Goal: Task Accomplishment & Management: Manage account settings

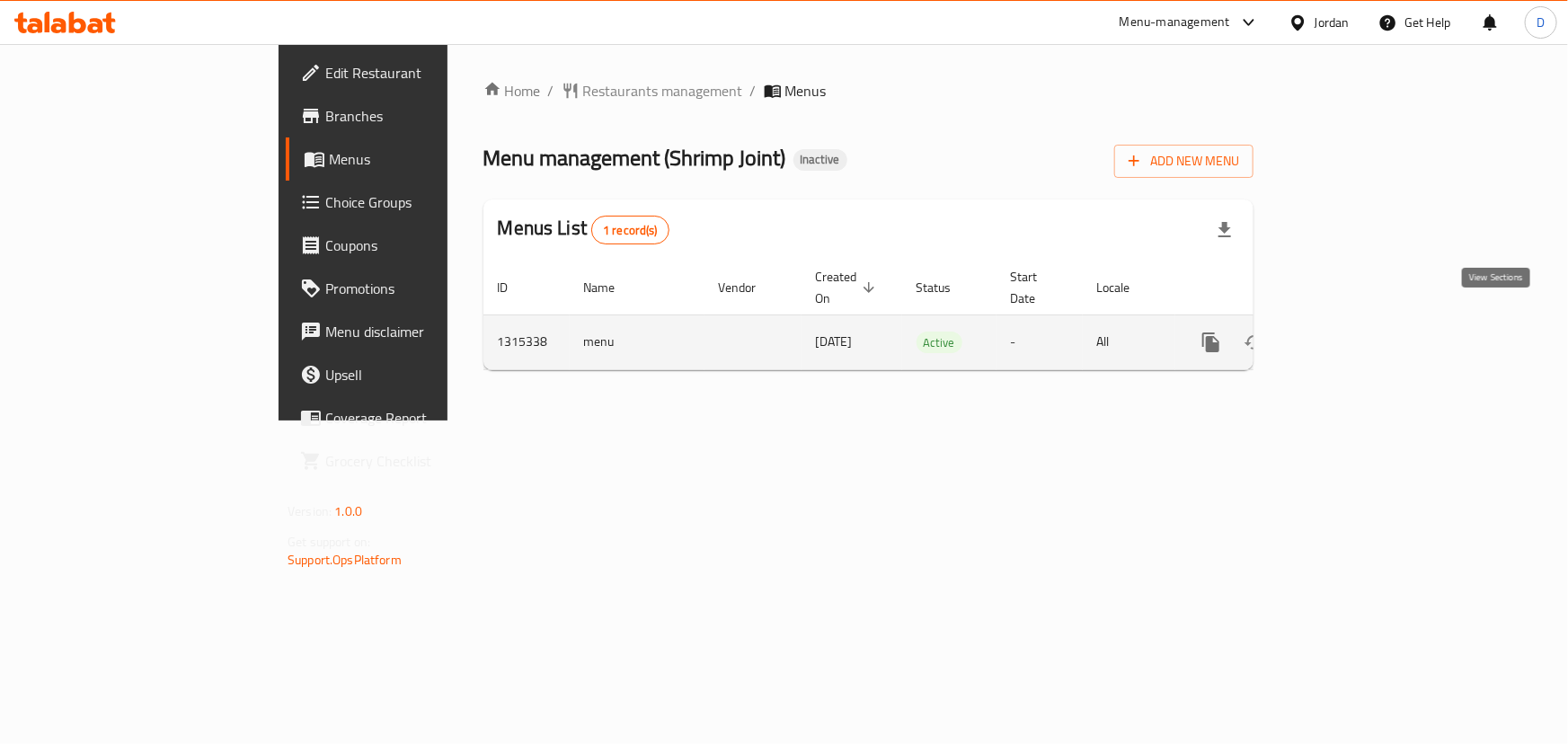
click at [1352, 331] on icon "enhanced table" at bounding box center [1341, 342] width 22 height 22
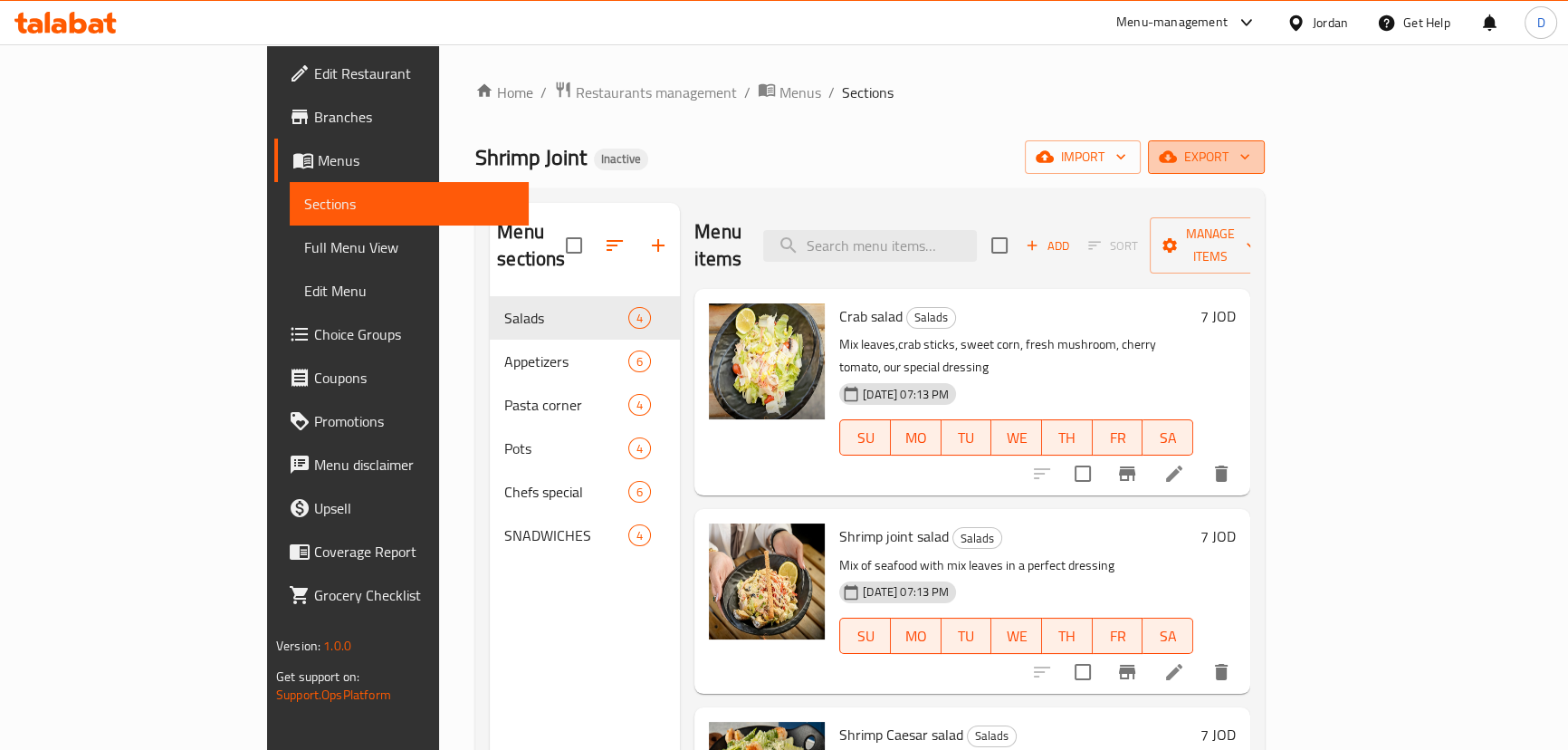
click at [1265, 143] on button "export" at bounding box center [1207, 157] width 117 height 34
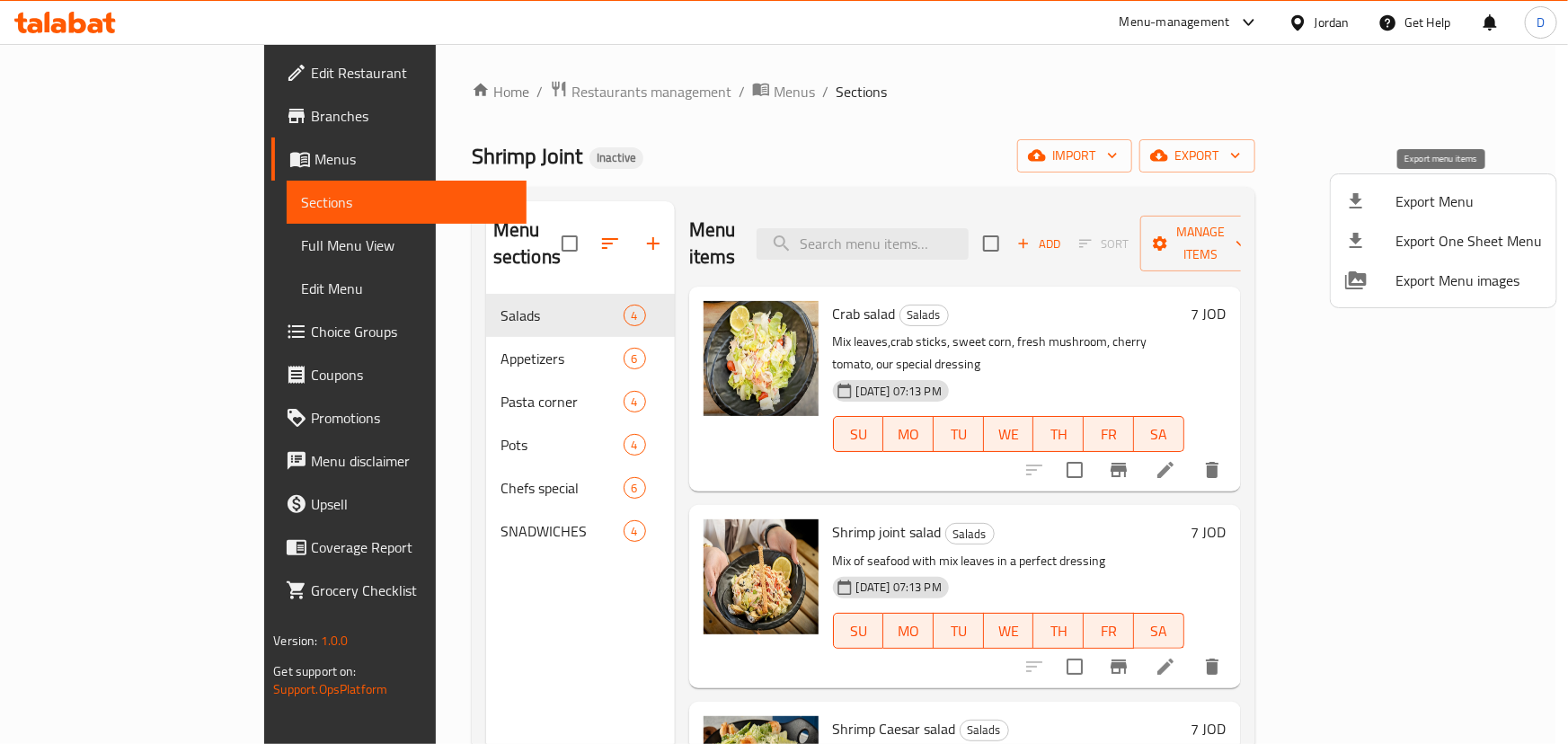
click at [1468, 190] on span "Export Menu" at bounding box center [1468, 201] width 147 height 22
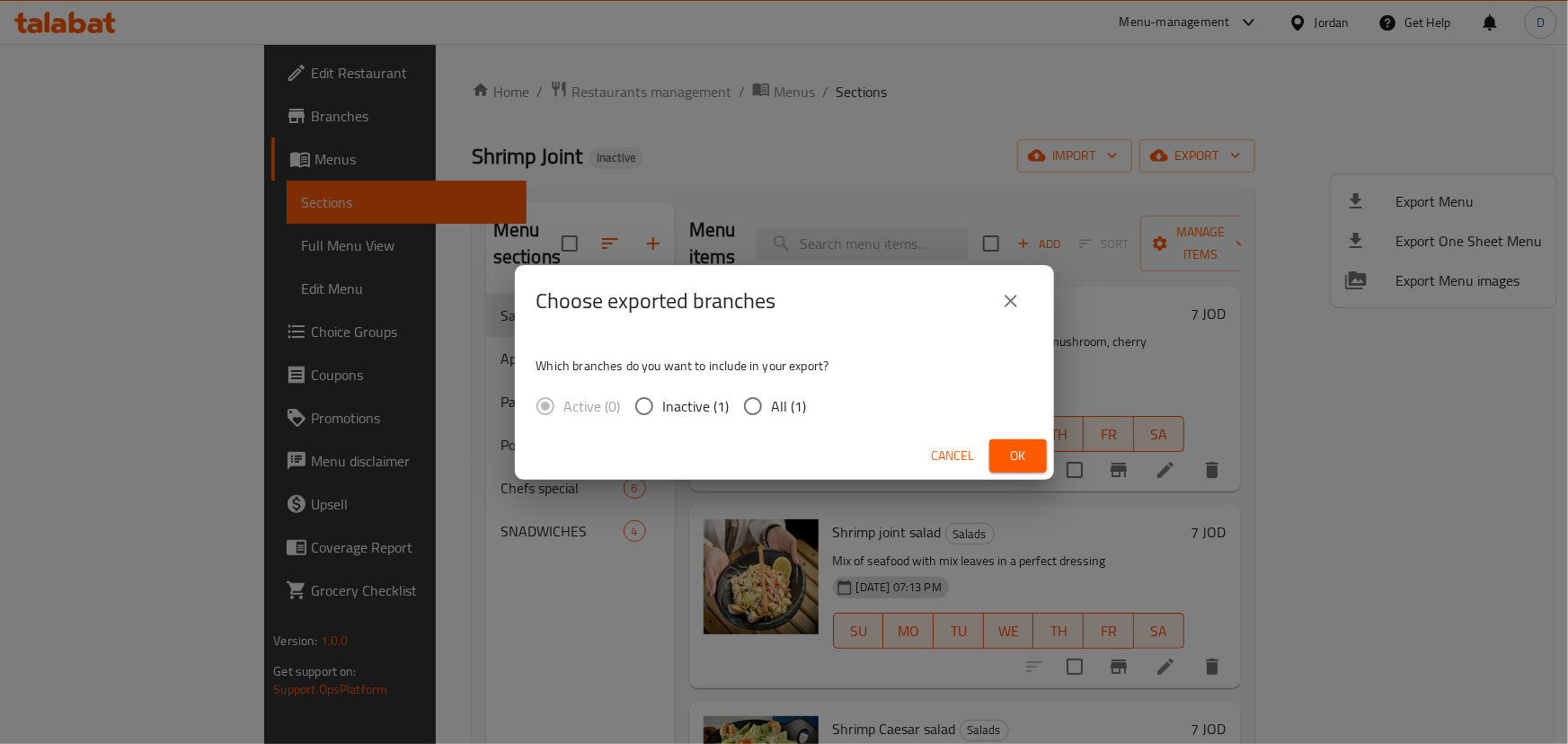
click at [765, 419] on input "All (1)" at bounding box center [753, 406] width 38 height 38
radio input "true"
click at [998, 461] on button "Ok" at bounding box center [1018, 455] width 58 height 33
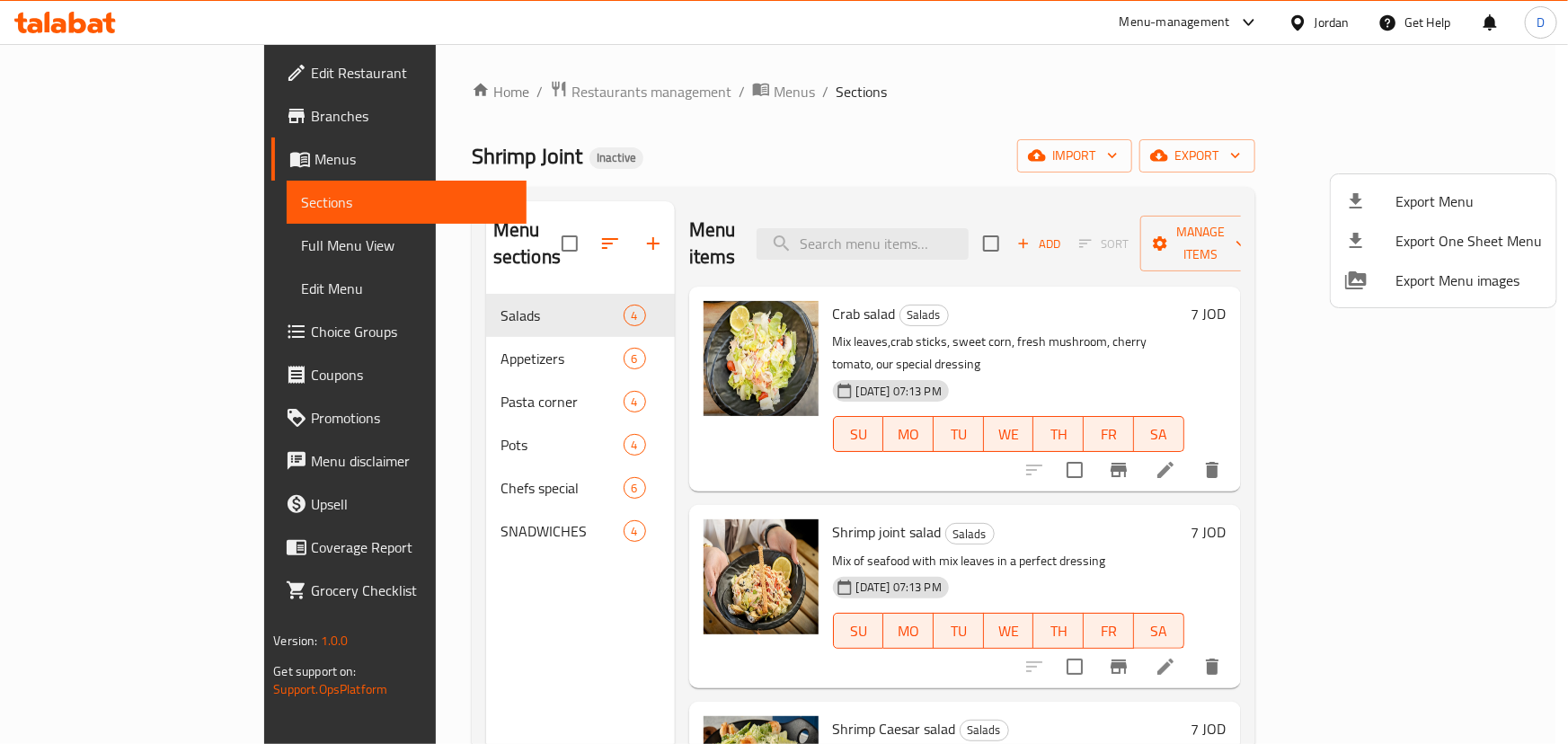
click at [183, 258] on div at bounding box center [784, 372] width 1568 height 744
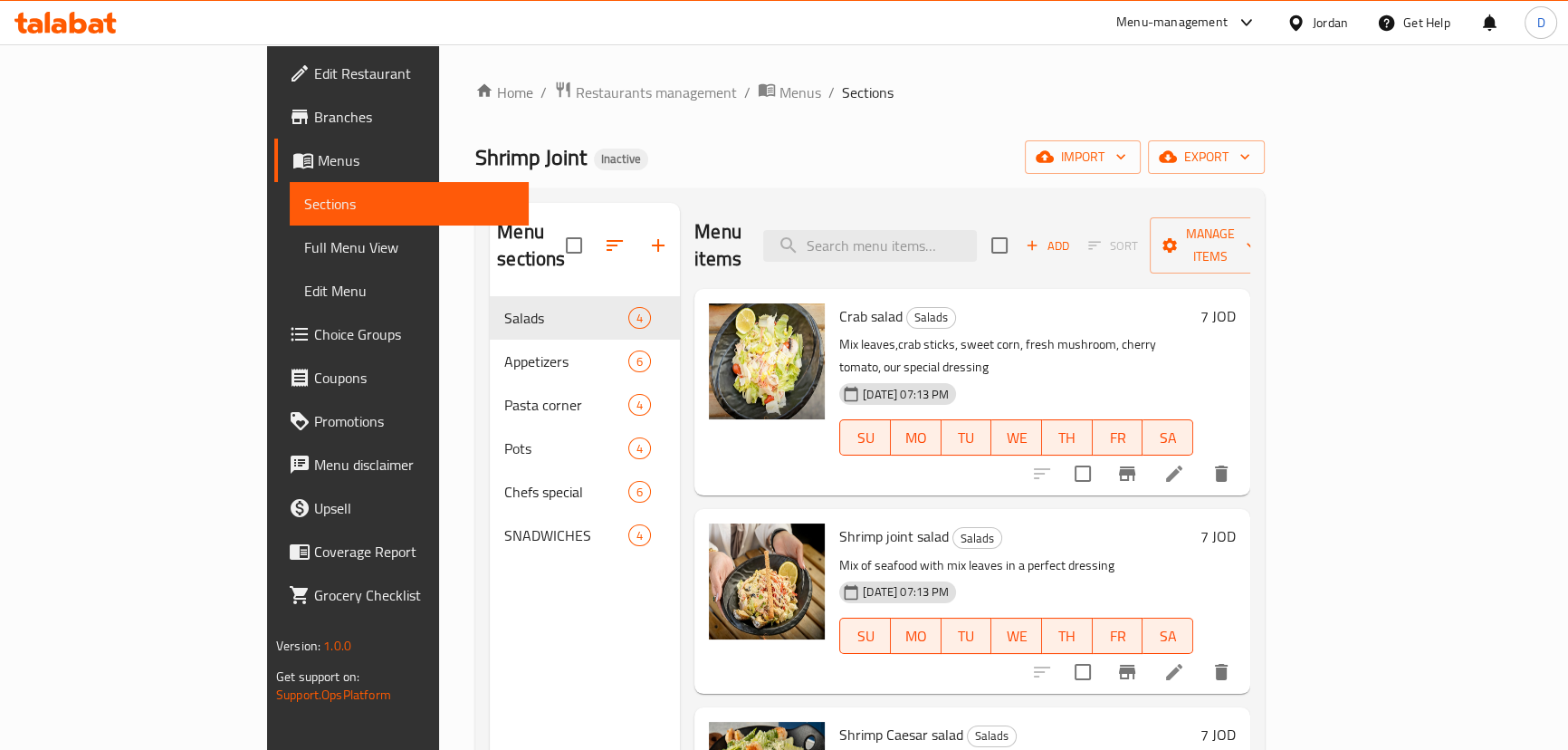
click at [290, 260] on link "Full Menu View" at bounding box center [410, 247] width 239 height 44
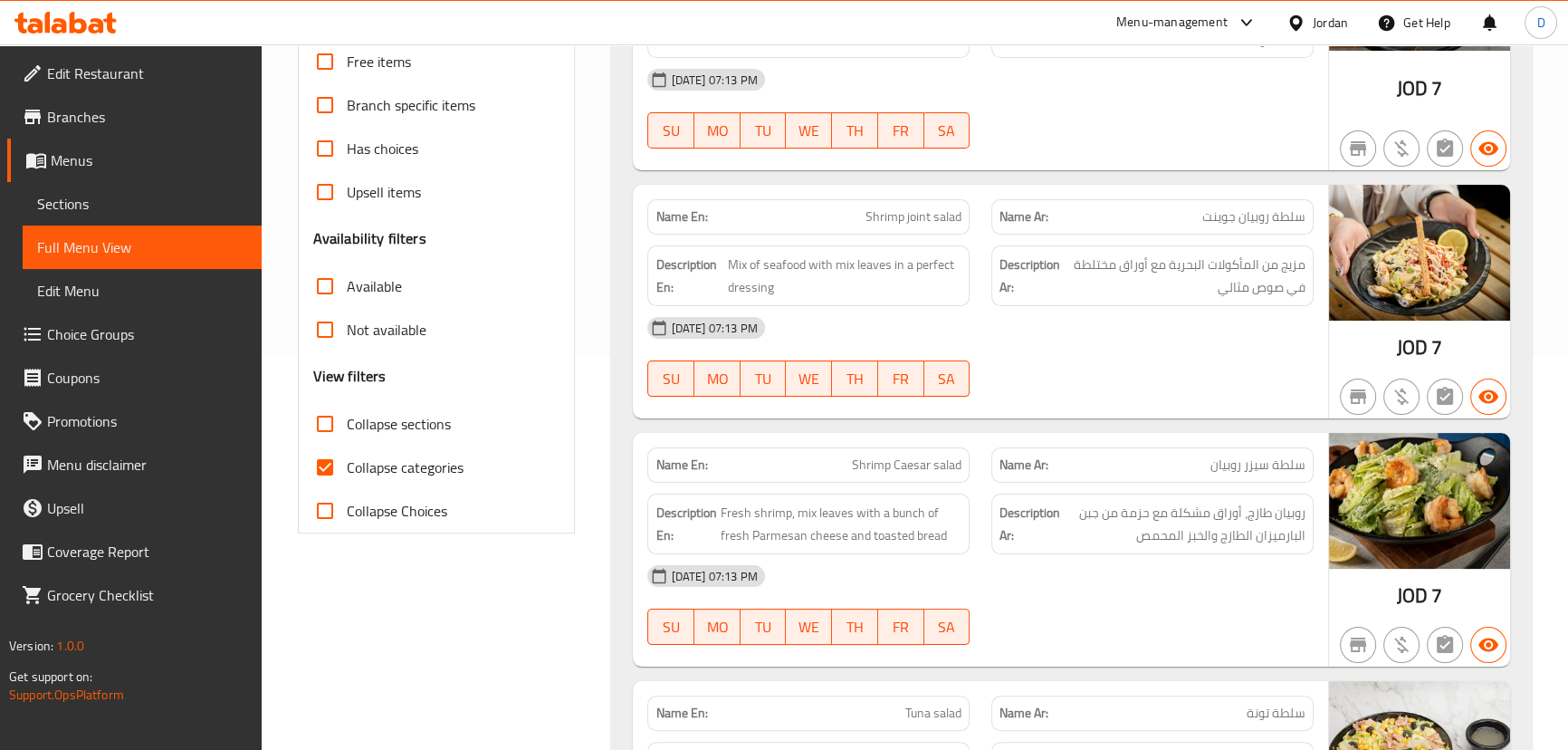
scroll to position [411, 0]
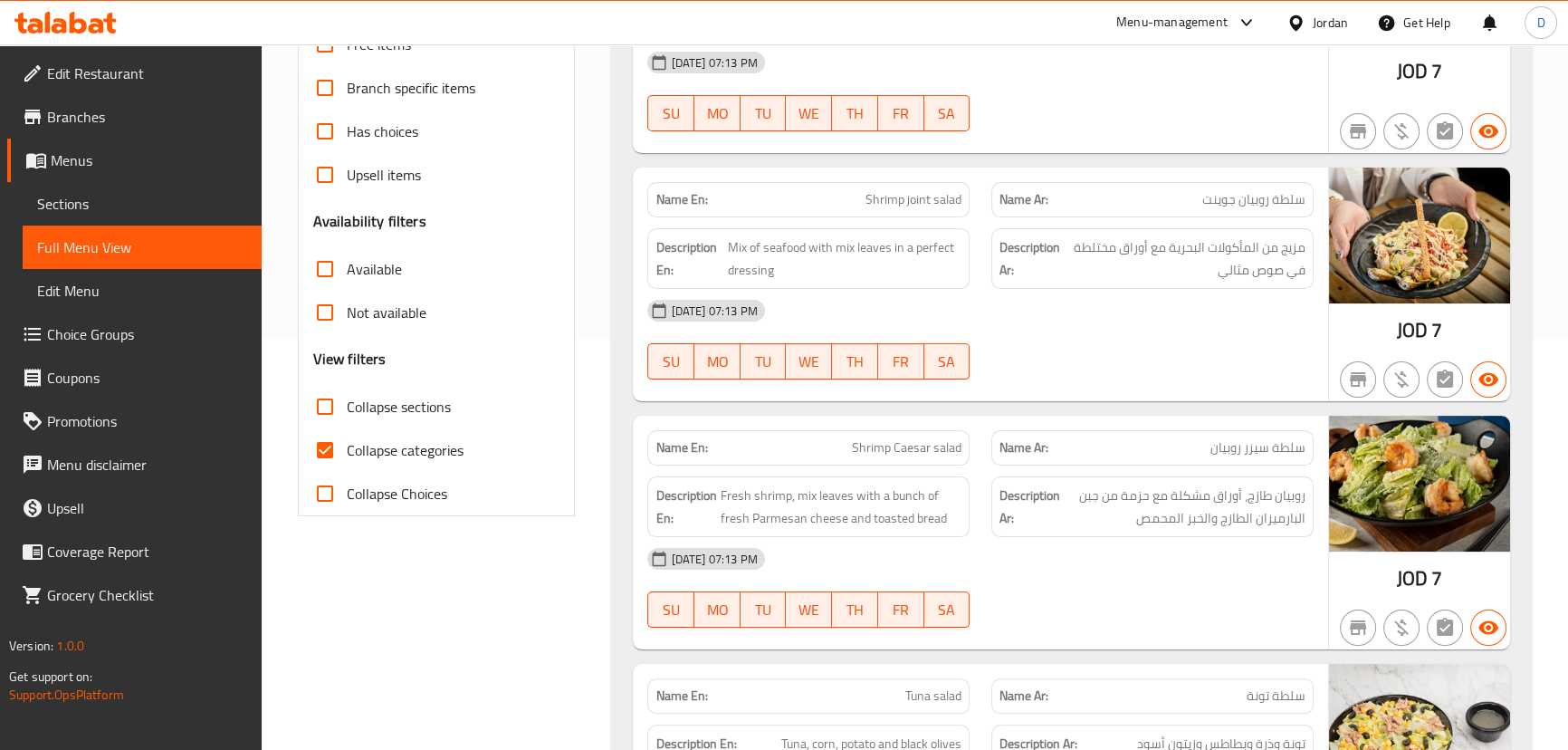
click at [383, 443] on span "Collapse categories" at bounding box center [405, 450] width 117 height 22
click at [347, 443] on input "Collapse categories" at bounding box center [325, 450] width 44 height 44
checkbox input "false"
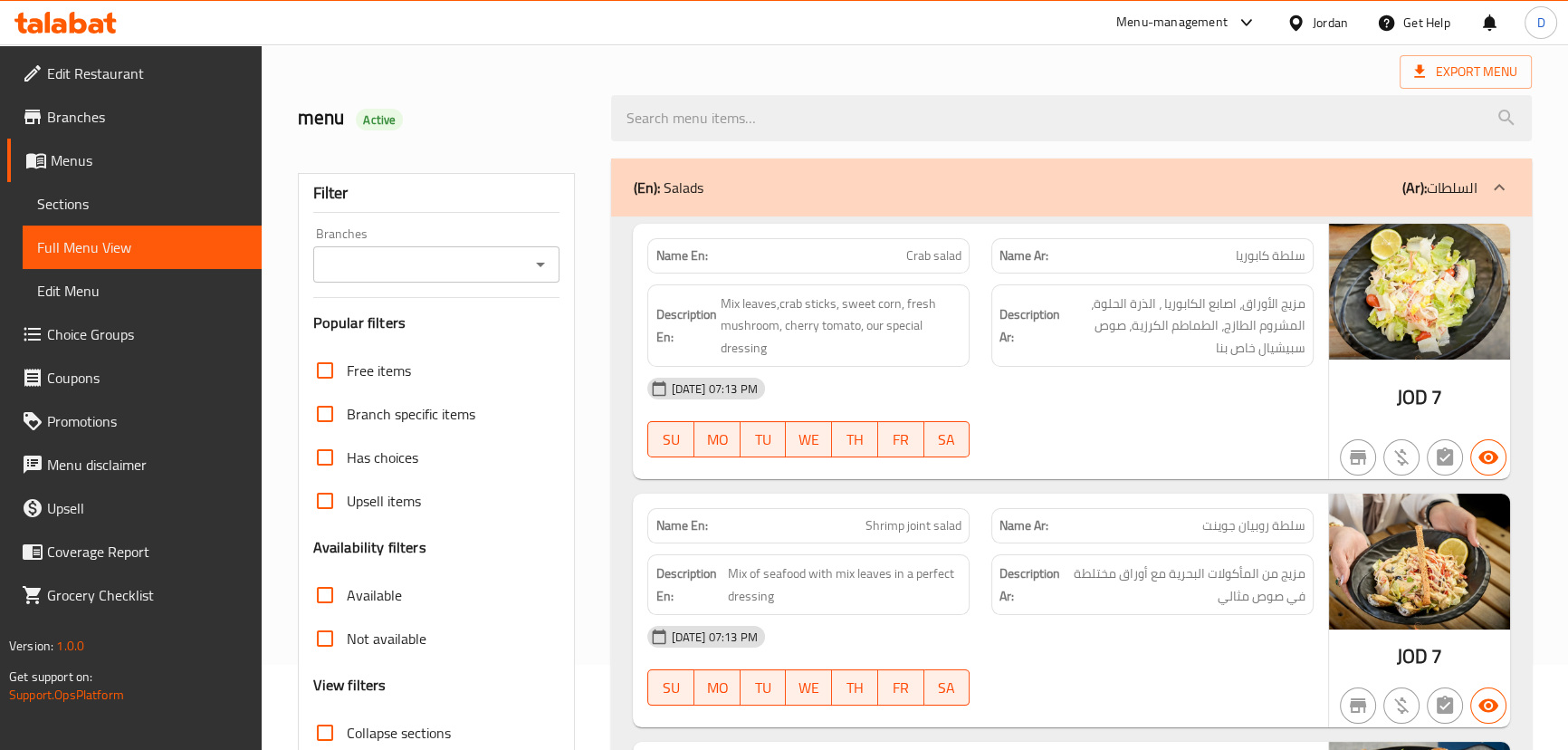
scroll to position [81, 0]
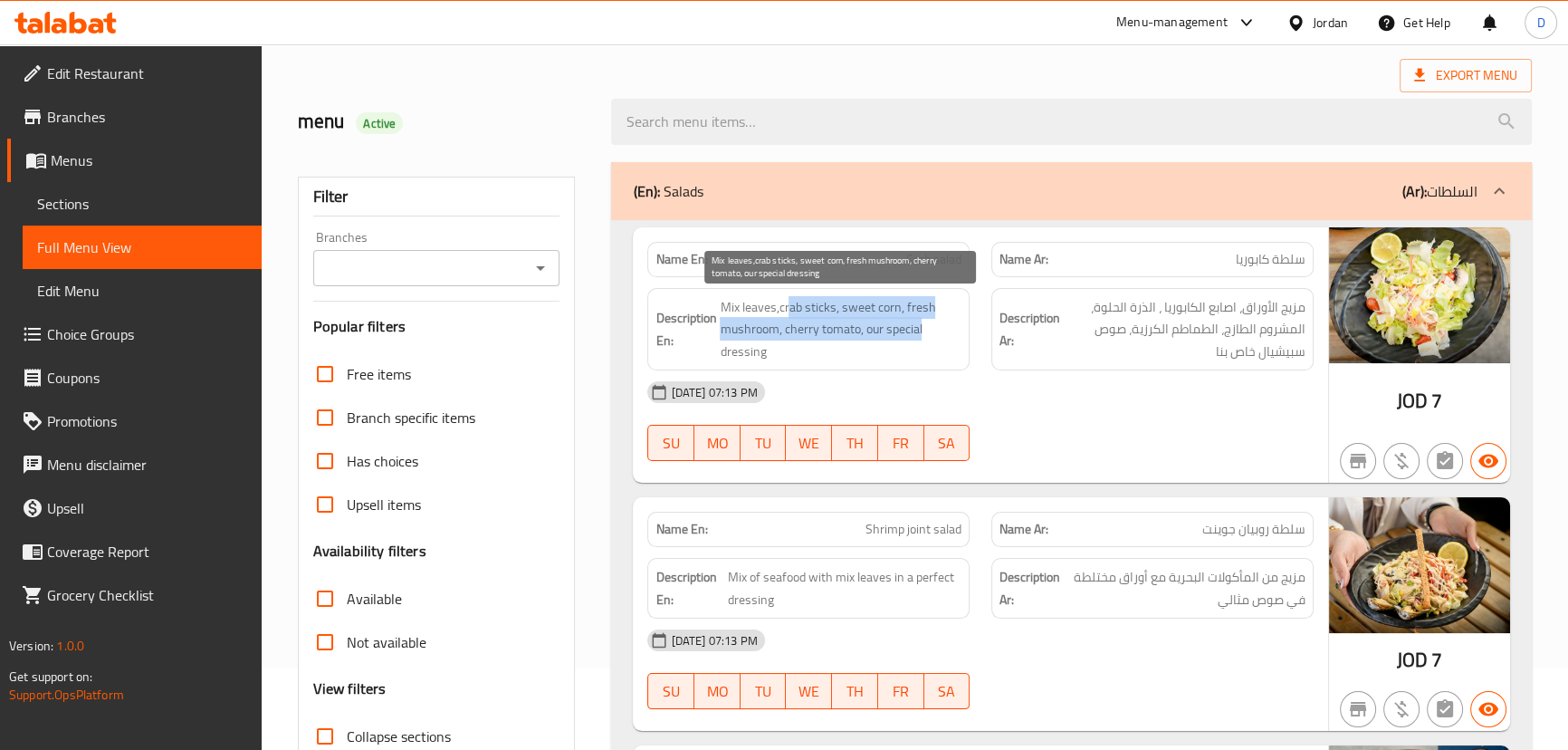
drag, startPoint x: 790, startPoint y: 307, endPoint x: 941, endPoint y: 336, distance: 153.8
click at [941, 336] on span "Mix leaves,crab sticks, sweet corn, fresh mushroom, cherry tomato, our special …" at bounding box center [840, 329] width 242 height 67
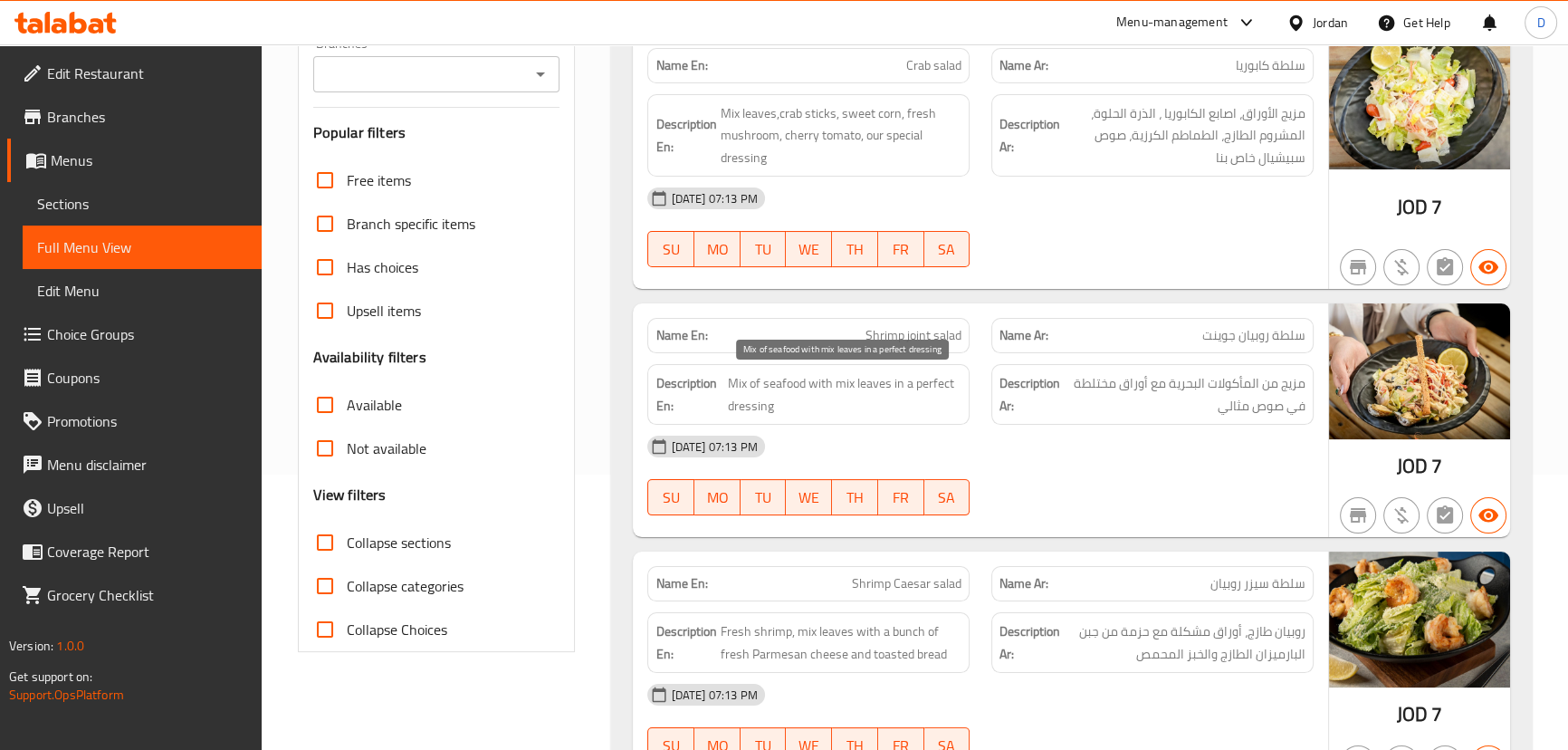
scroll to position [246, 0]
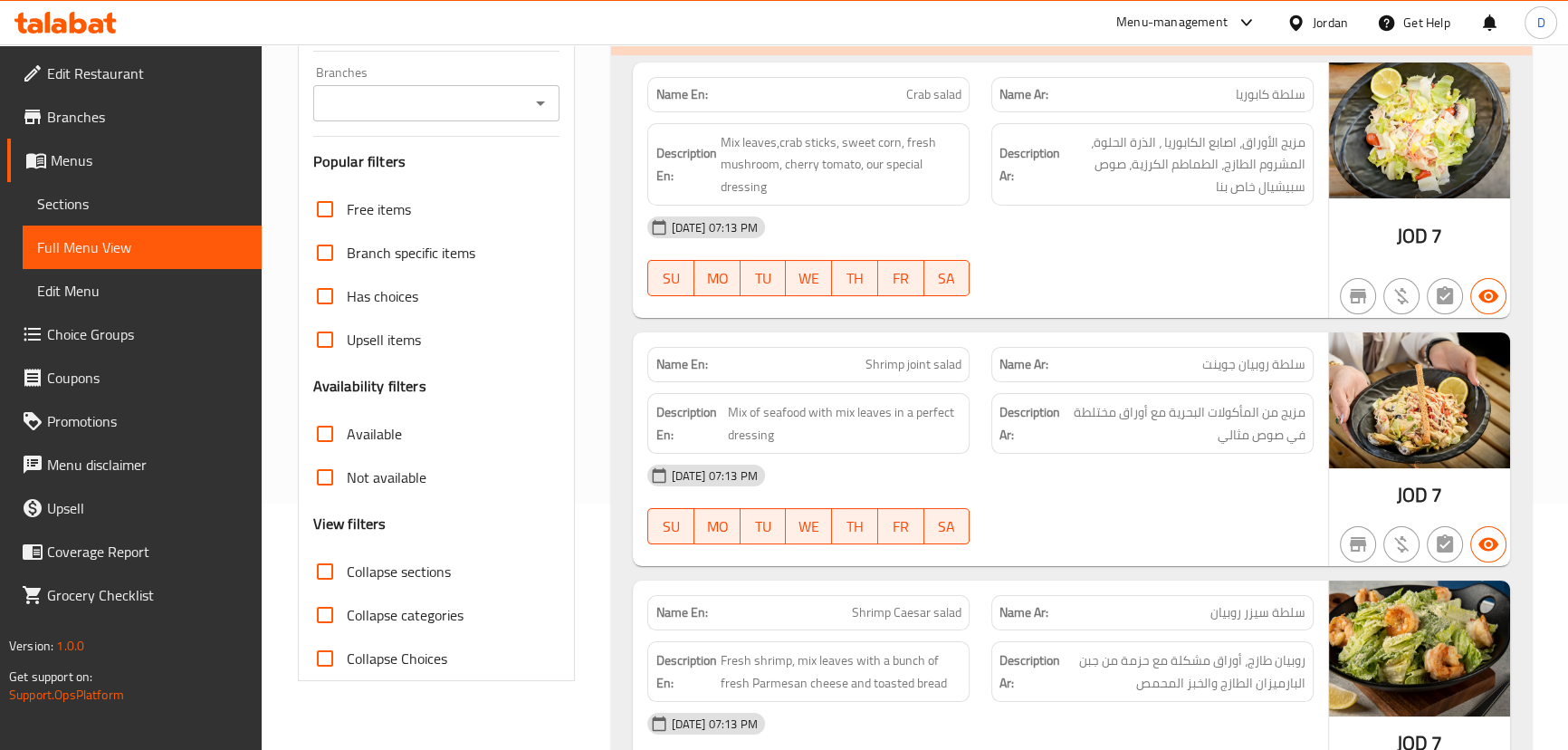
click at [912, 98] on span "Crab salad" at bounding box center [934, 94] width 56 height 19
copy span "Crab"
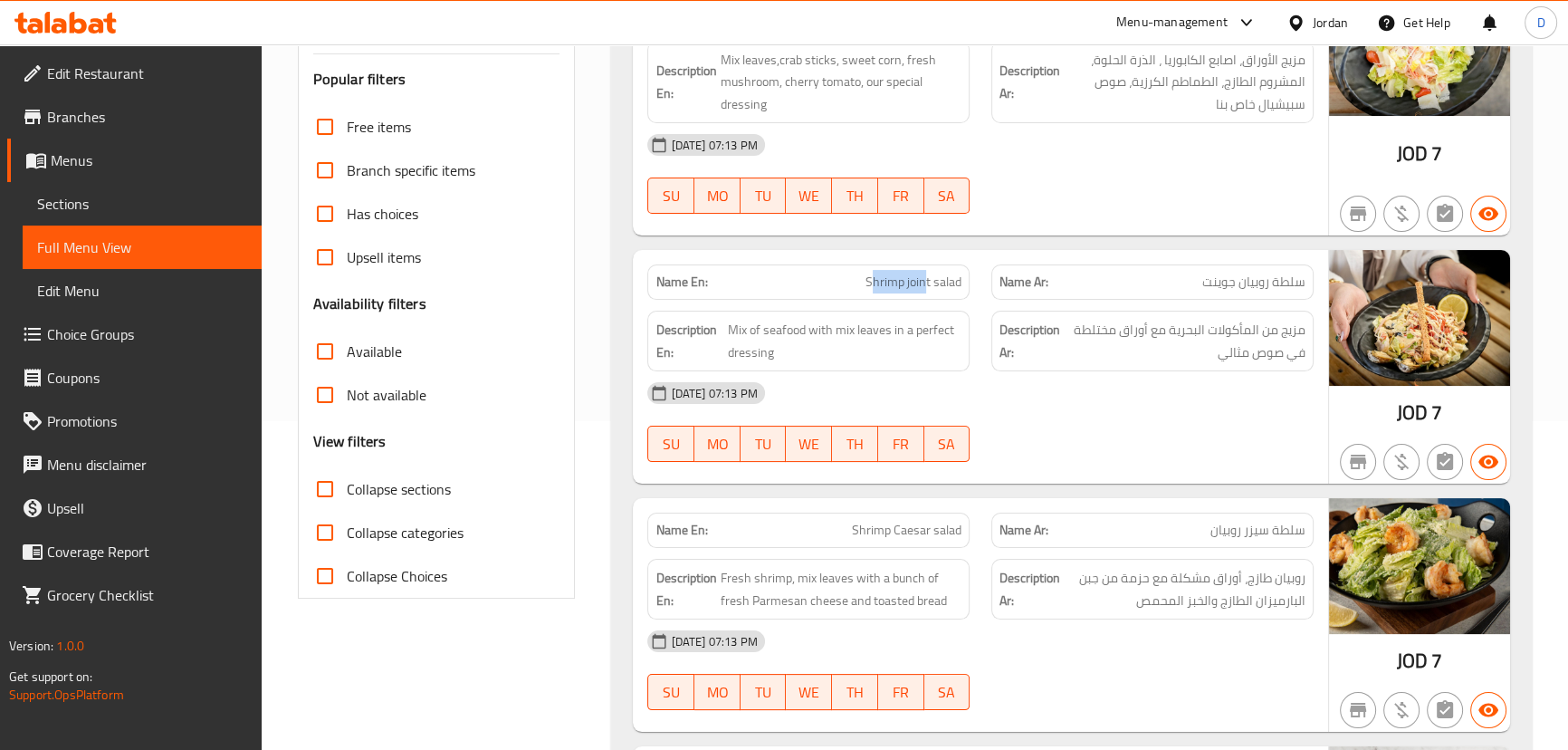
drag, startPoint x: 925, startPoint y: 280, endPoint x: 869, endPoint y: 273, distance: 56.4
click at [869, 273] on span "Shrimp joint salad" at bounding box center [913, 282] width 96 height 19
click at [868, 273] on span "Shrimp joint salad" at bounding box center [913, 282] width 96 height 19
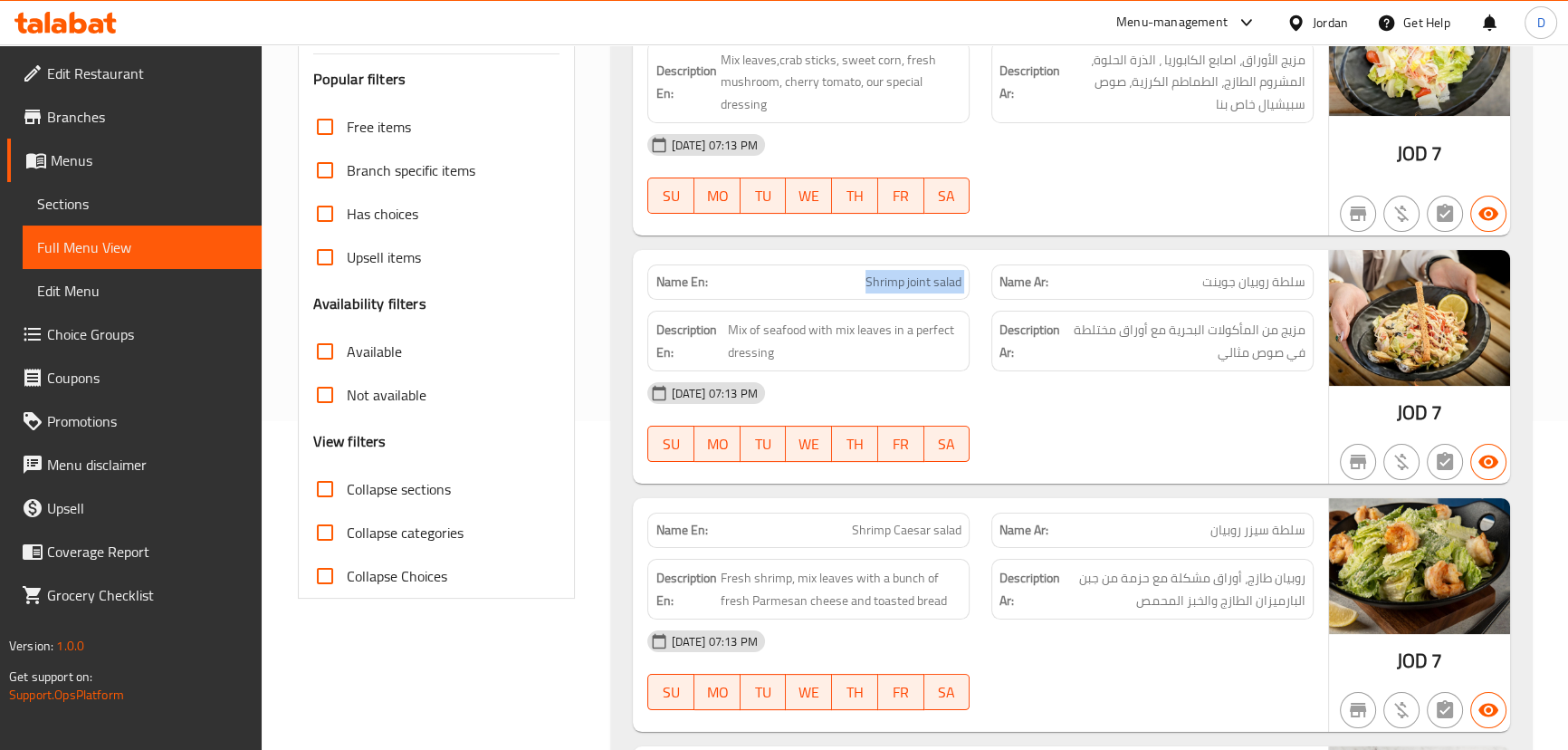
copy span "Shrimp joint salad"
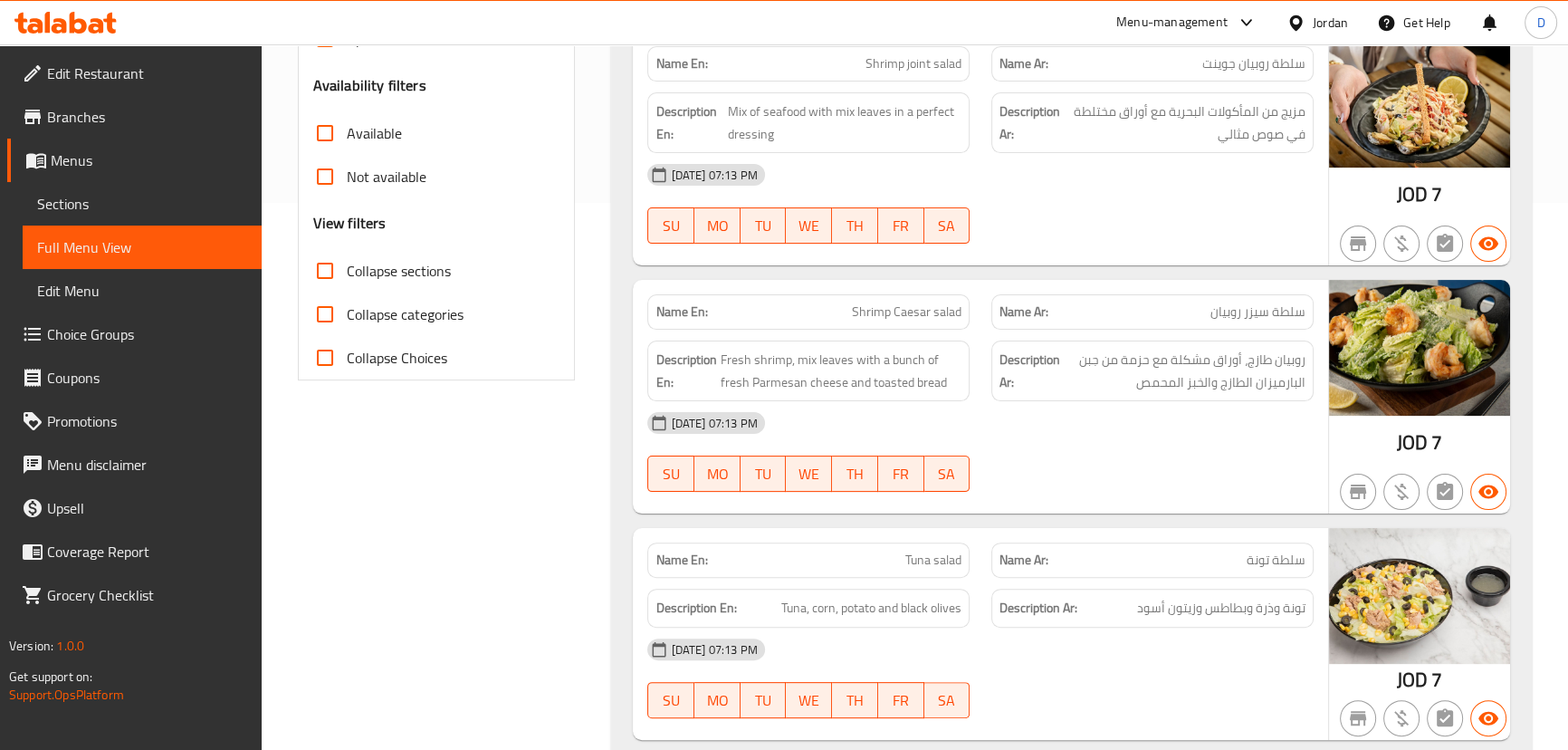
scroll to position [576, 0]
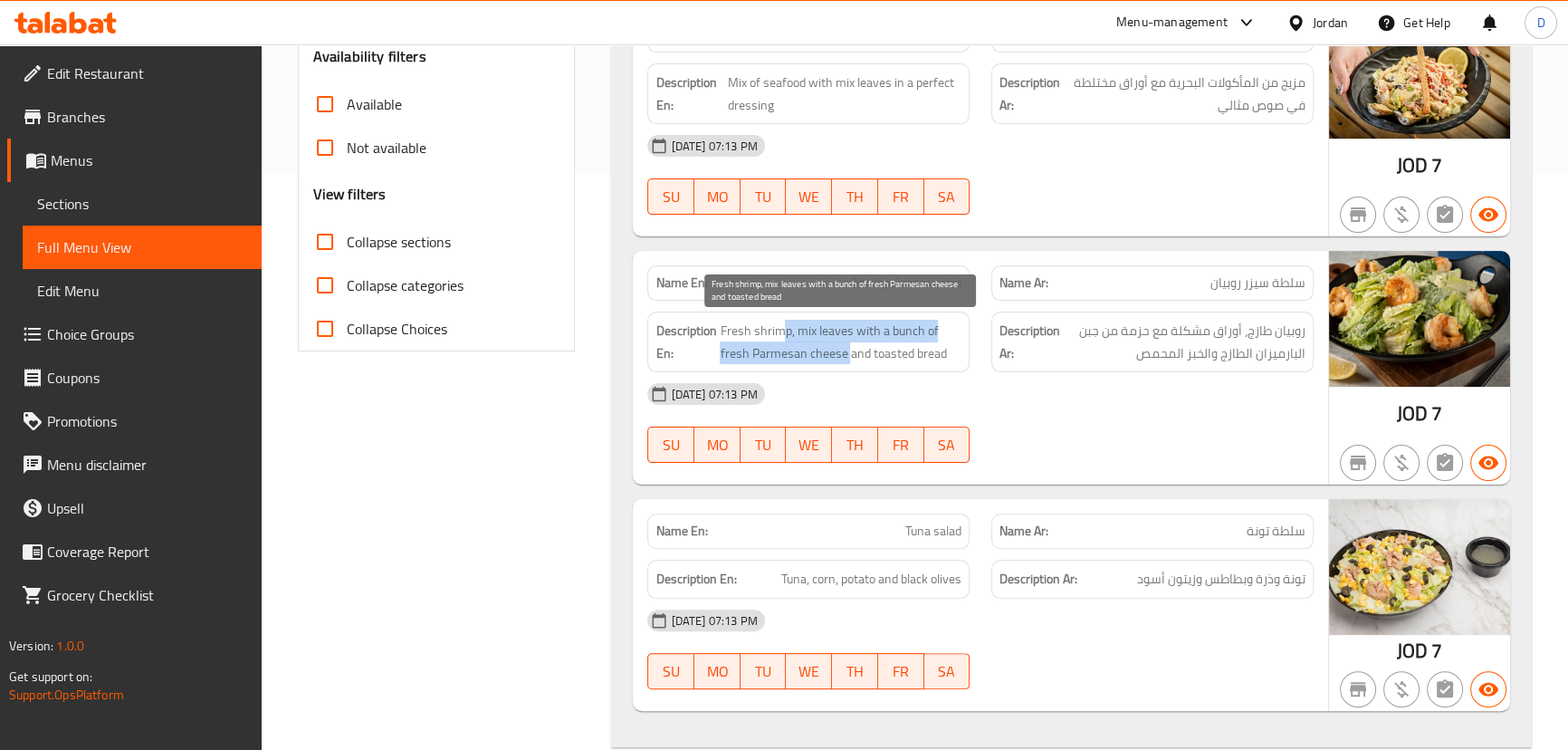
drag, startPoint x: 783, startPoint y: 332, endPoint x: 848, endPoint y: 355, distance: 68.9
click at [848, 355] on span "Fresh shrimp, mix leaves with a bunch of fresh Parmesan cheese and toasted bread" at bounding box center [840, 341] width 242 height 45
click at [913, 326] on span "Fresh shrimp, mix leaves with a bunch of fresh Parmesan cheese and toasted bread" at bounding box center [840, 341] width 242 height 45
drag, startPoint x: 885, startPoint y: 325, endPoint x: 949, endPoint y: 319, distance: 64.3
click at [949, 319] on span "Fresh shrimp, mix leaves with a bunch of fresh Parmesan cheese and toasted bread" at bounding box center [840, 341] width 242 height 45
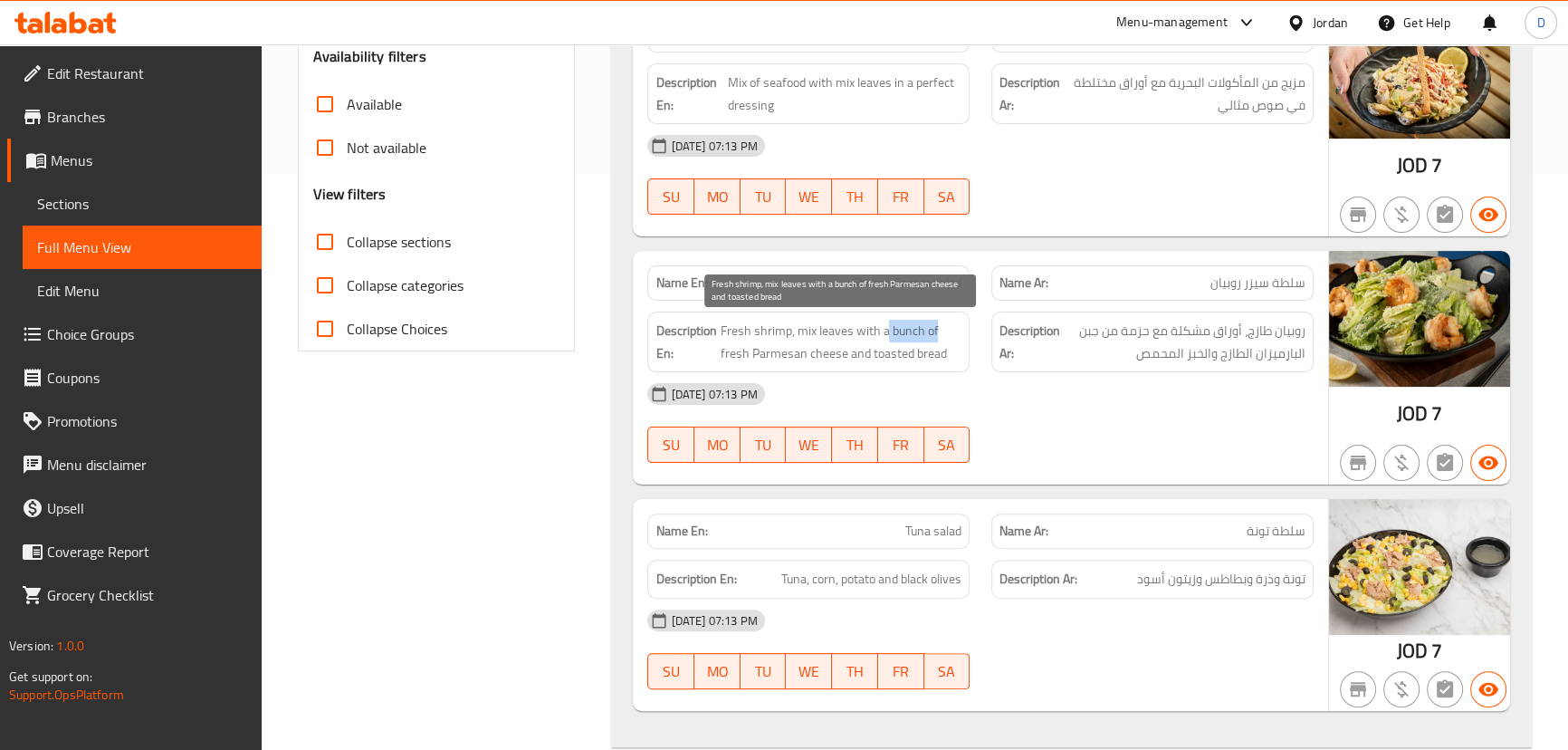
copy span "bunch of"
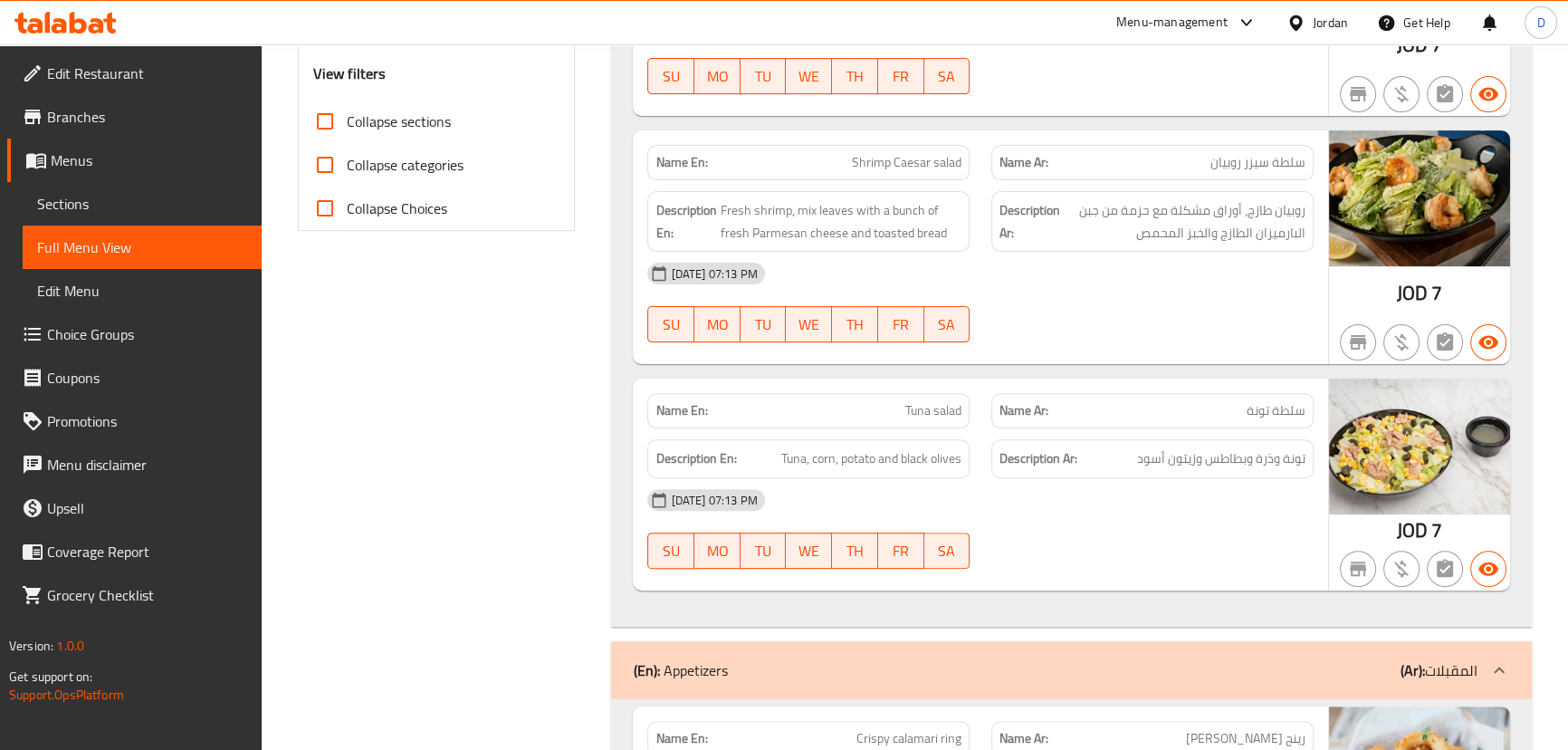
scroll to position [741, 0]
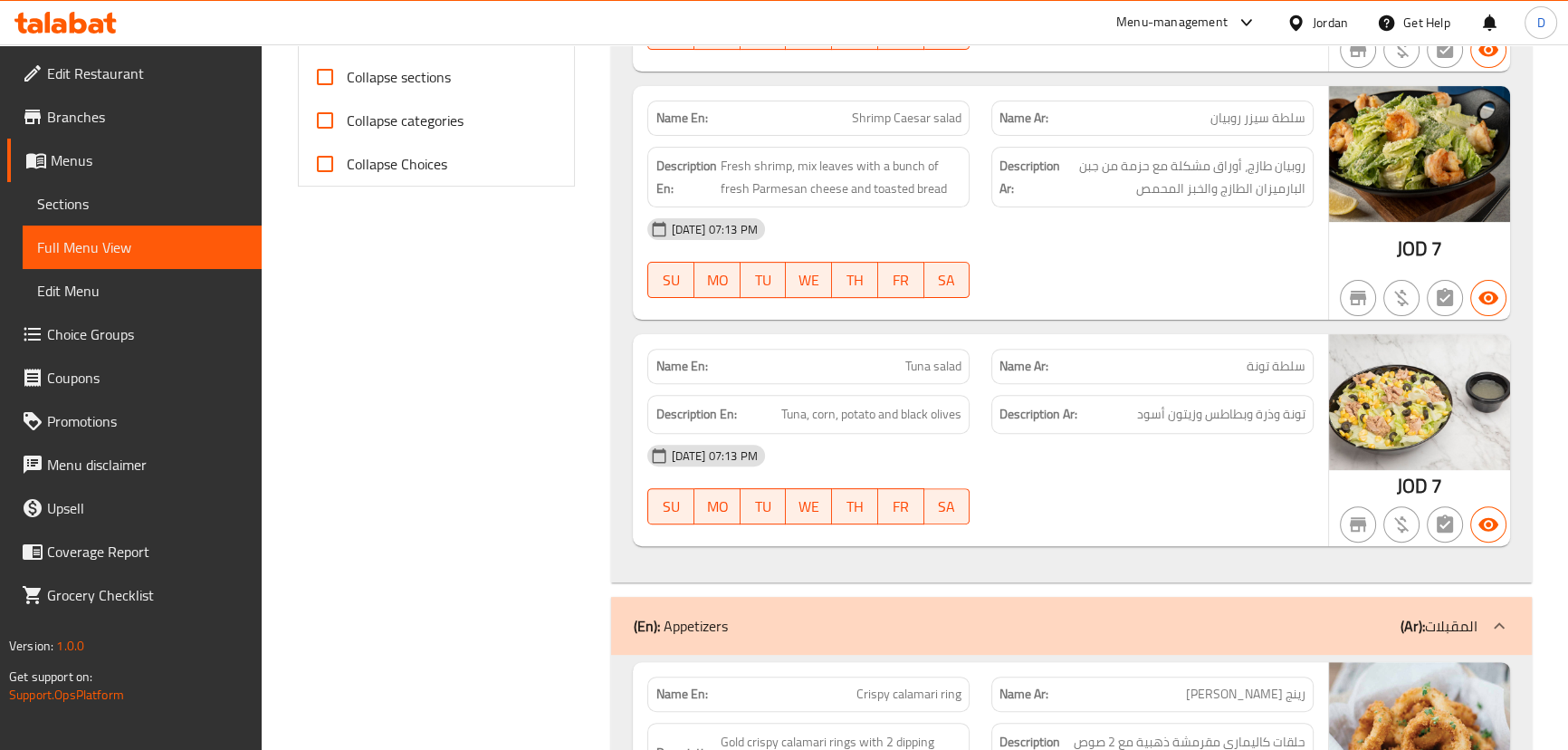
drag, startPoint x: 813, startPoint y: 419, endPoint x: 970, endPoint y: 413, distance: 157.1
click at [970, 413] on div "Description En: Tuna, corn, potato and black olives" at bounding box center [808, 414] width 344 height 60
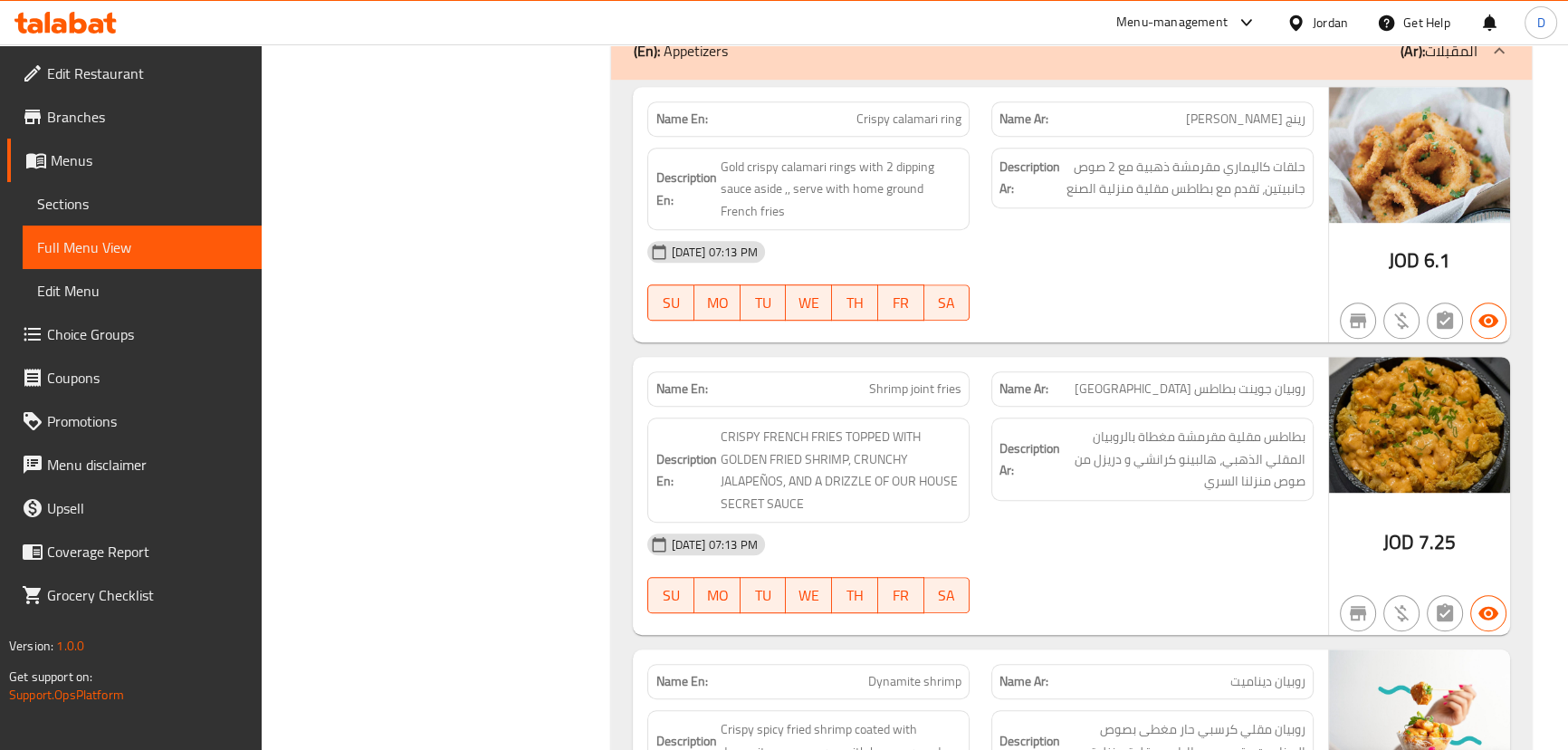
scroll to position [1317, 0]
click at [909, 118] on span "Crispy calamari ring" at bounding box center [909, 118] width 105 height 19
copy span "Crispy calamari ring"
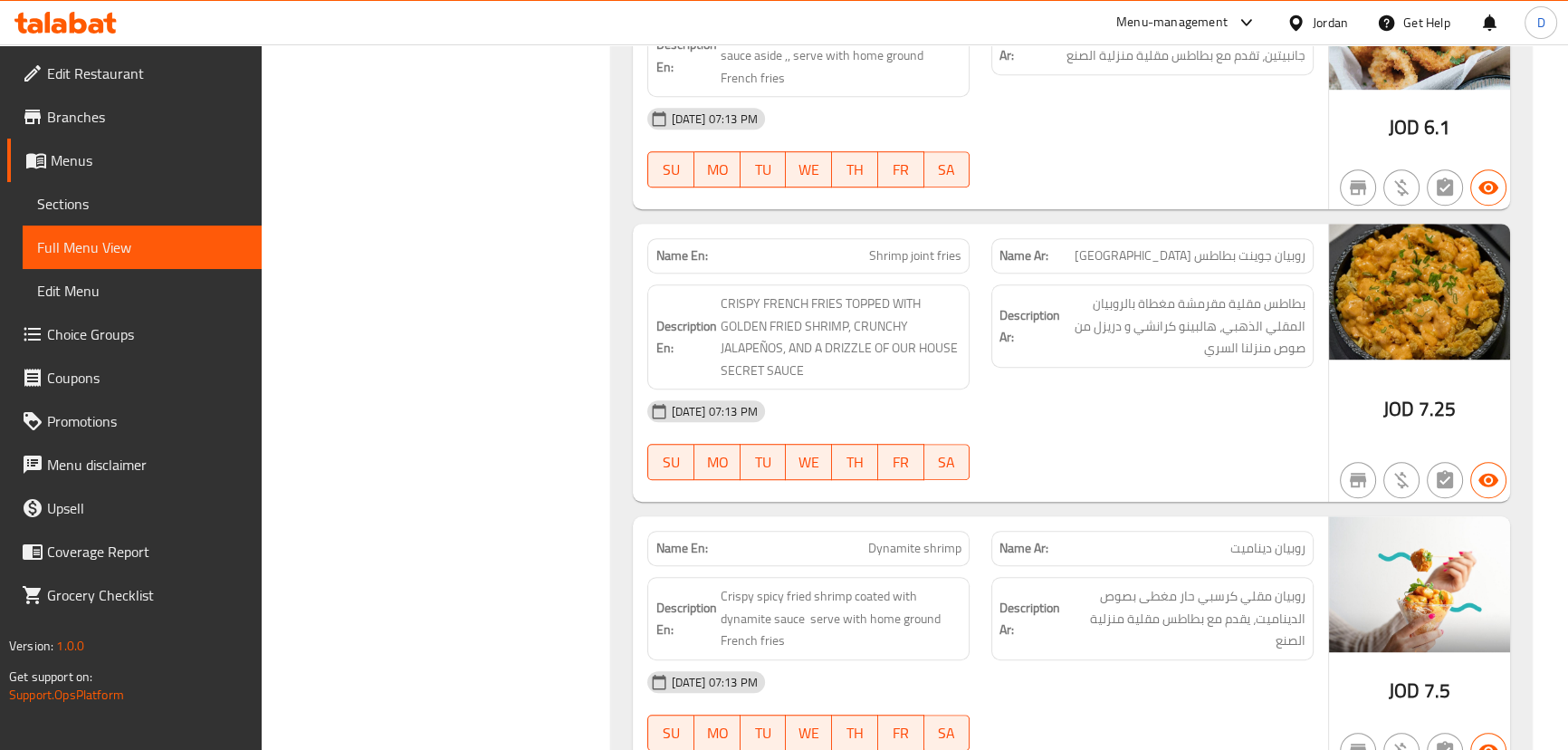
scroll to position [1482, 0]
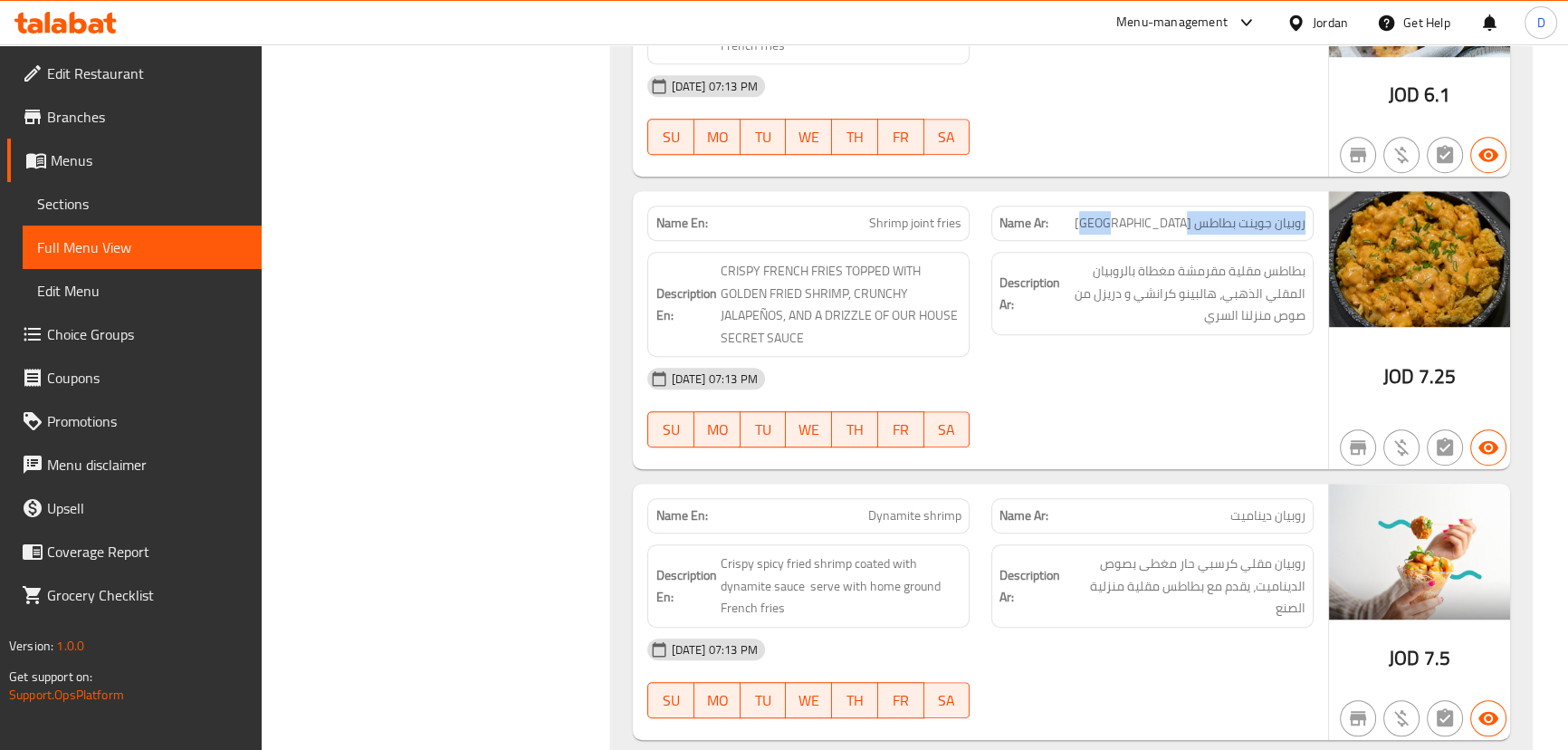
drag, startPoint x: 1307, startPoint y: 218, endPoint x: 1158, endPoint y: 223, distance: 149.1
click at [1158, 223] on div "Name Ar: [PERSON_NAME] بطاطس [GEOGRAPHIC_DATA]" at bounding box center [1152, 223] width 322 height 36
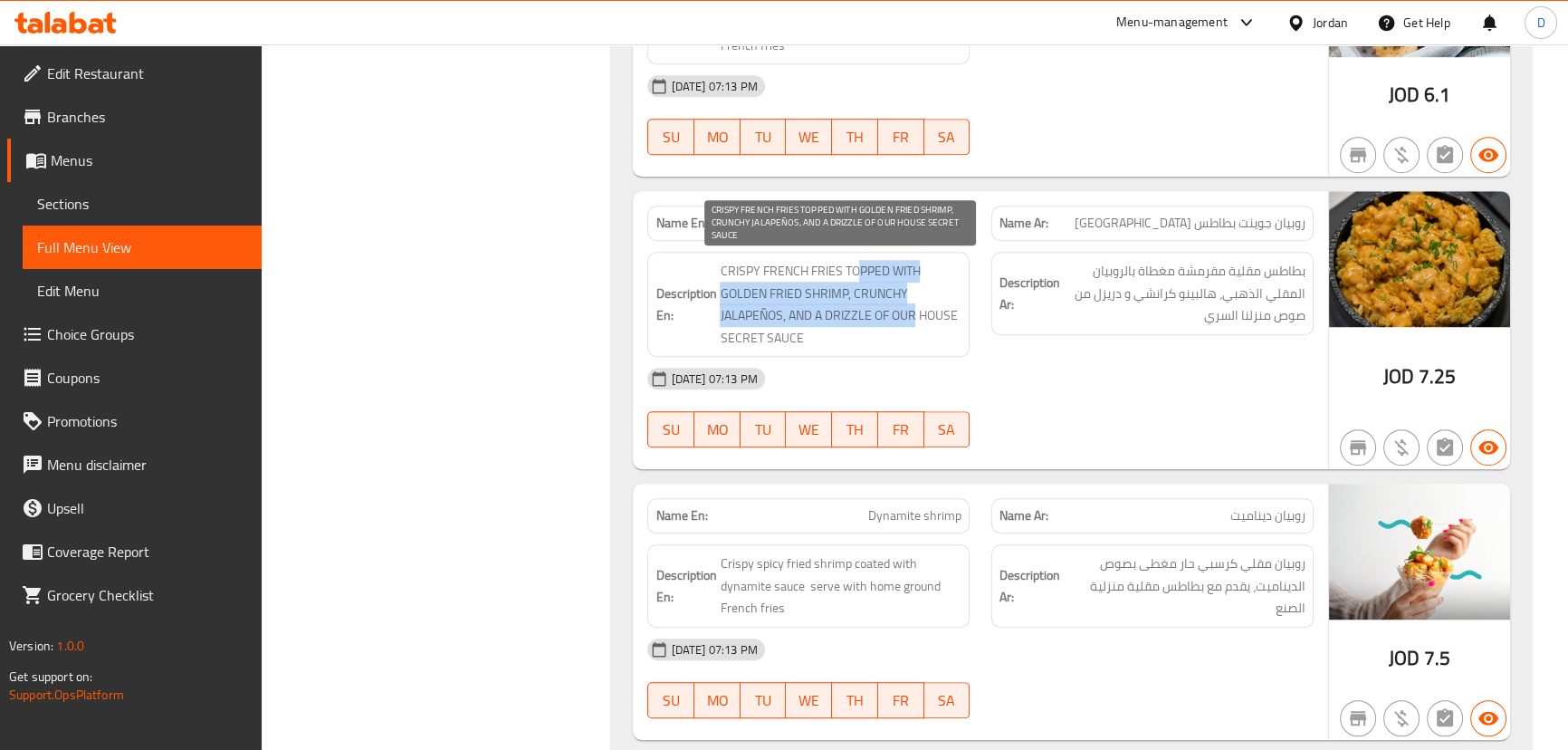
drag, startPoint x: 860, startPoint y: 269, endPoint x: 914, endPoint y: 318, distance: 72.9
click at [914, 318] on span "CRISPY FRENCH FRIES TOPPED WITH GOLDEN FRIED SHRIMP, CRUNCHY JALAPEÑOS, AND A D…" at bounding box center [840, 304] width 242 height 89
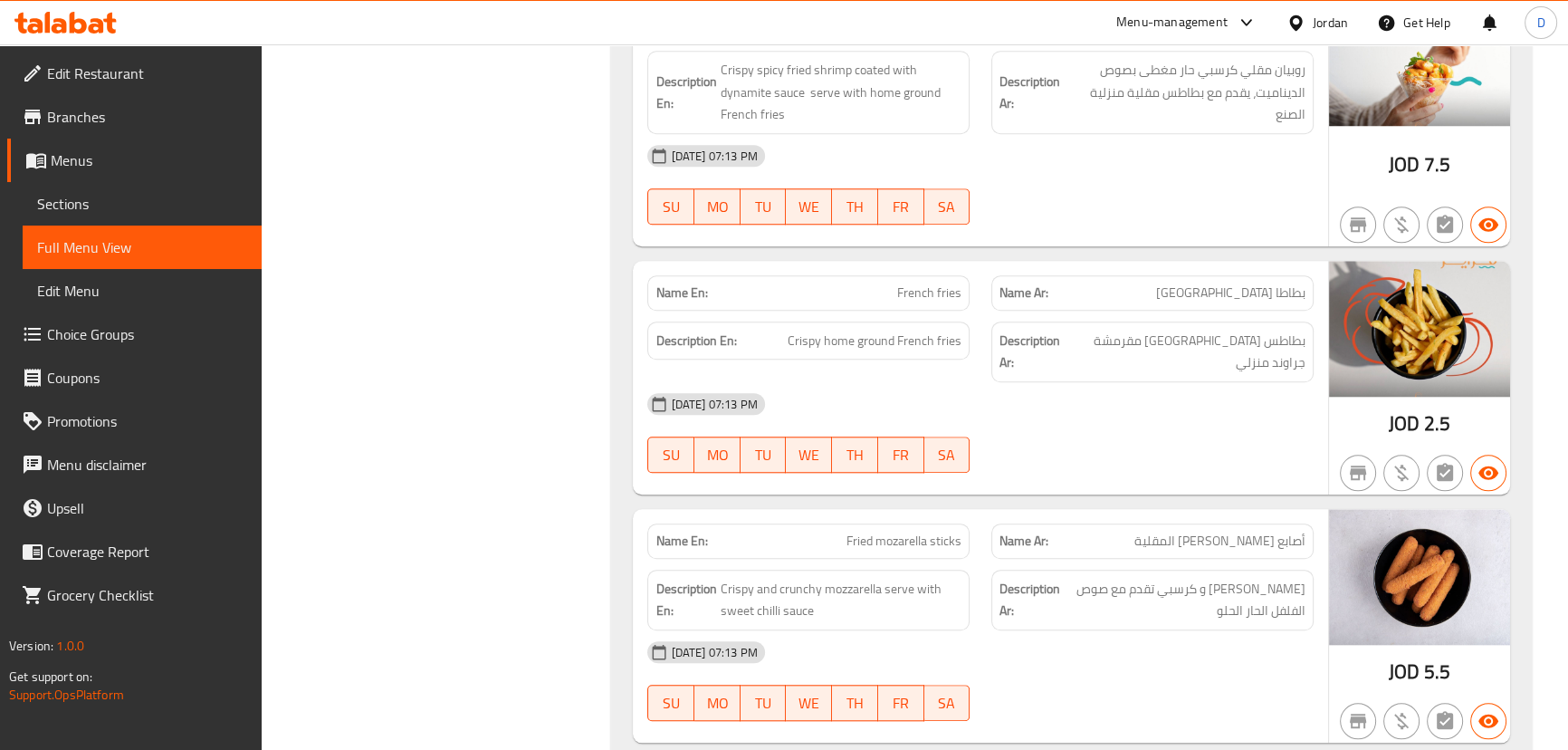
scroll to position [1892, 0]
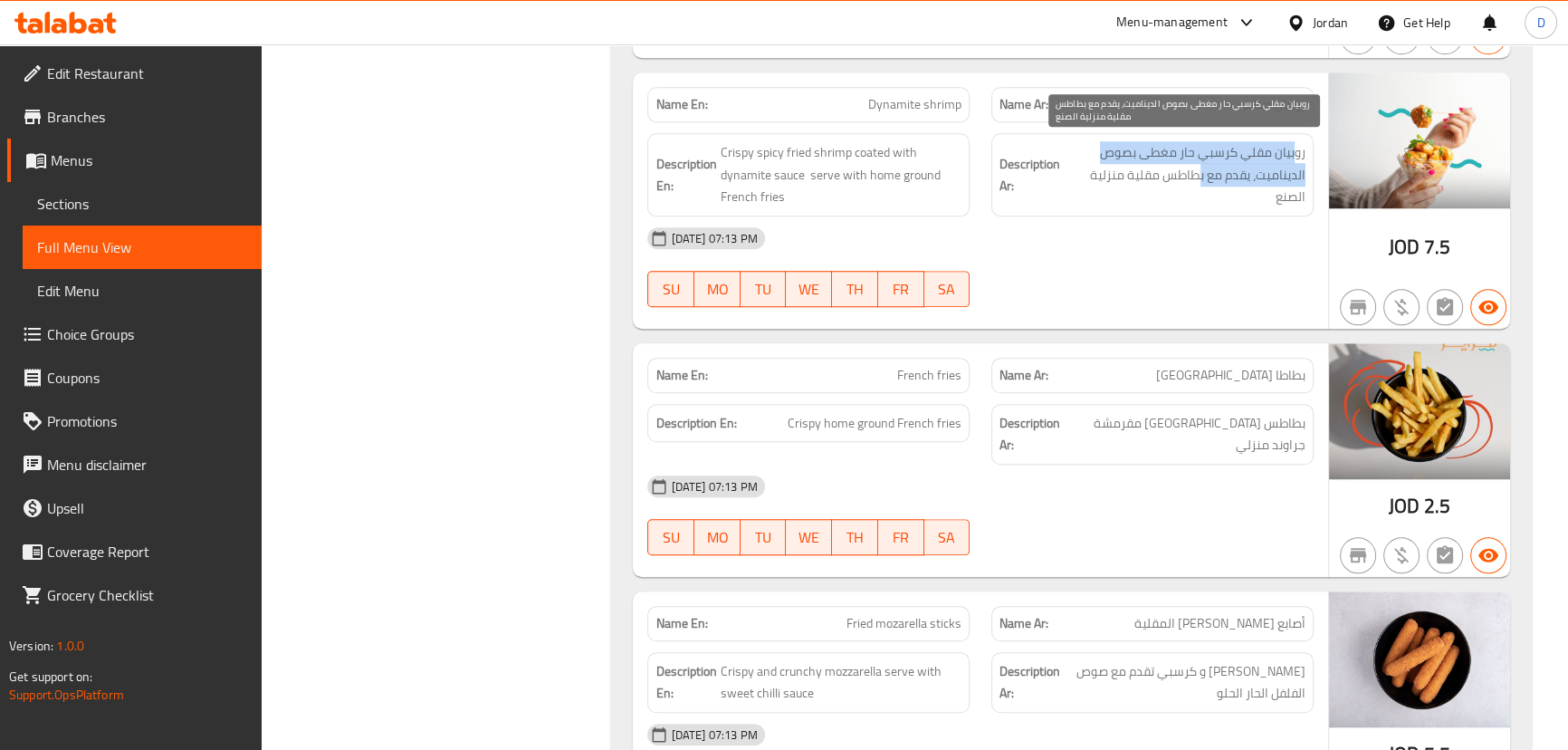
drag, startPoint x: 1293, startPoint y: 158, endPoint x: 1195, endPoint y: 161, distance: 98.0
click at [1195, 161] on span "روبيان مقلي كرسبي حار مغطى بصوص الديناميت، يقدم مع بطاطس مقلية منزلية الصنع" at bounding box center [1184, 174] width 242 height 67
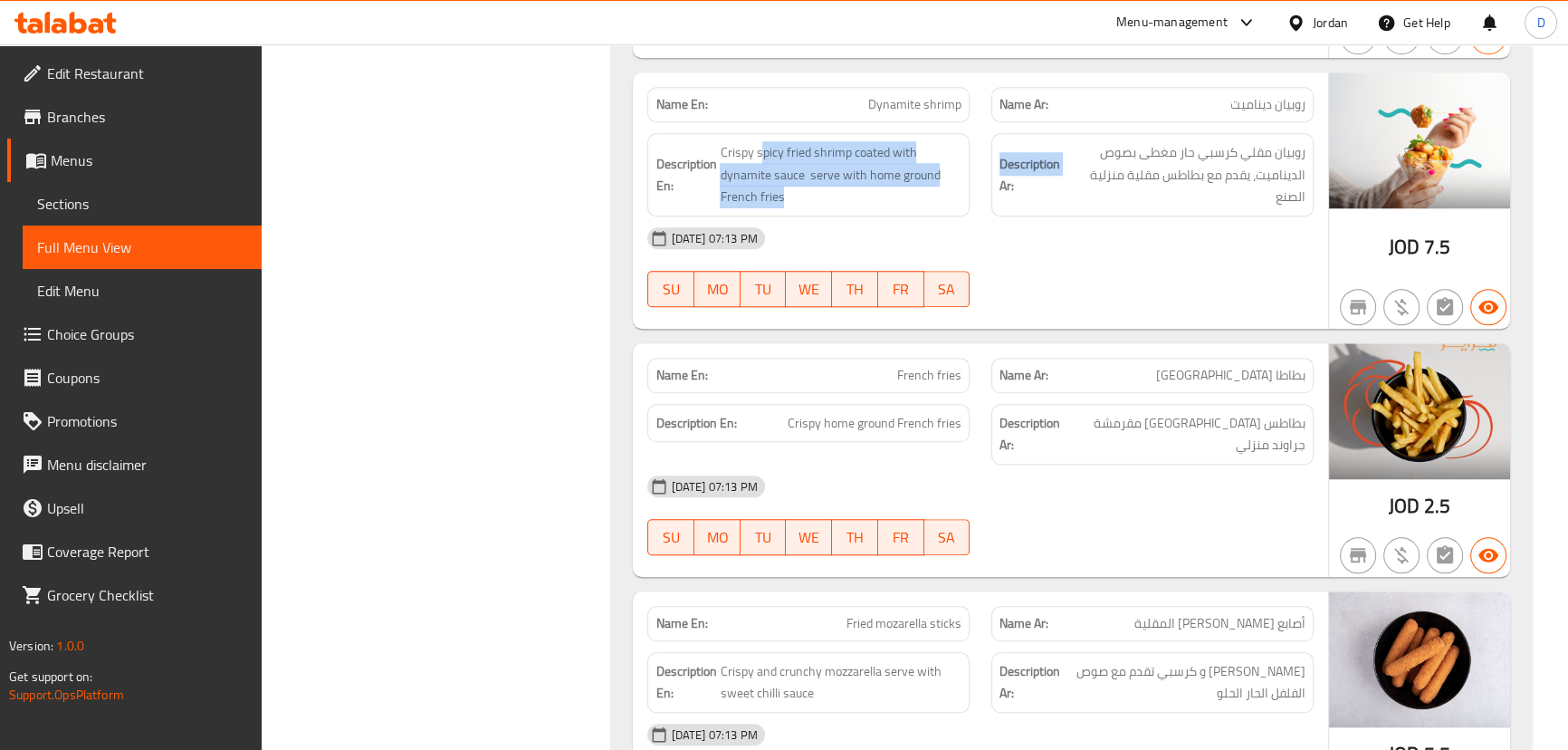
drag, startPoint x: 761, startPoint y: 146, endPoint x: 980, endPoint y: 191, distance: 223.6
click at [980, 191] on div "Description En: Crispy spicy fried shrimp coated with dynamite sauce serve with…" at bounding box center [980, 174] width 687 height 105
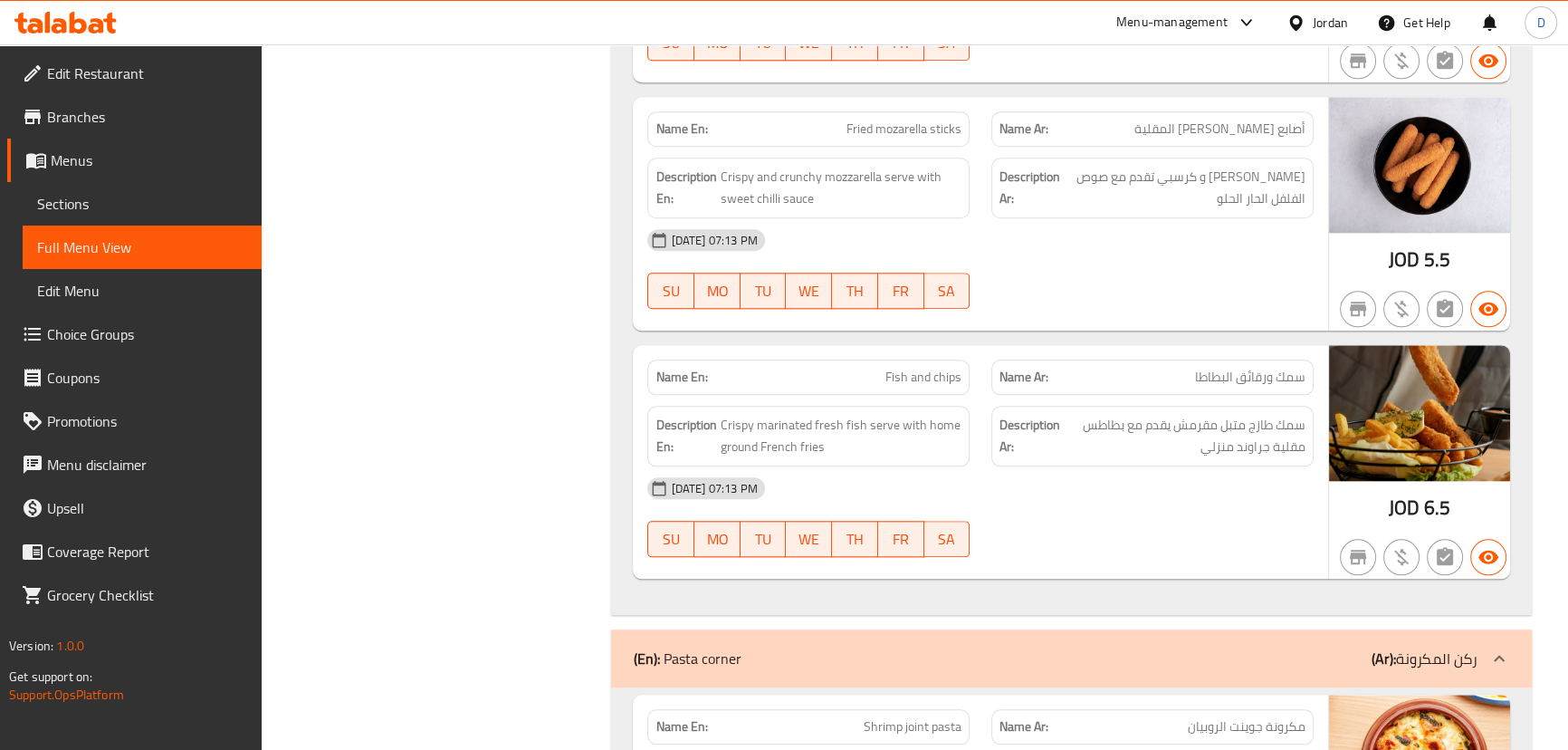
scroll to position [2470, 0]
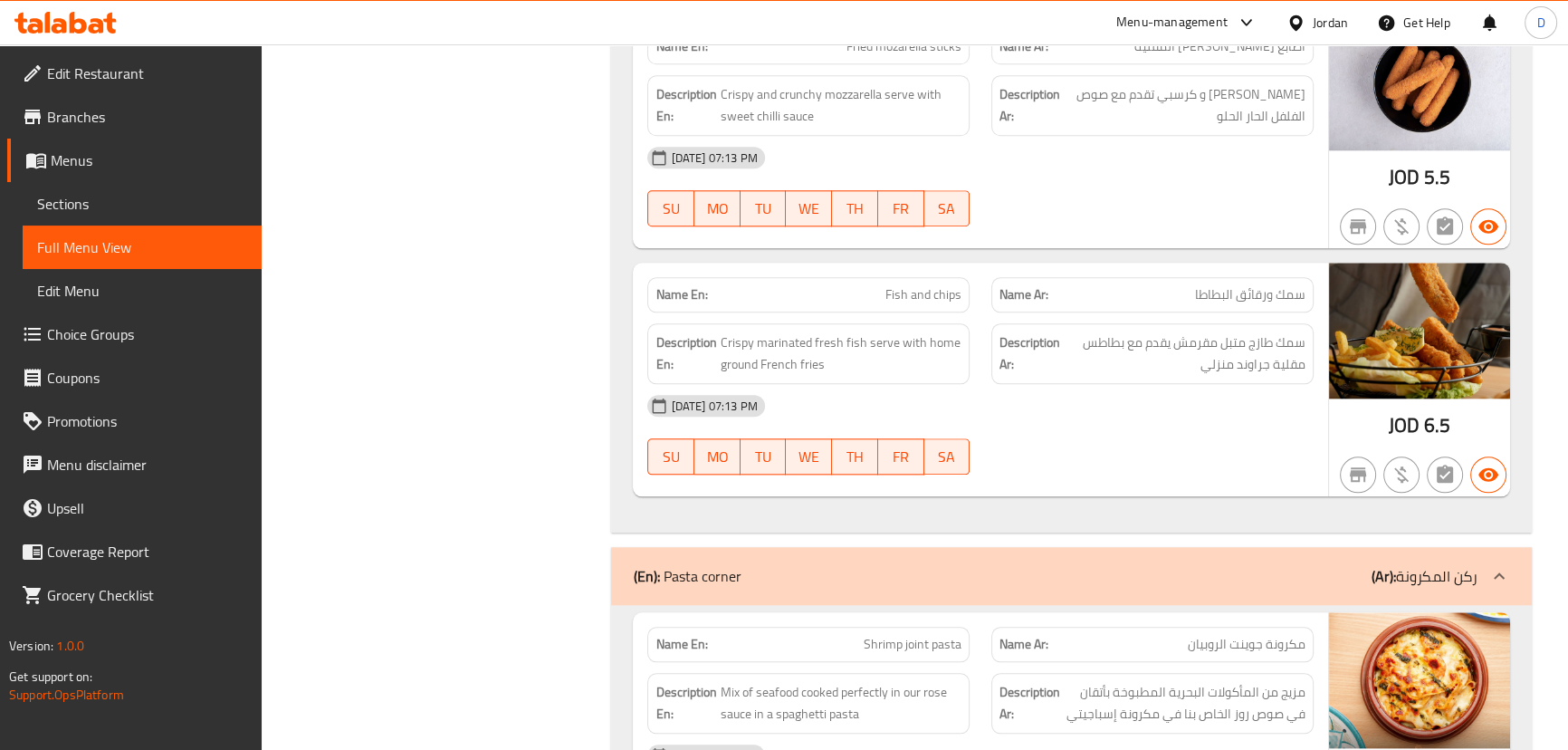
click at [928, 286] on span "Fish and chips" at bounding box center [923, 295] width 76 height 19
copy span "Fish and chips"
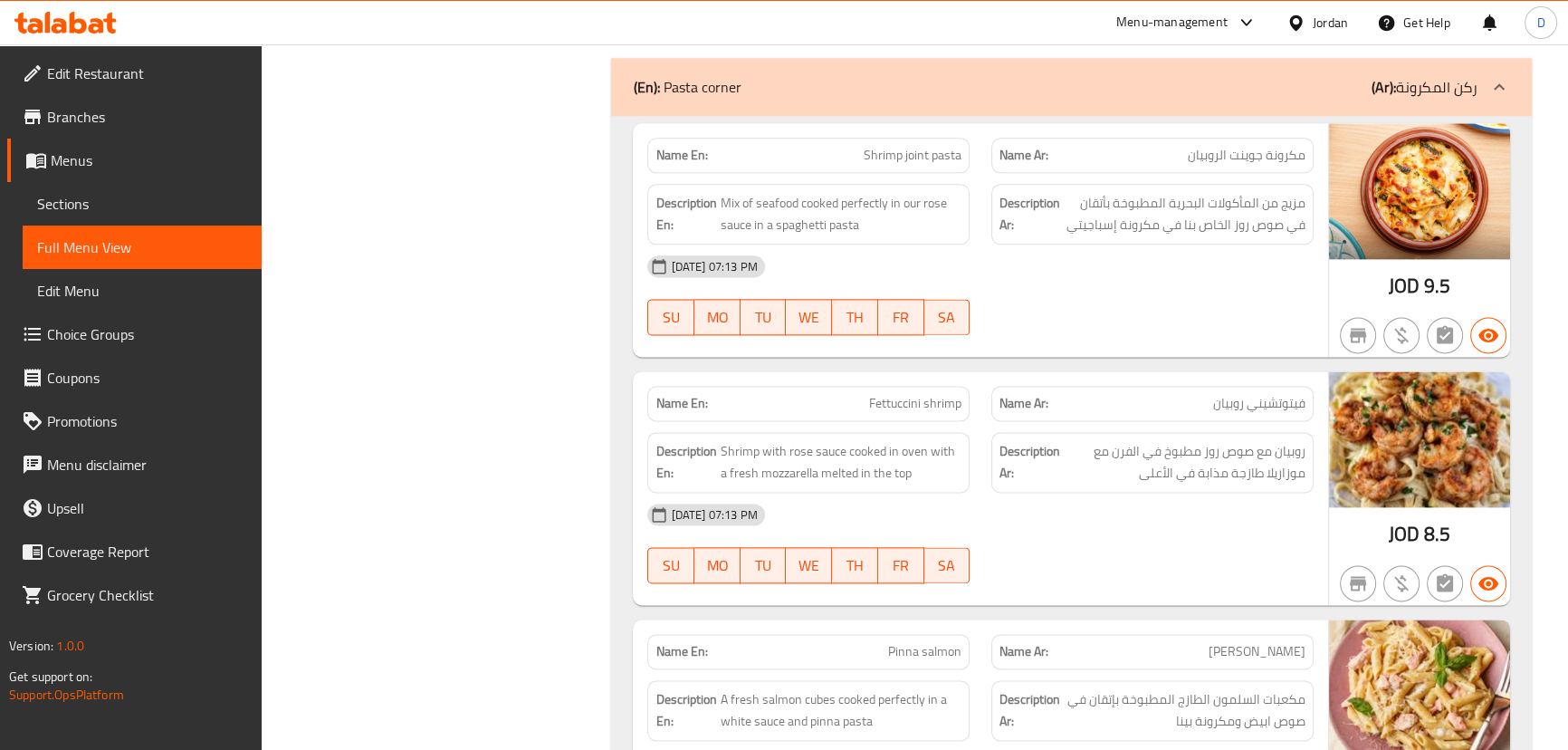
scroll to position [2964, 0]
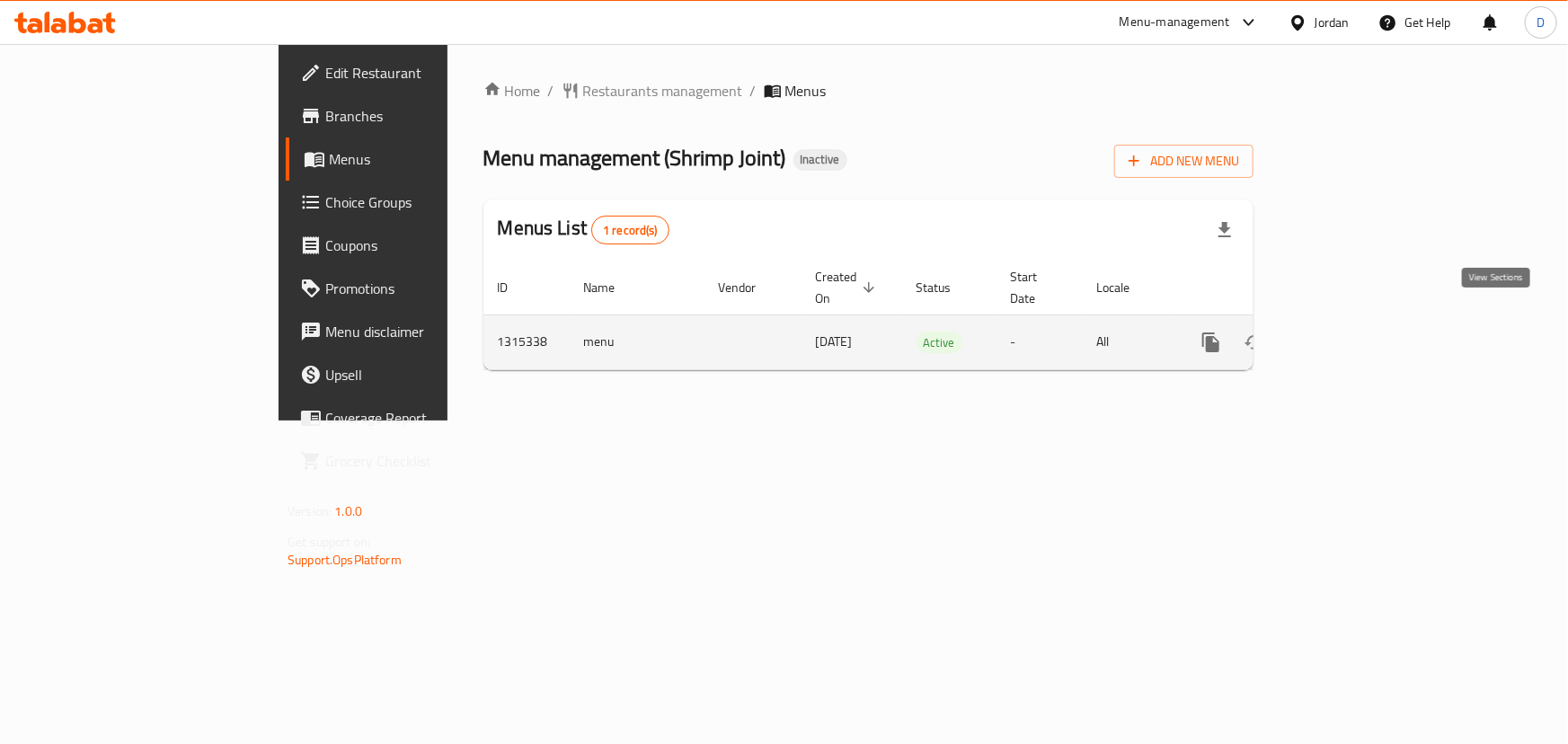
click at [1349, 334] on icon "enhanced table" at bounding box center [1341, 342] width 16 height 16
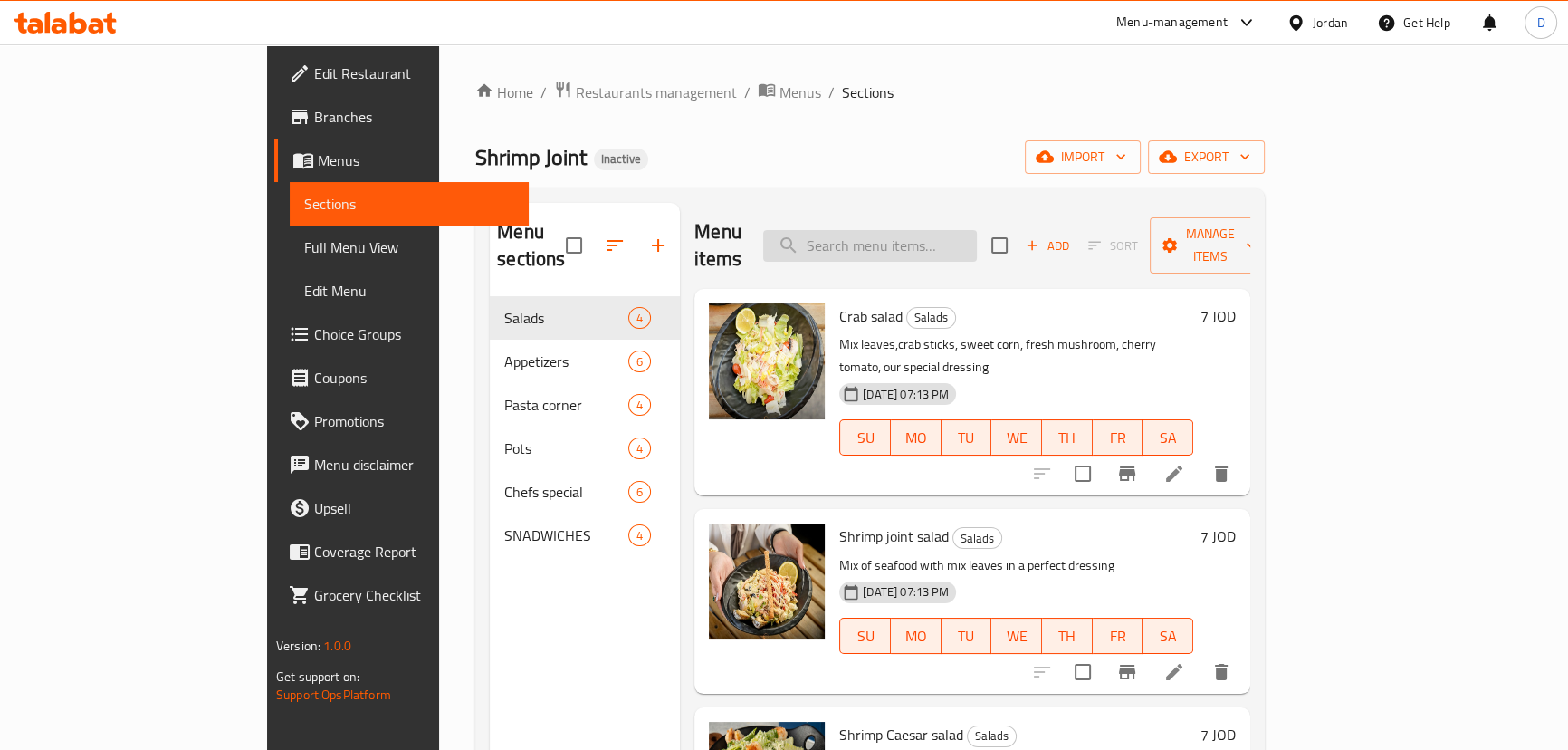
click at [928, 235] on input "search" at bounding box center [870, 245] width 213 height 32
paste input "Shrimp joint salad"
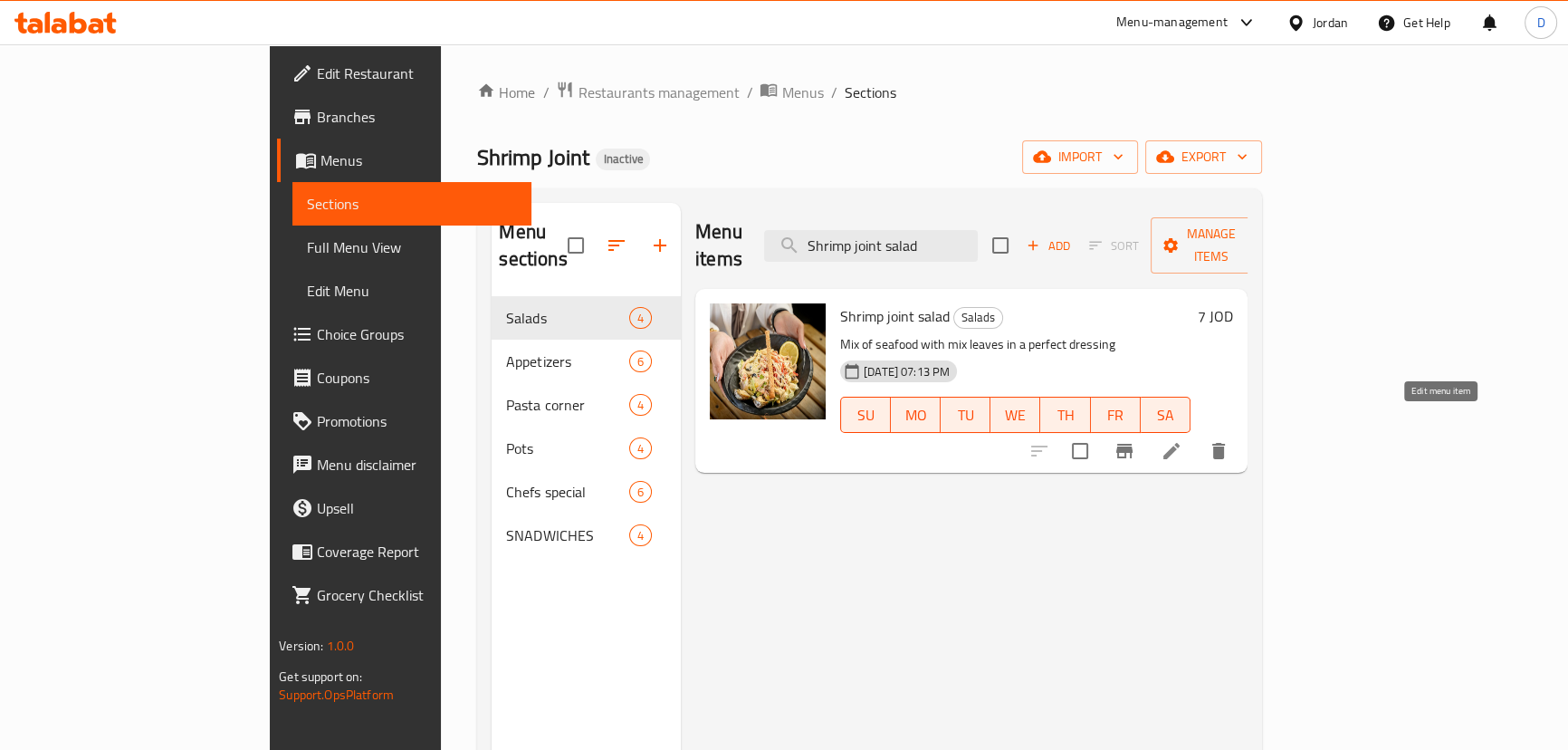
type input "Shrimp joint salad"
click at [1182, 440] on icon at bounding box center [1171, 451] width 22 height 22
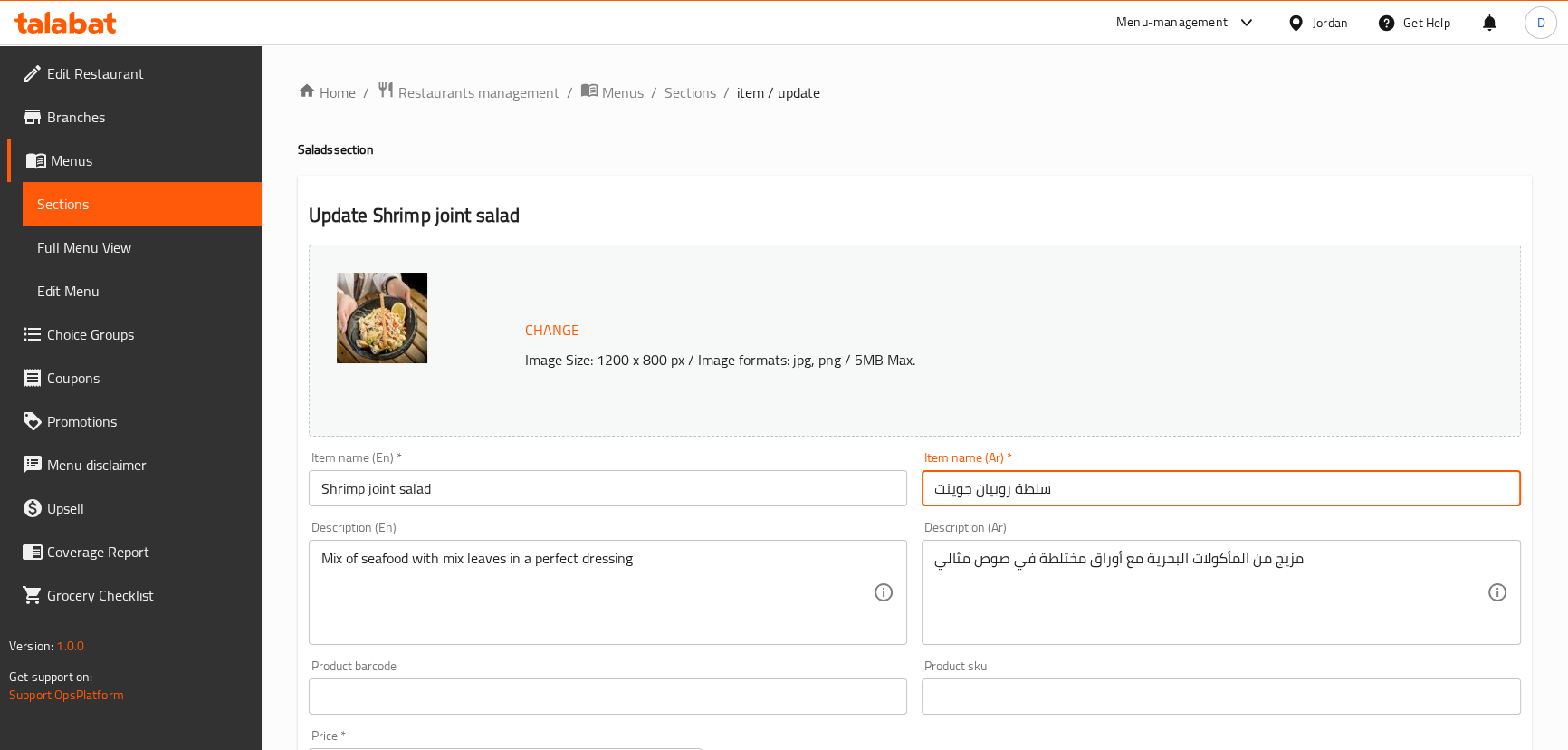
drag, startPoint x: 1010, startPoint y: 487, endPoint x: 977, endPoint y: 497, distance: 34.5
click at [977, 497] on input "سلطة روبيان جوينت" at bounding box center [1220, 488] width 599 height 36
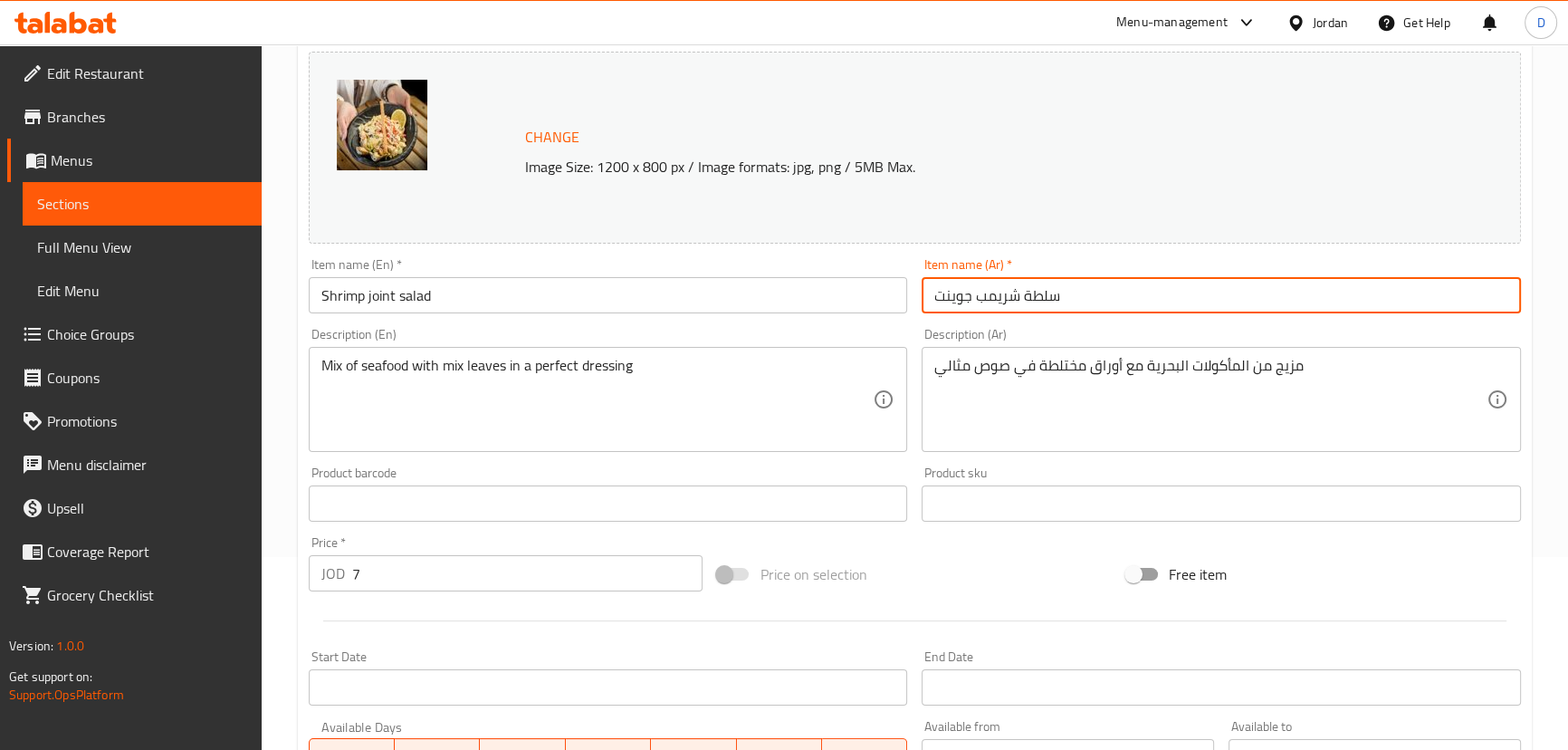
scroll to position [246, 0]
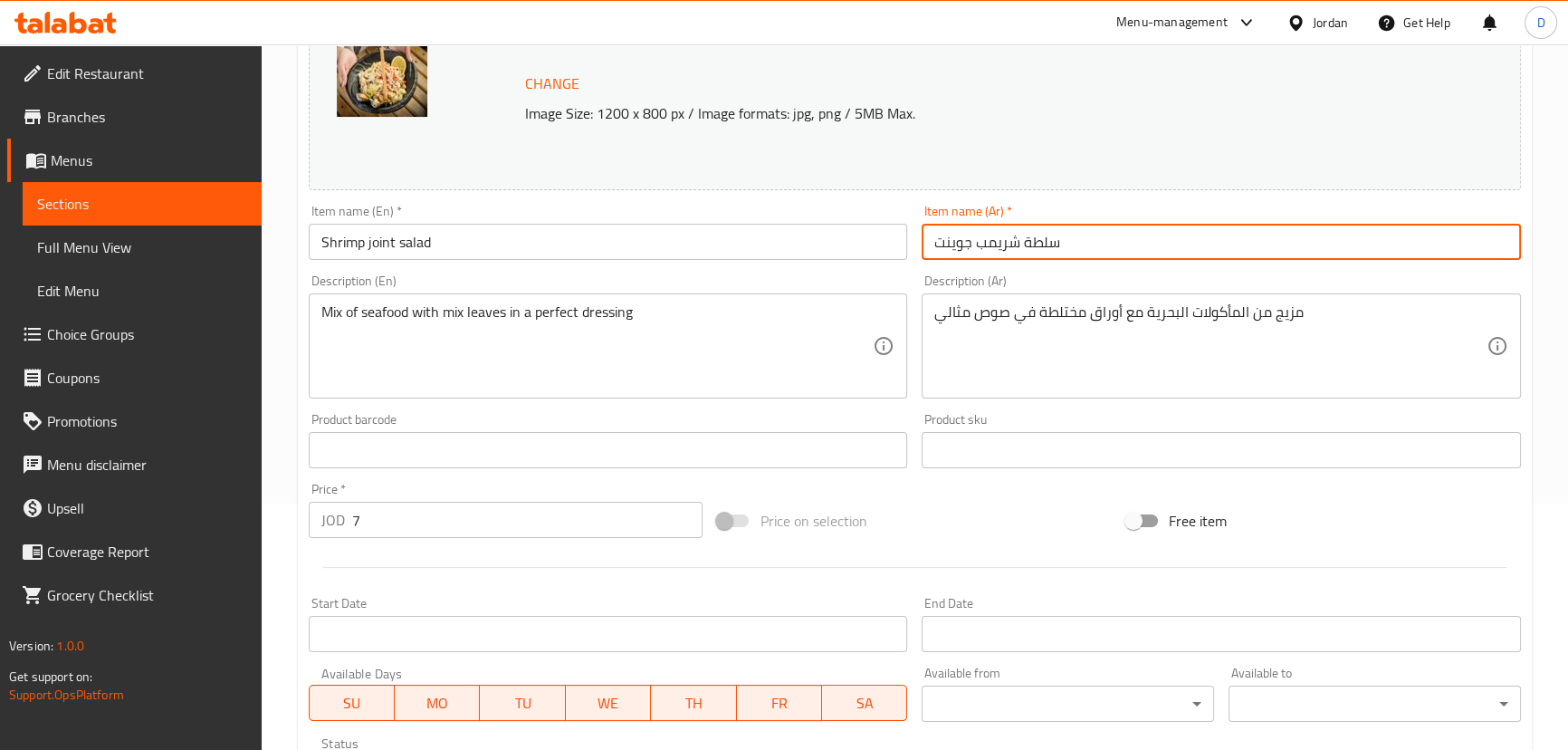
type input "سلطة شريمب جوينت"
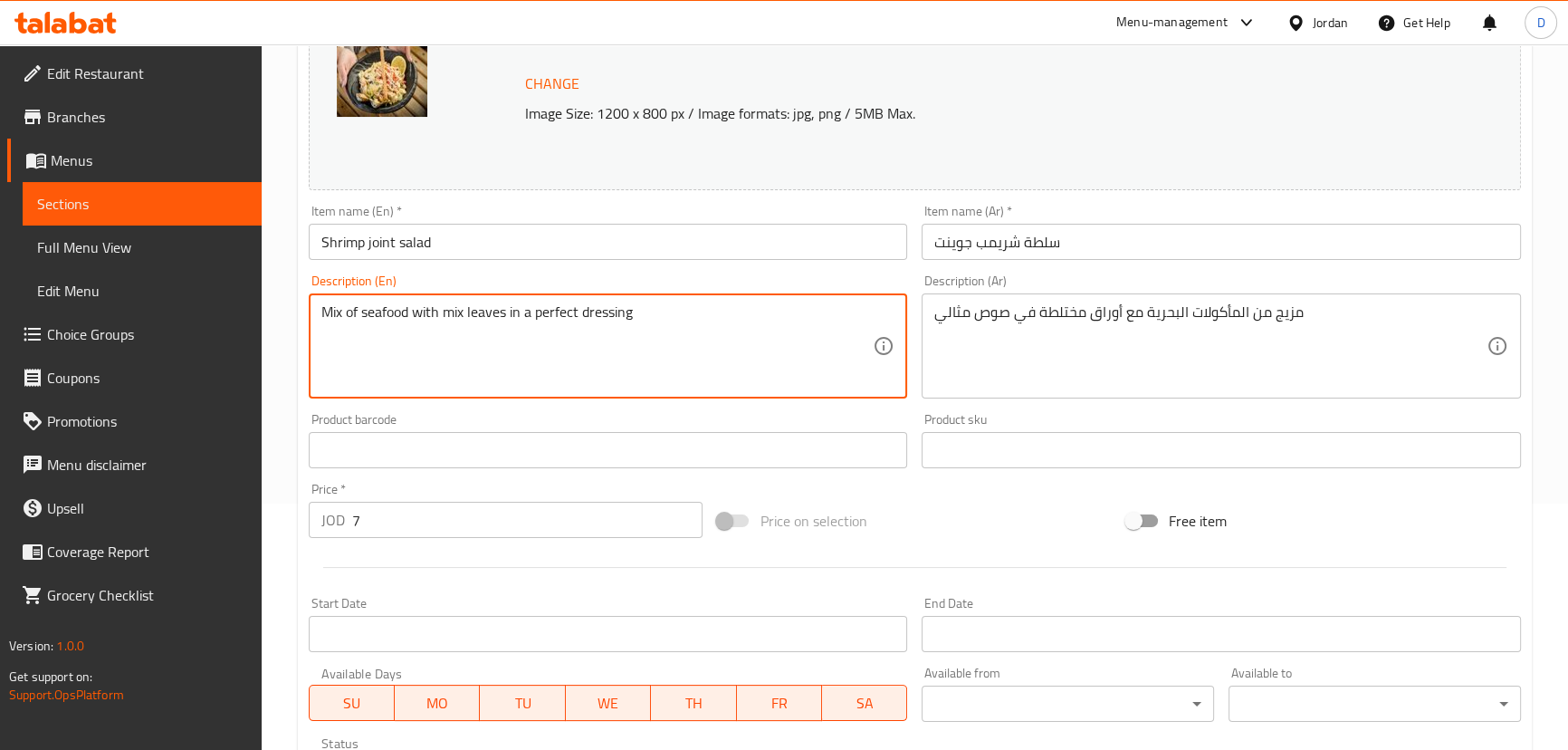
drag, startPoint x: 371, startPoint y: 304, endPoint x: 511, endPoint y: 307, distance: 140.0
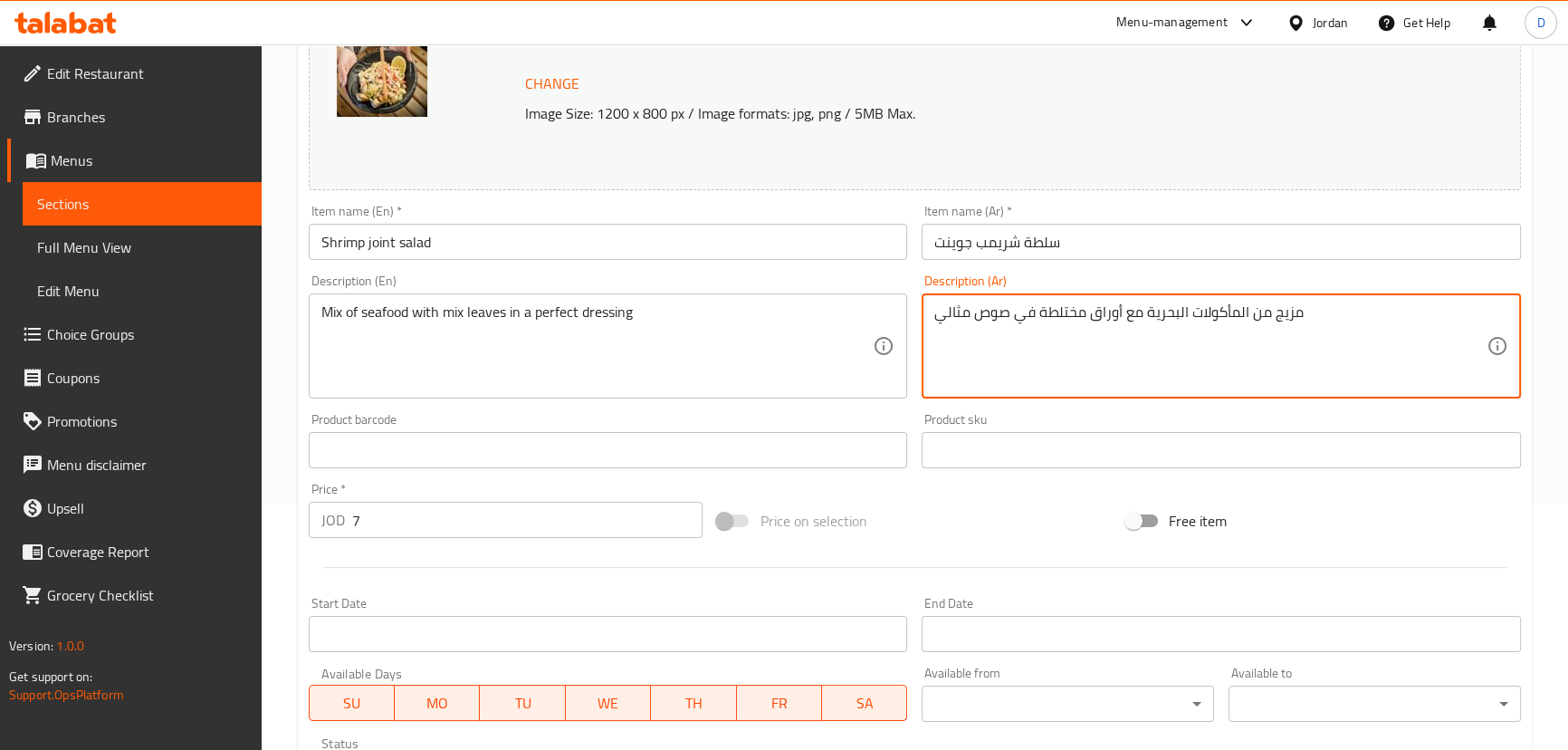
drag, startPoint x: 1044, startPoint y: 317, endPoint x: 1079, endPoint y: 315, distance: 35.1
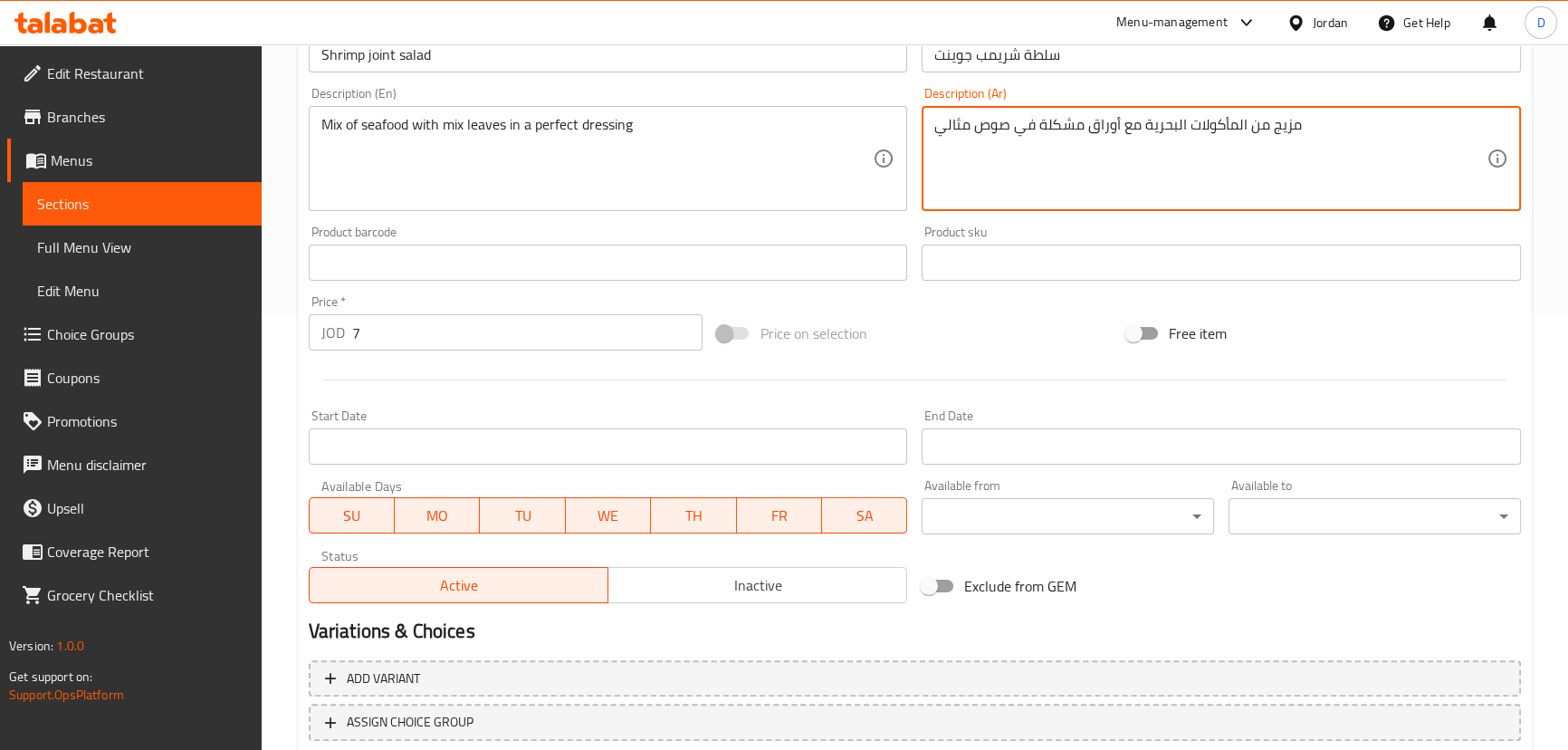
scroll to position [555, 0]
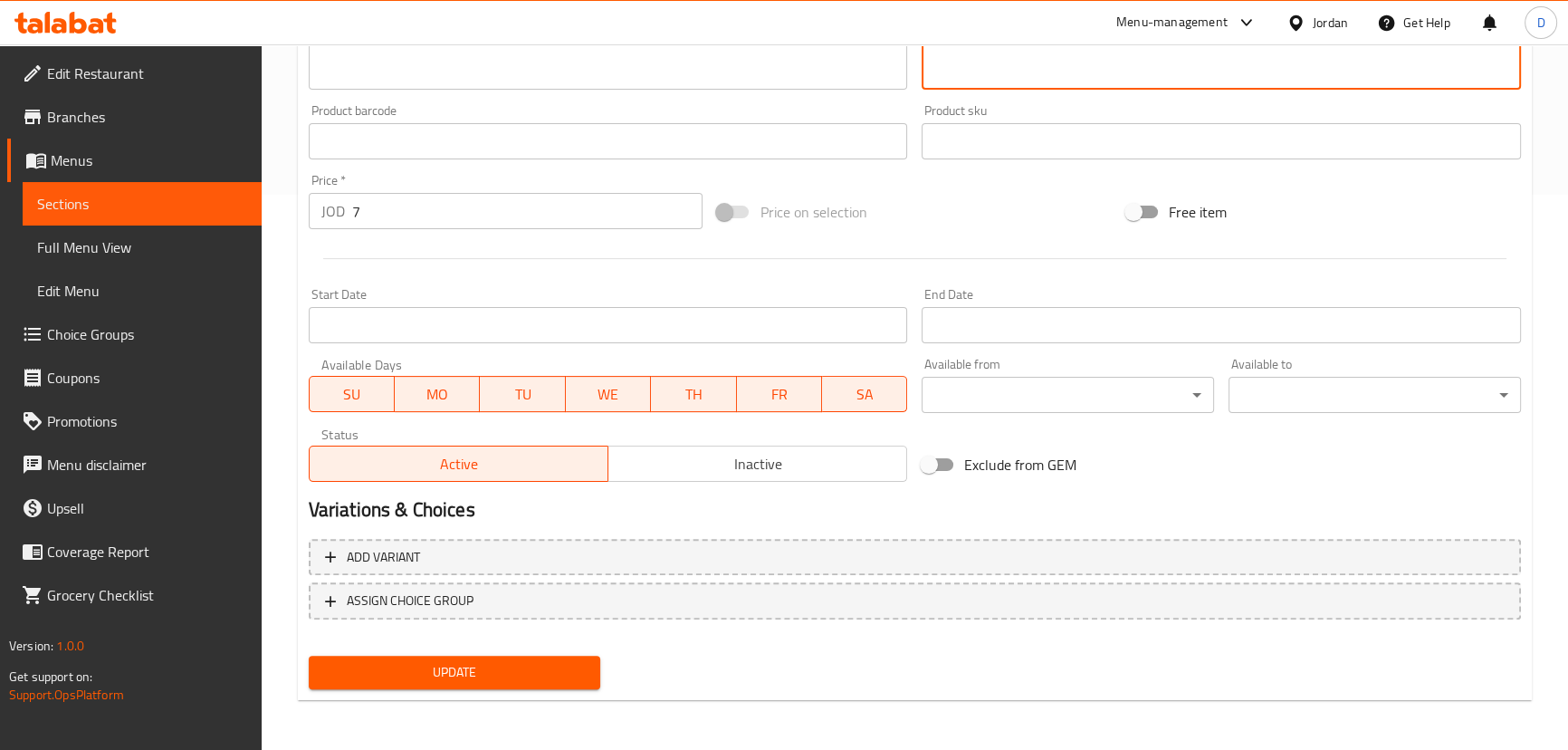
type textarea "مزيج من المأكولات البحرية مع أوراق مشكلة في صوص مثالي"
click at [556, 678] on span "Update" at bounding box center [454, 672] width 264 height 23
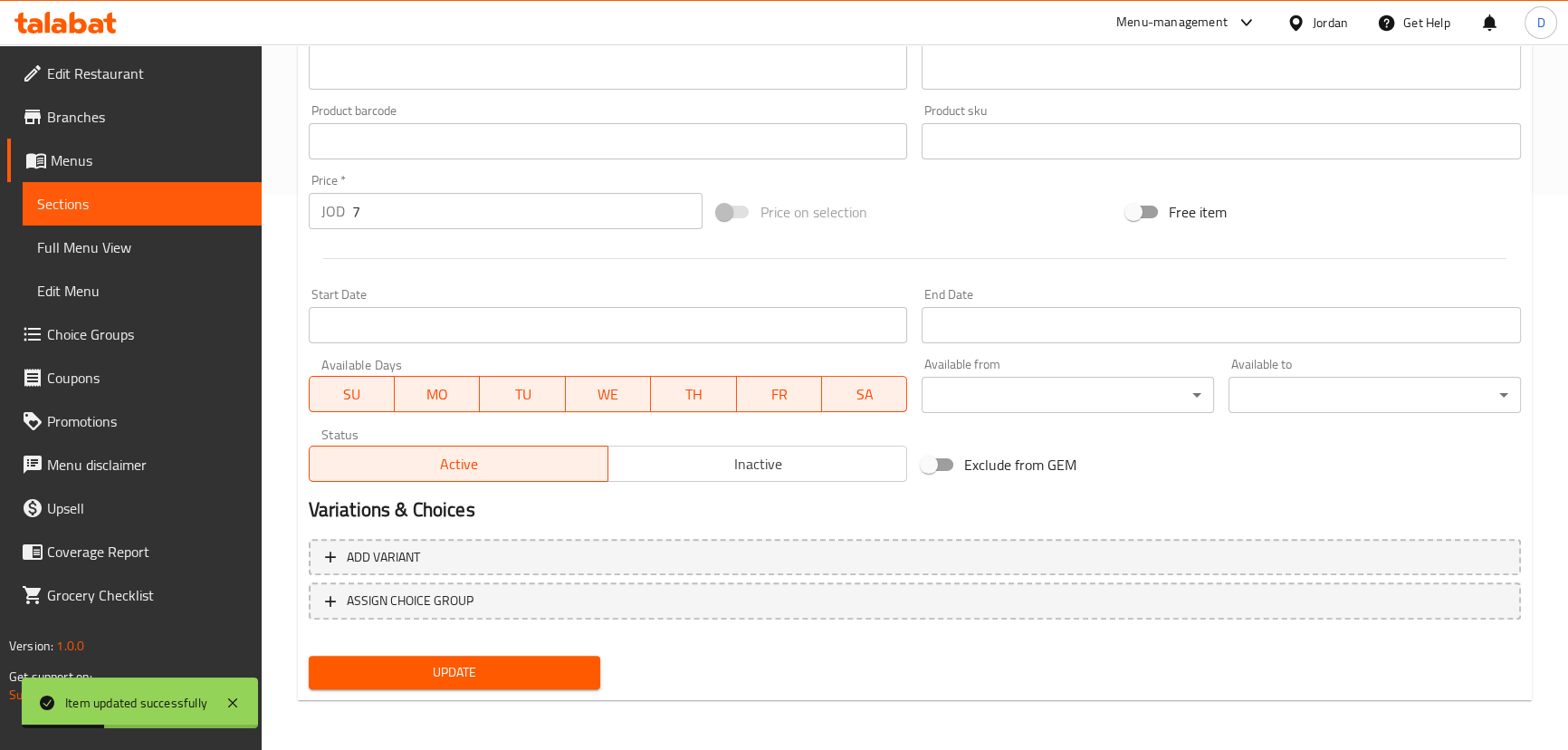
click at [416, 667] on span "Update" at bounding box center [454, 672] width 264 height 23
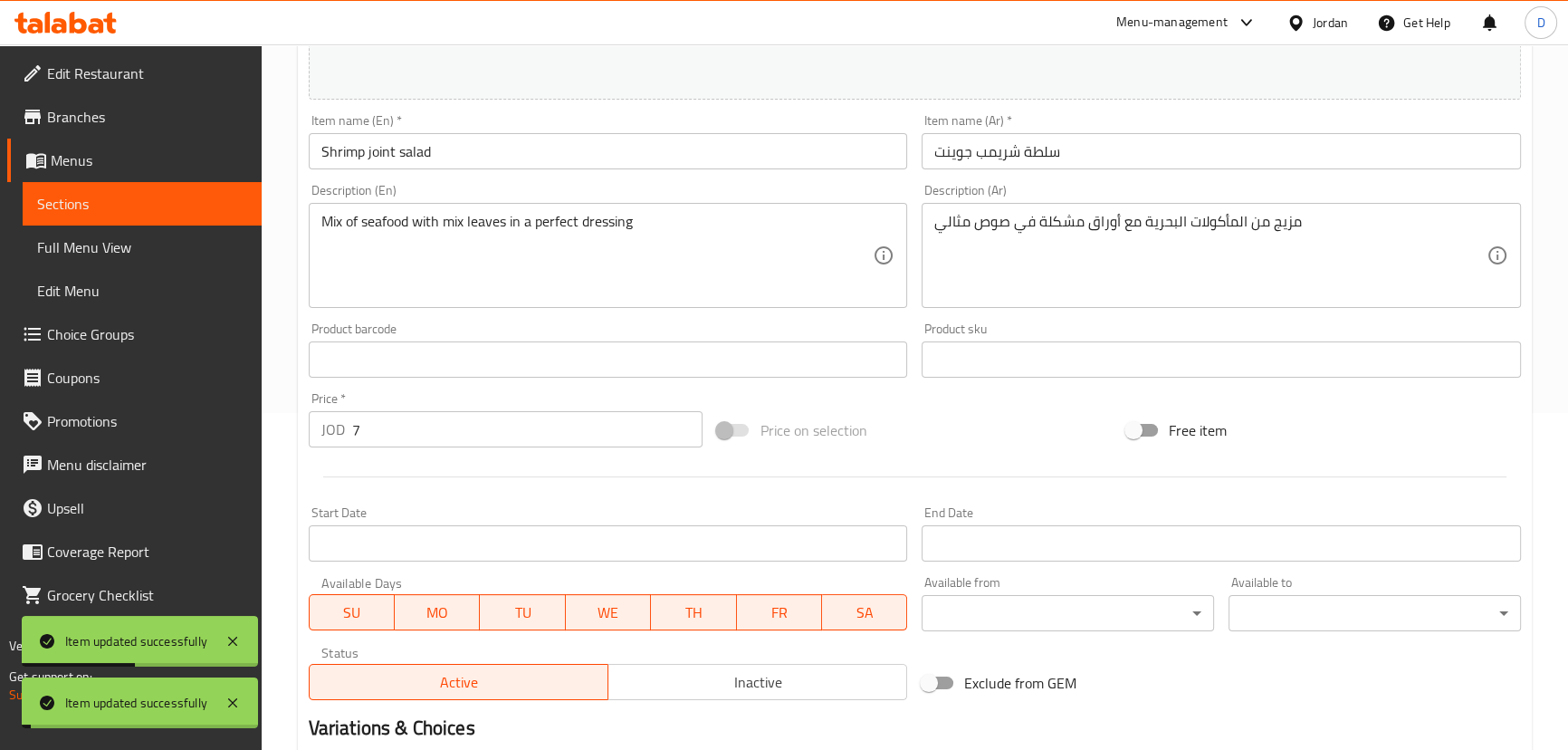
scroll to position [307, 0]
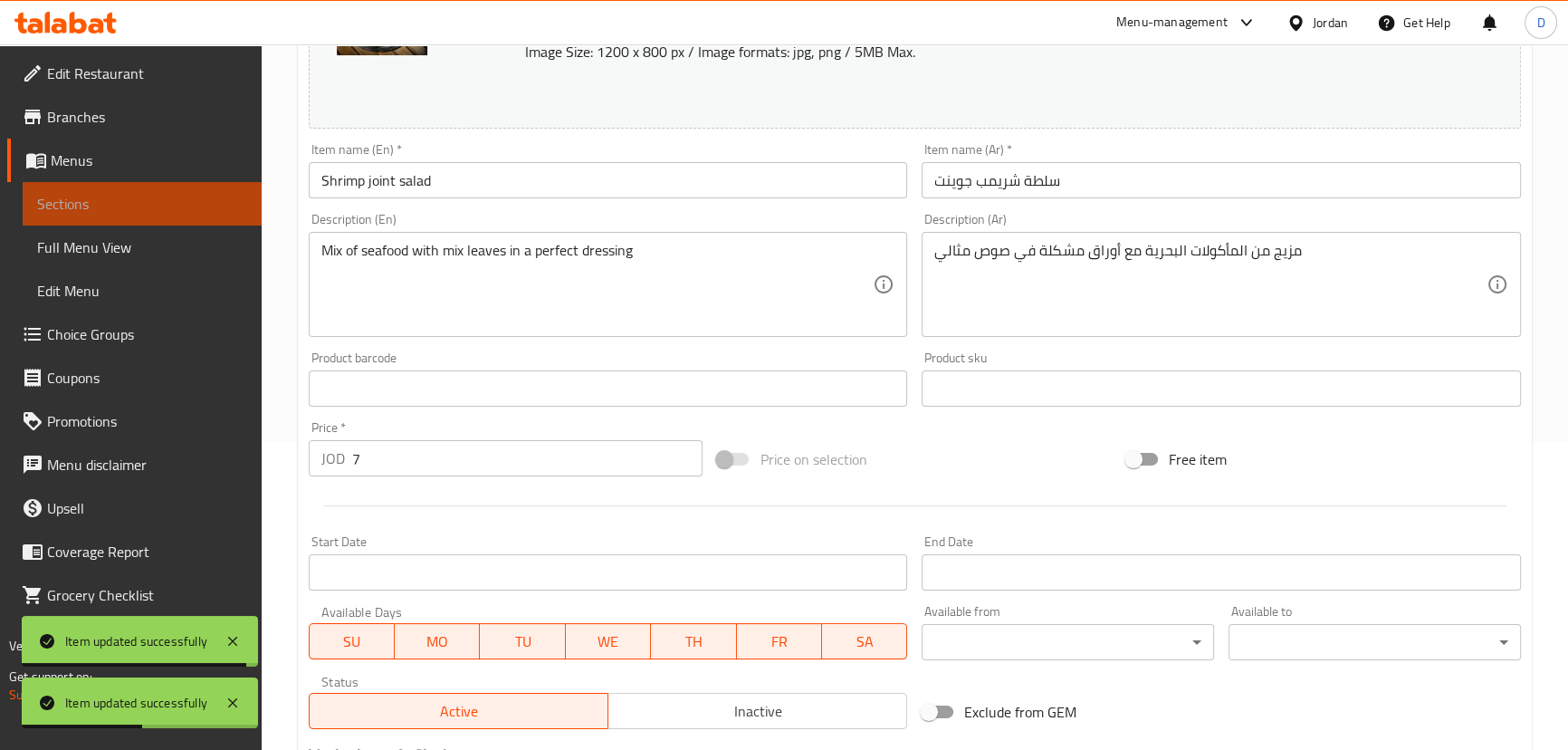
click at [221, 190] on link "Sections" at bounding box center [142, 203] width 239 height 44
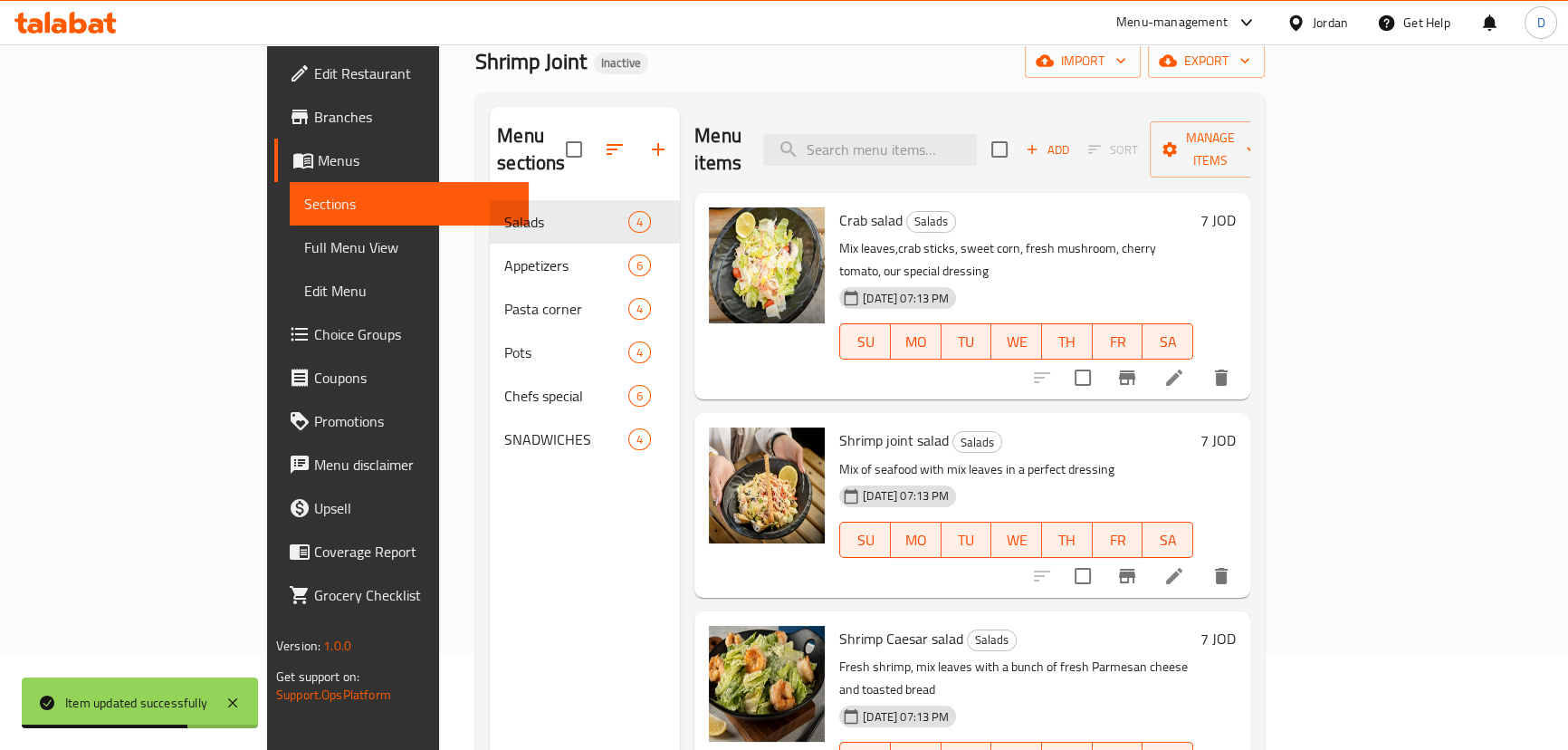
scroll to position [89, 0]
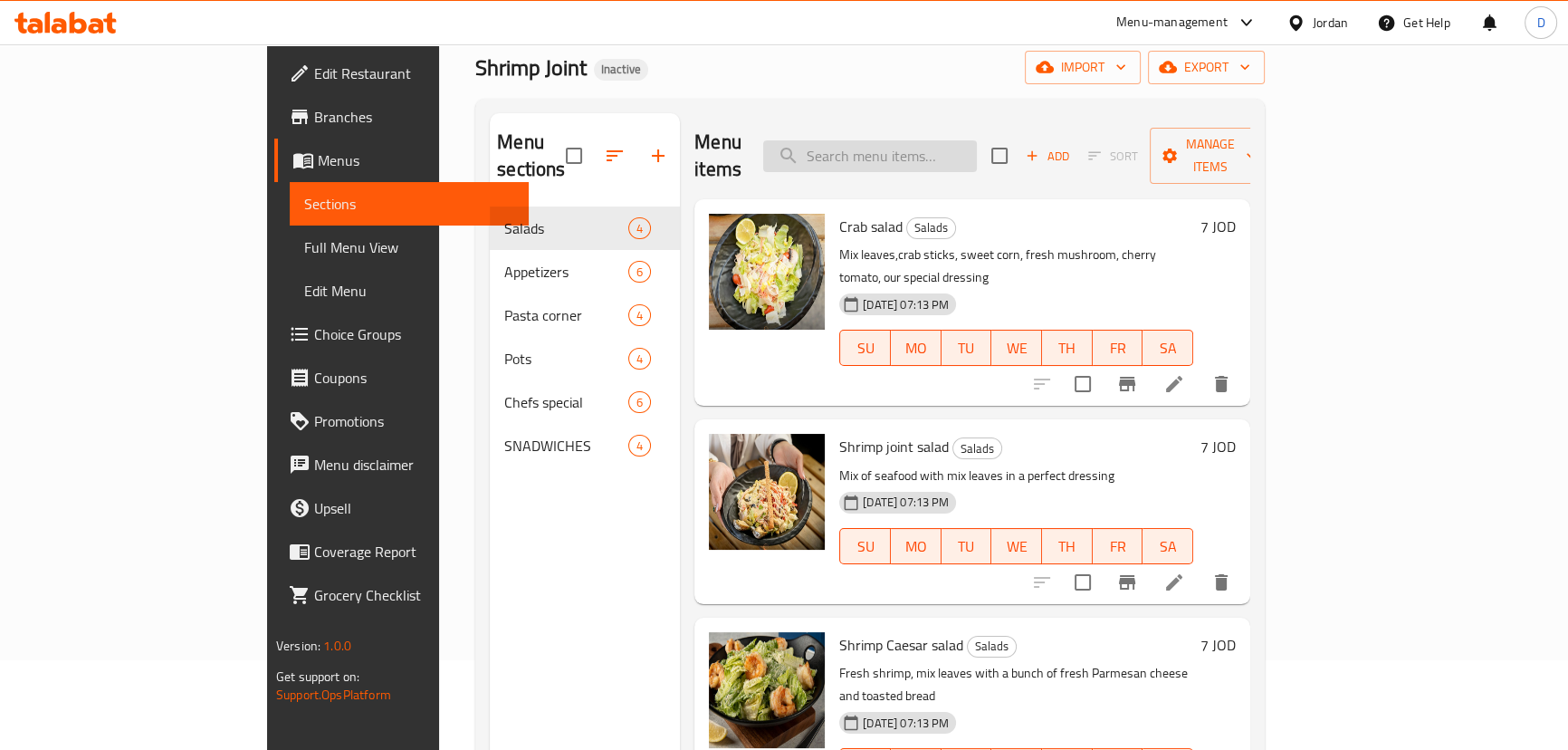
click at [918, 146] on input "search" at bounding box center [870, 156] width 213 height 32
paste input "Crispy calamari ring"
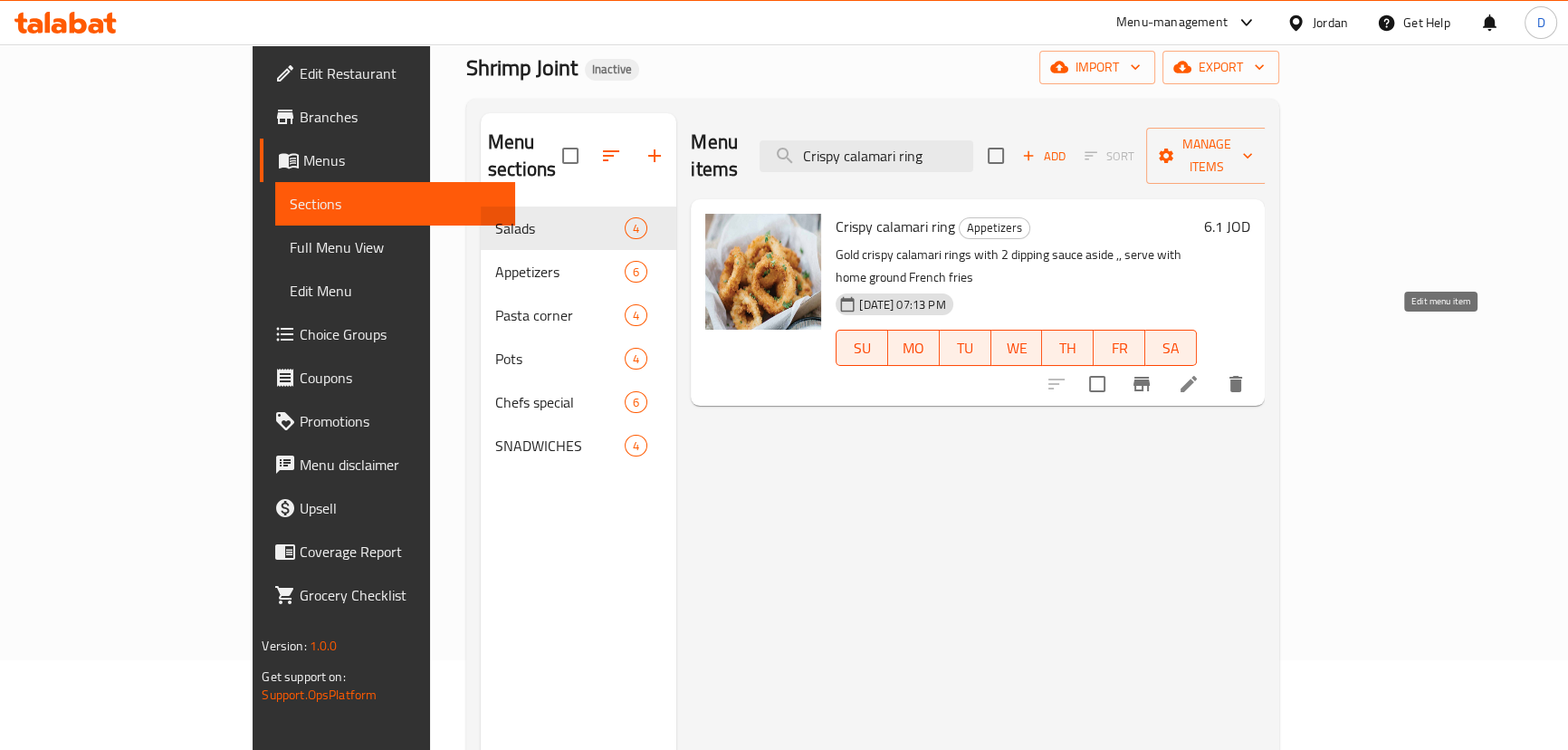
type input "Crispy calamari ring"
click at [1197, 376] on icon at bounding box center [1189, 384] width 16 height 16
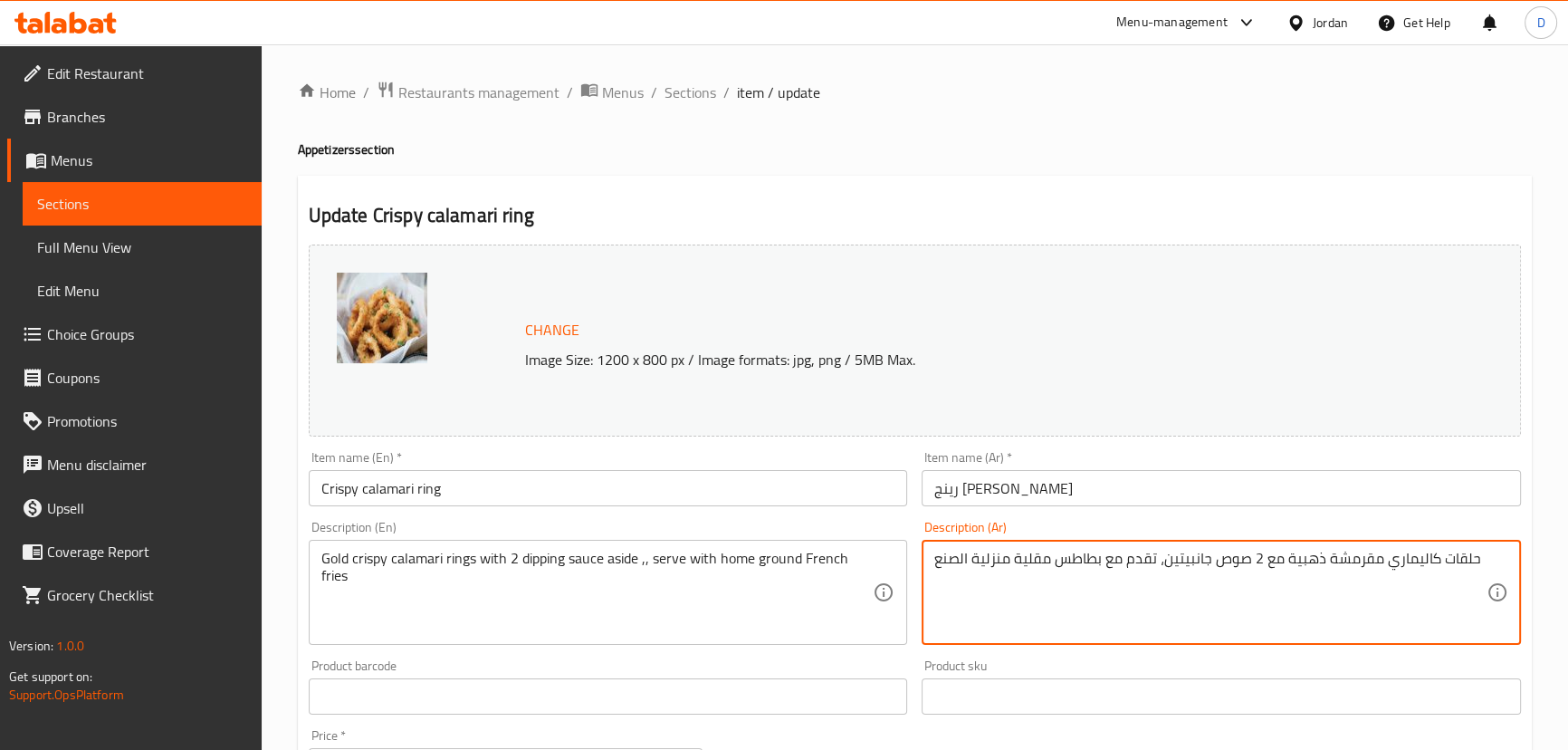
drag, startPoint x: 1186, startPoint y: 561, endPoint x: 1163, endPoint y: 557, distance: 23.3
click at [1179, 557] on textarea "حلقات كاليماري مقرمشة ذهبية مع 2 صوص جانبيتين، تقدم مع بطاطس مقلية منزلية الصنع" at bounding box center [1210, 592] width 552 height 86
drag, startPoint x: 1180, startPoint y: 557, endPoint x: 1166, endPoint y: 555, distance: 14.1
click at [1166, 555] on textarea "حلقات كاليماري مقرمشة ذهبية مع 2 صوص جانبيتين، تقدم مع بطاطس مقلية منزلية الصنع" at bounding box center [1210, 592] width 552 height 86
type textarea "حلقات كاليماري مقرمشة ذهبية مع 2 صوص جانبي، تقدم مع بطاطس مقلية منزلية الصنع"
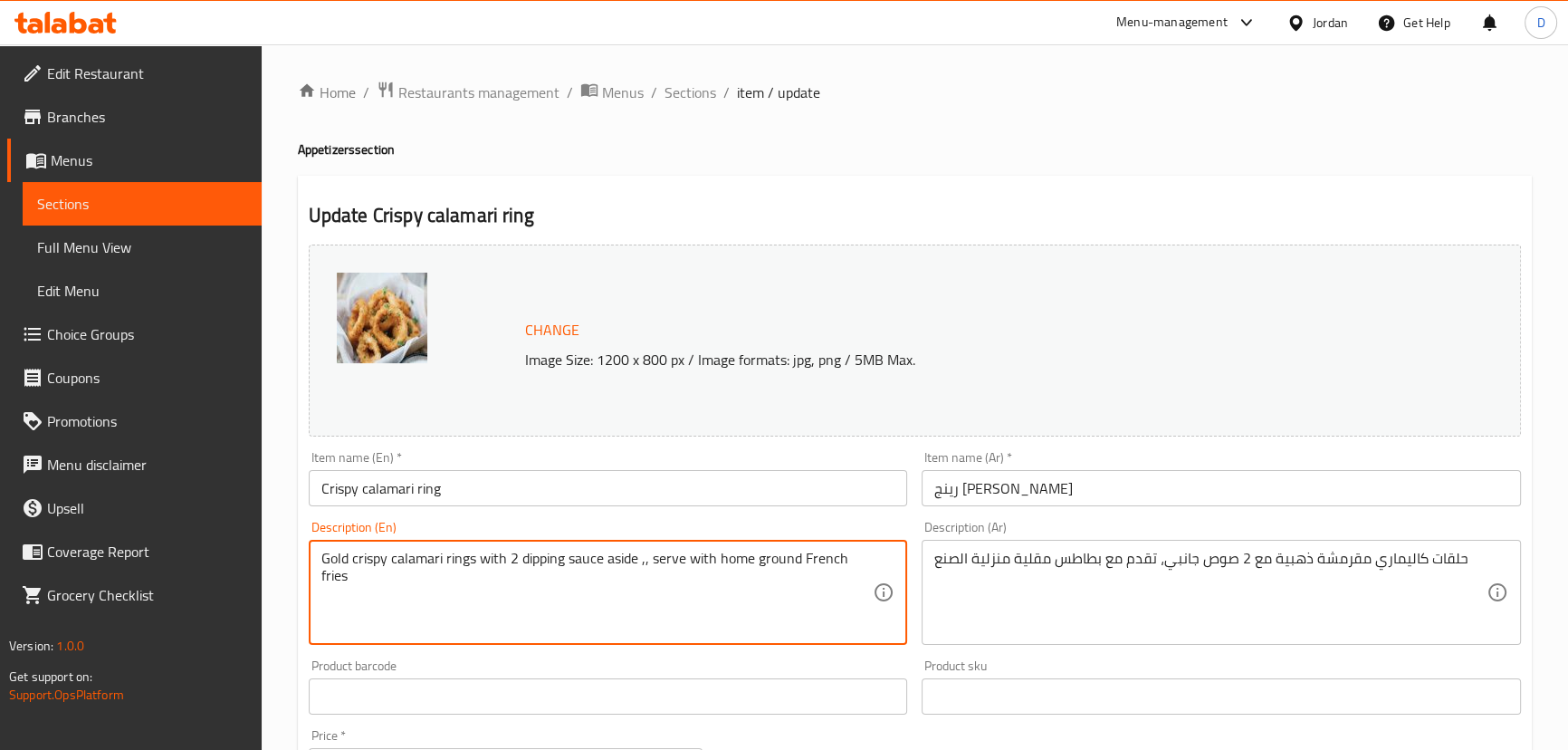
drag, startPoint x: 717, startPoint y: 558, endPoint x: 802, endPoint y: 557, distance: 85.0
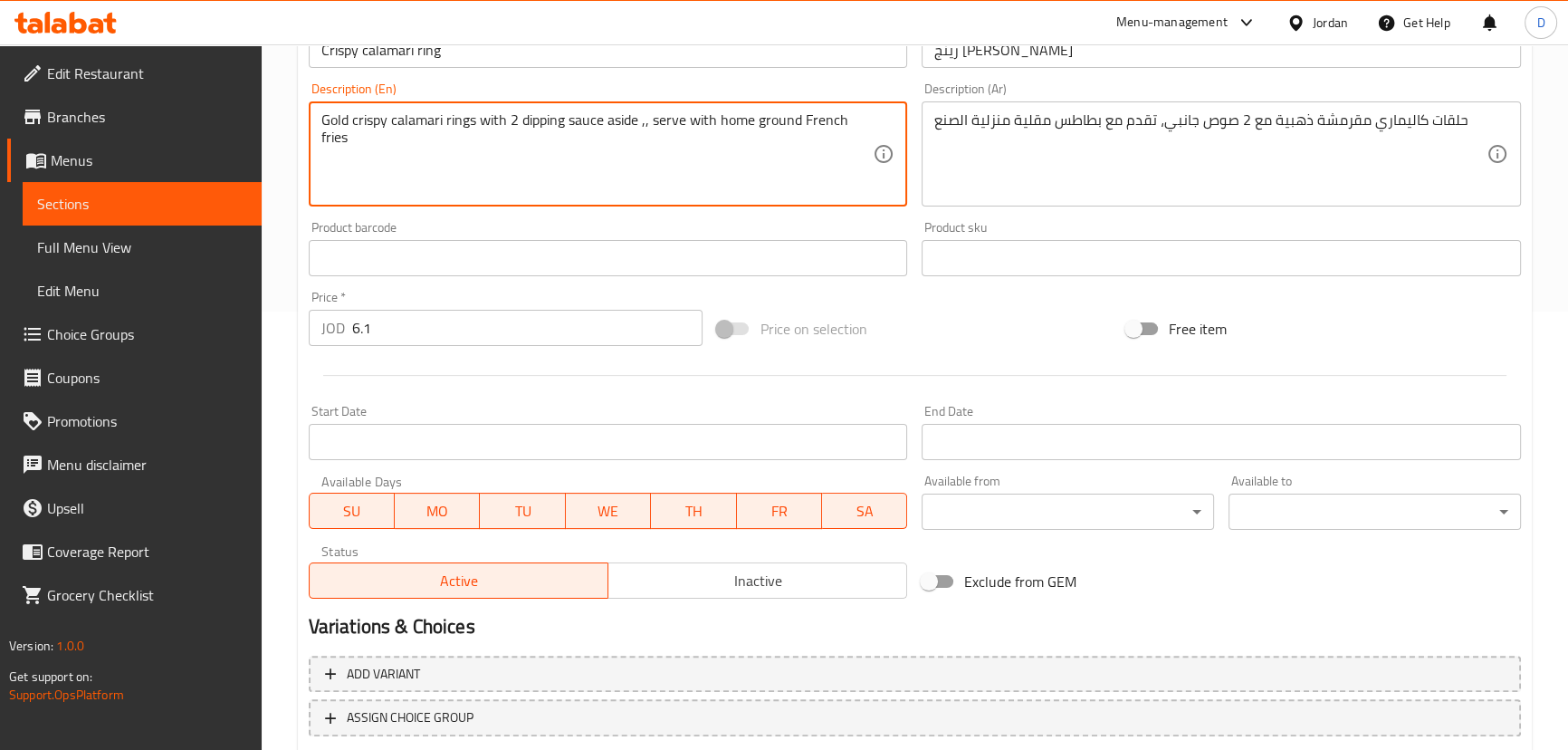
scroll to position [494, 0]
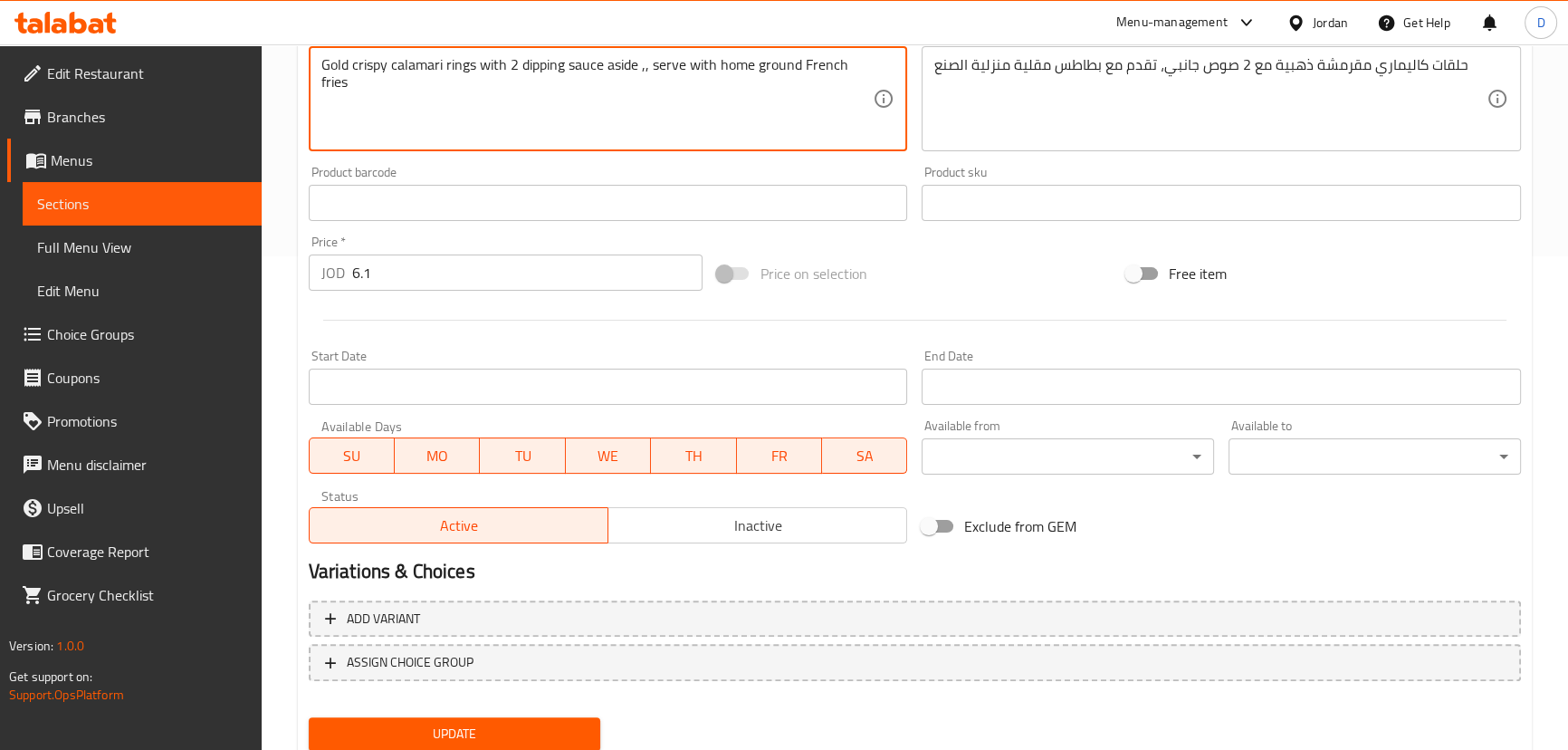
click at [555, 720] on button "Update" at bounding box center [454, 734] width 293 height 34
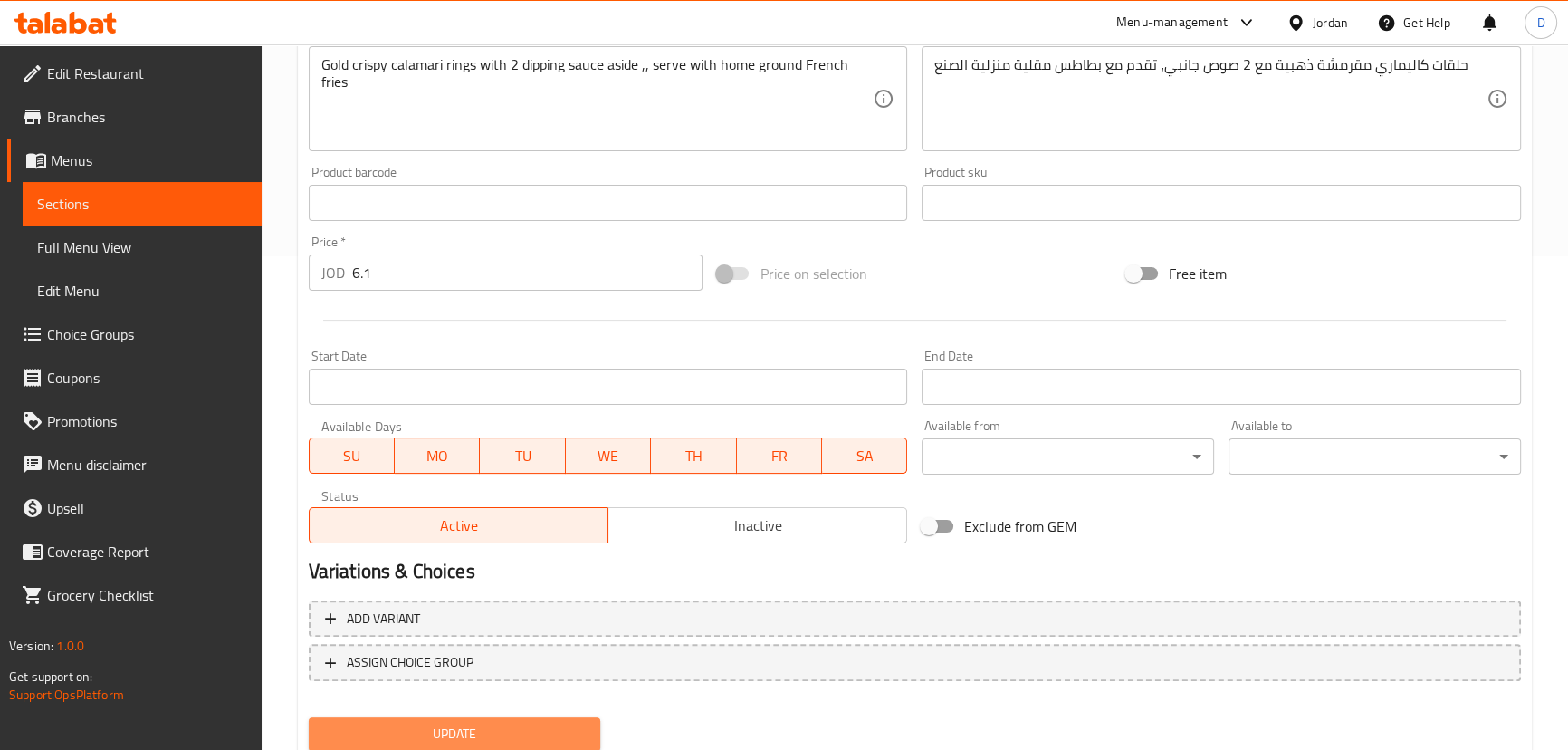
click at [453, 724] on span "Update" at bounding box center [454, 734] width 264 height 23
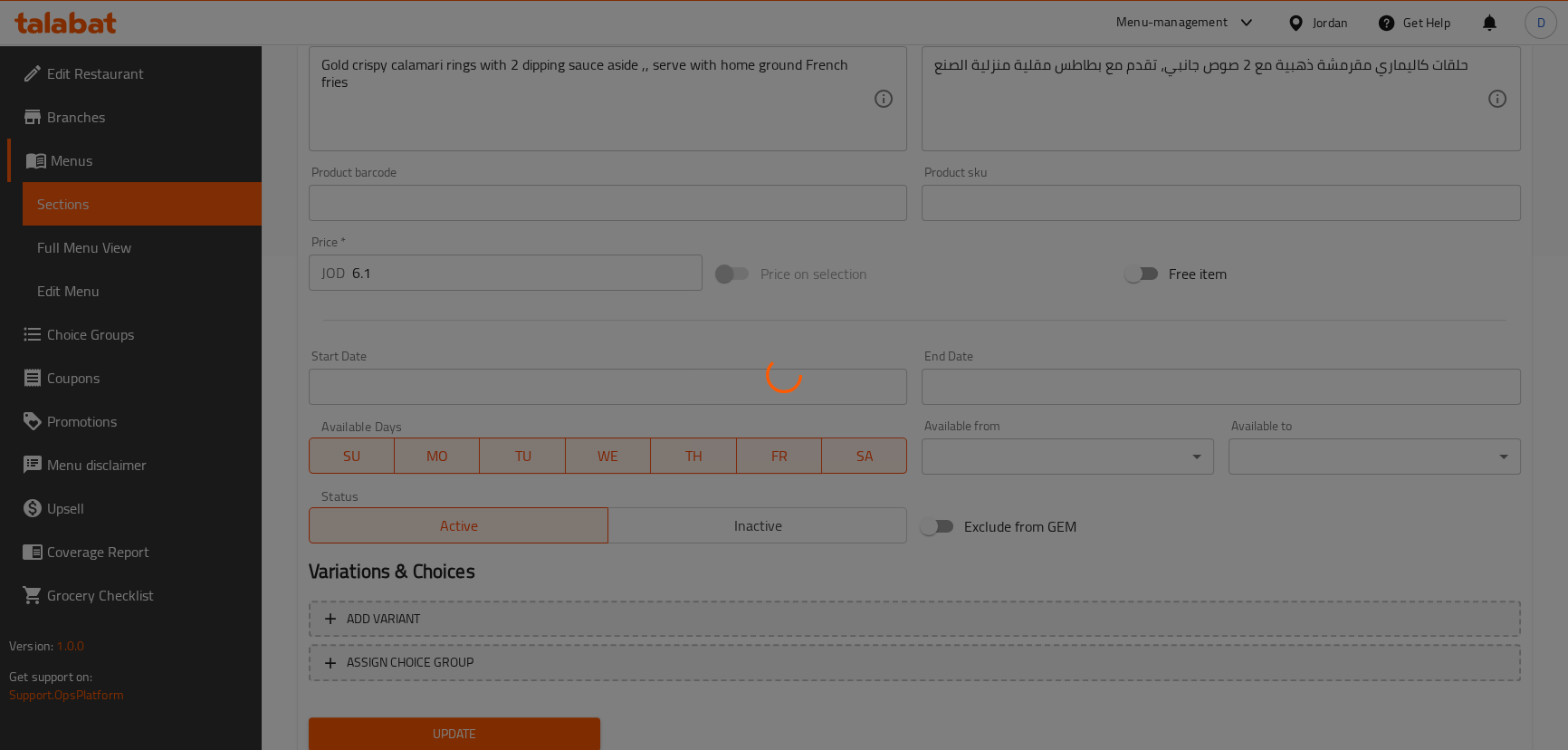
scroll to position [411, 0]
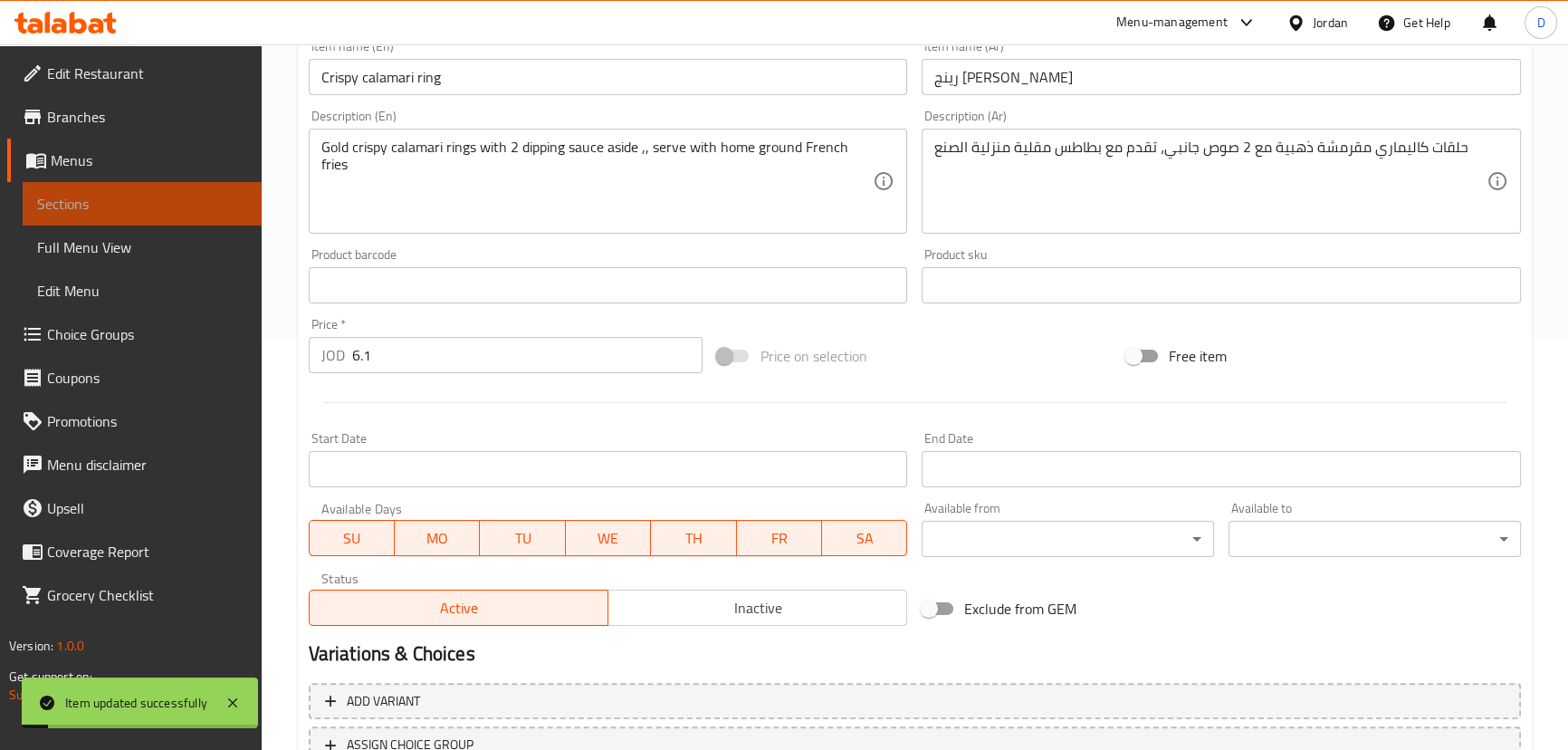
click at [234, 195] on span "Sections" at bounding box center [142, 203] width 210 height 22
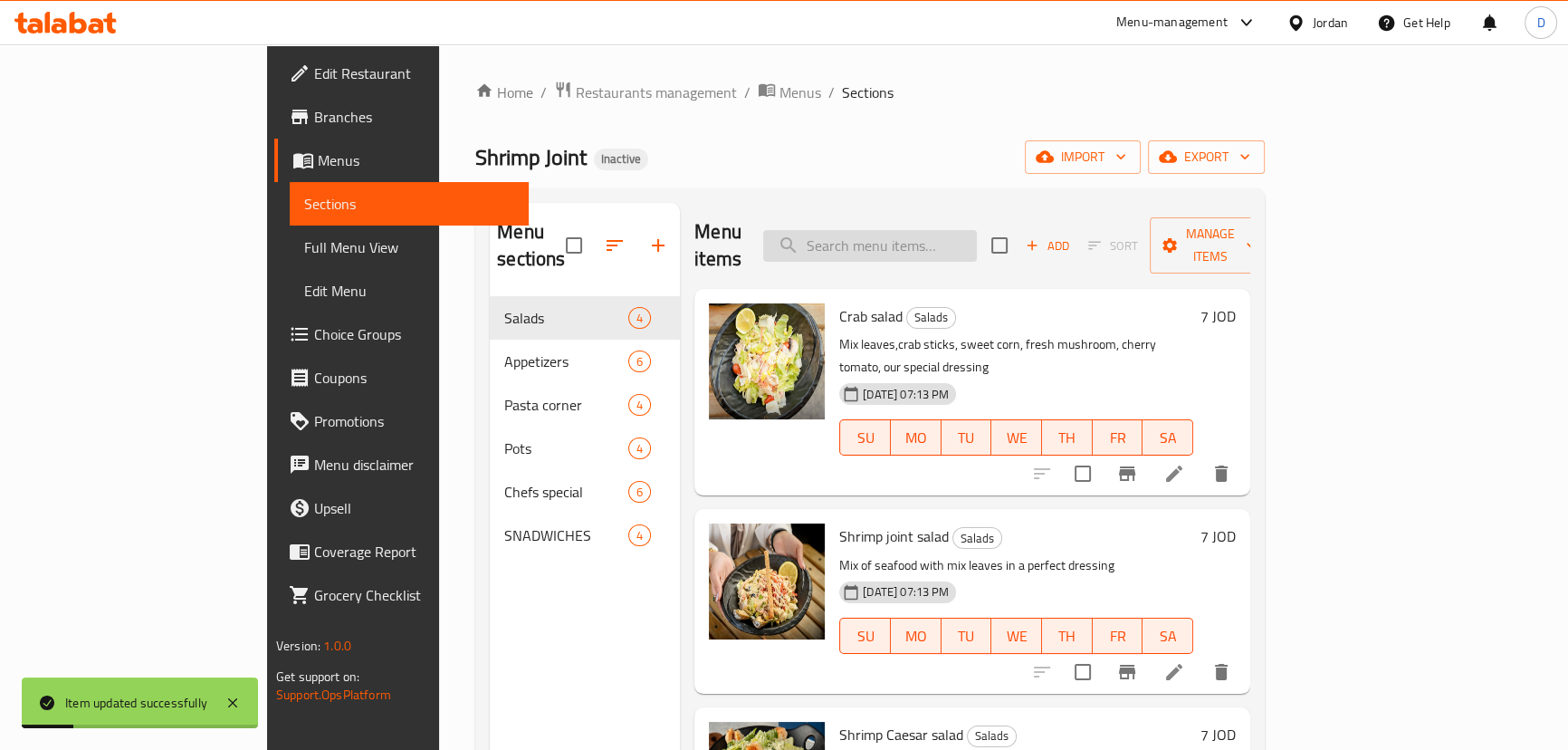
click at [977, 230] on input "search" at bounding box center [870, 245] width 213 height 32
paste input "Fish and chips"
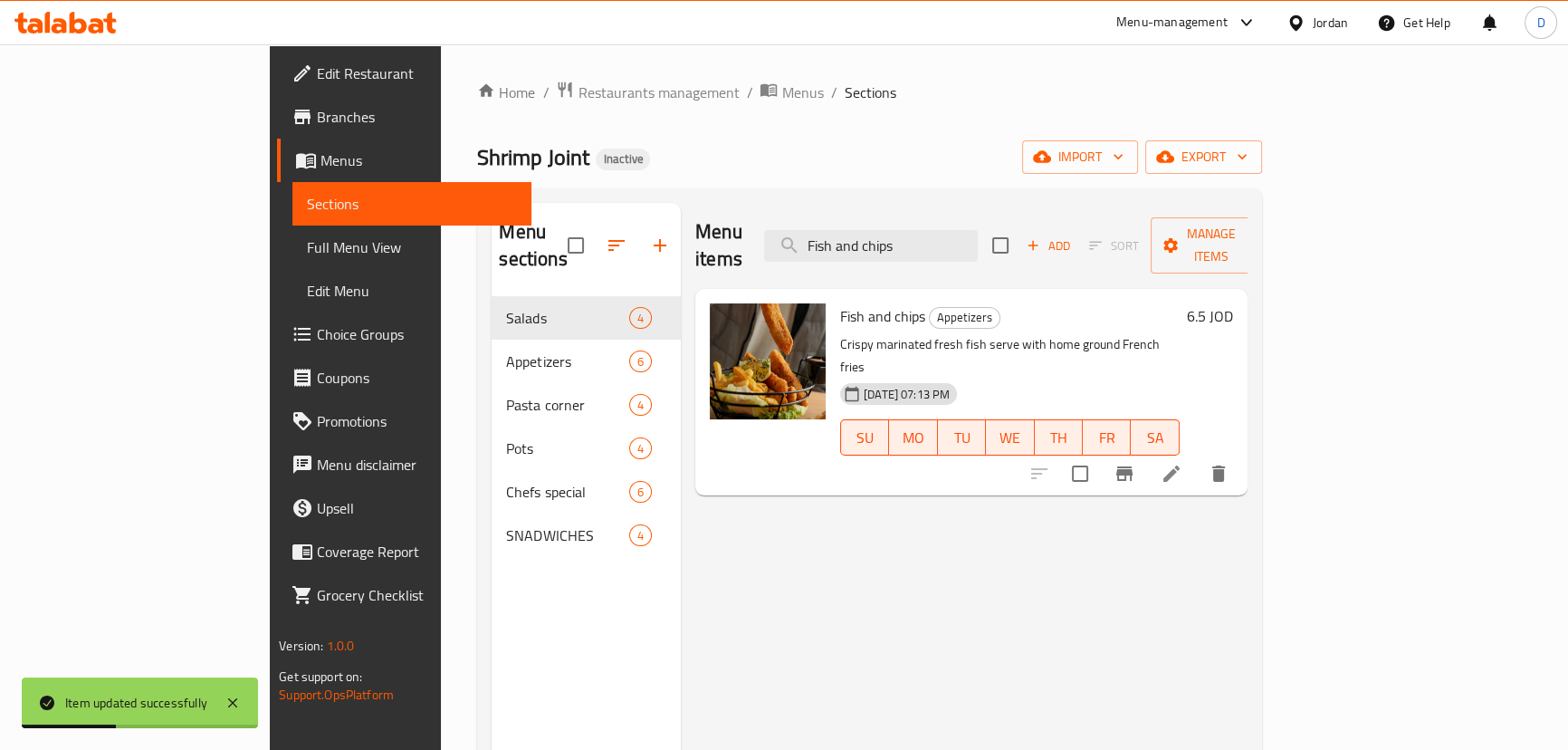
type input "Fish and chips"
click at [1197, 457] on li at bounding box center [1172, 474] width 51 height 33
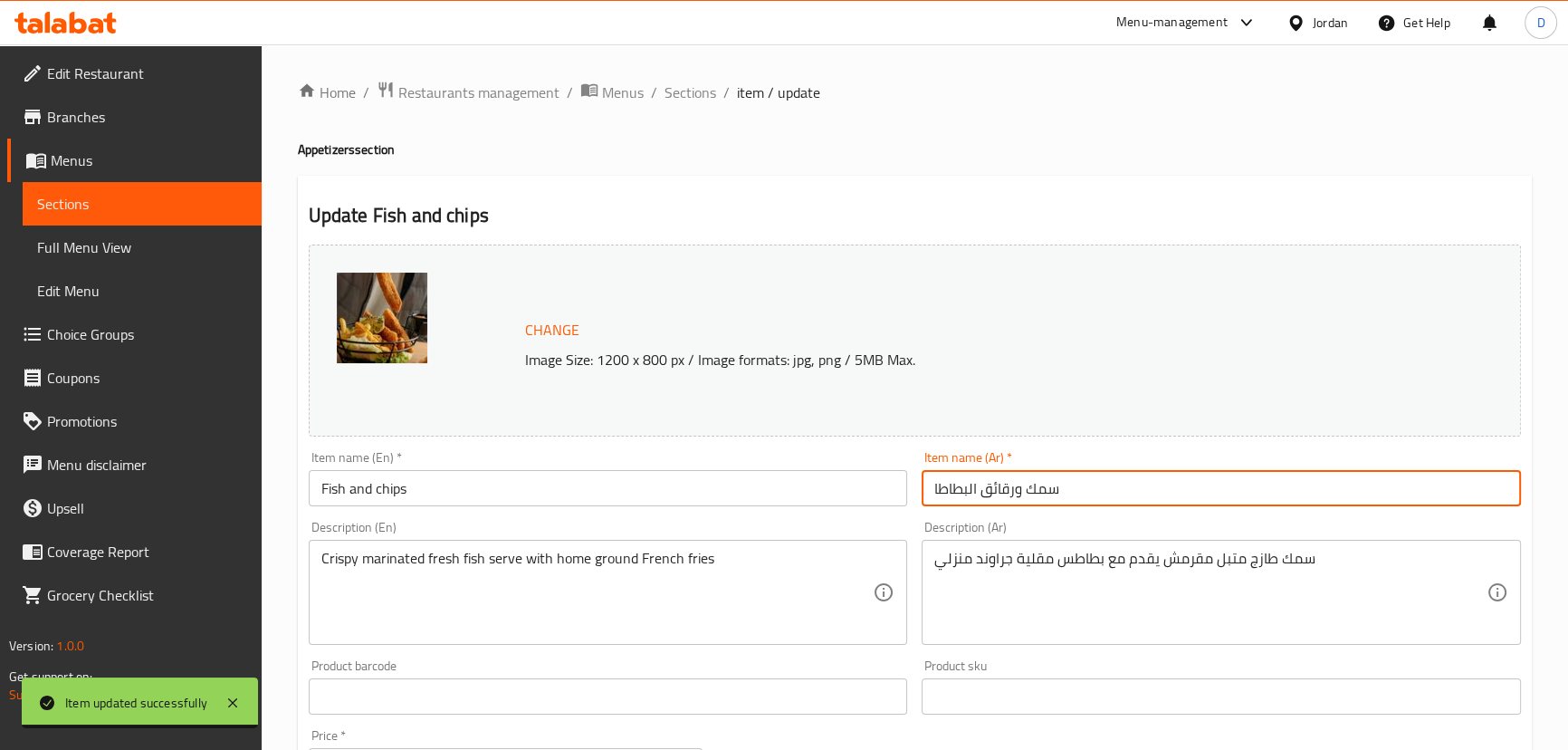
click at [1015, 496] on input "سمك ورقائق البطاطا" at bounding box center [1220, 488] width 599 height 36
drag, startPoint x: 1015, startPoint y: 496, endPoint x: 922, endPoint y: 501, distance: 93.1
click at [922, 501] on input "سمك ورقائق البطاطا" at bounding box center [1220, 488] width 599 height 36
click at [969, 485] on input "سمك ورقائق البطاطا" at bounding box center [1220, 488] width 599 height 36
click at [970, 486] on input "سمك ورقائق البطاطا" at bounding box center [1220, 488] width 599 height 36
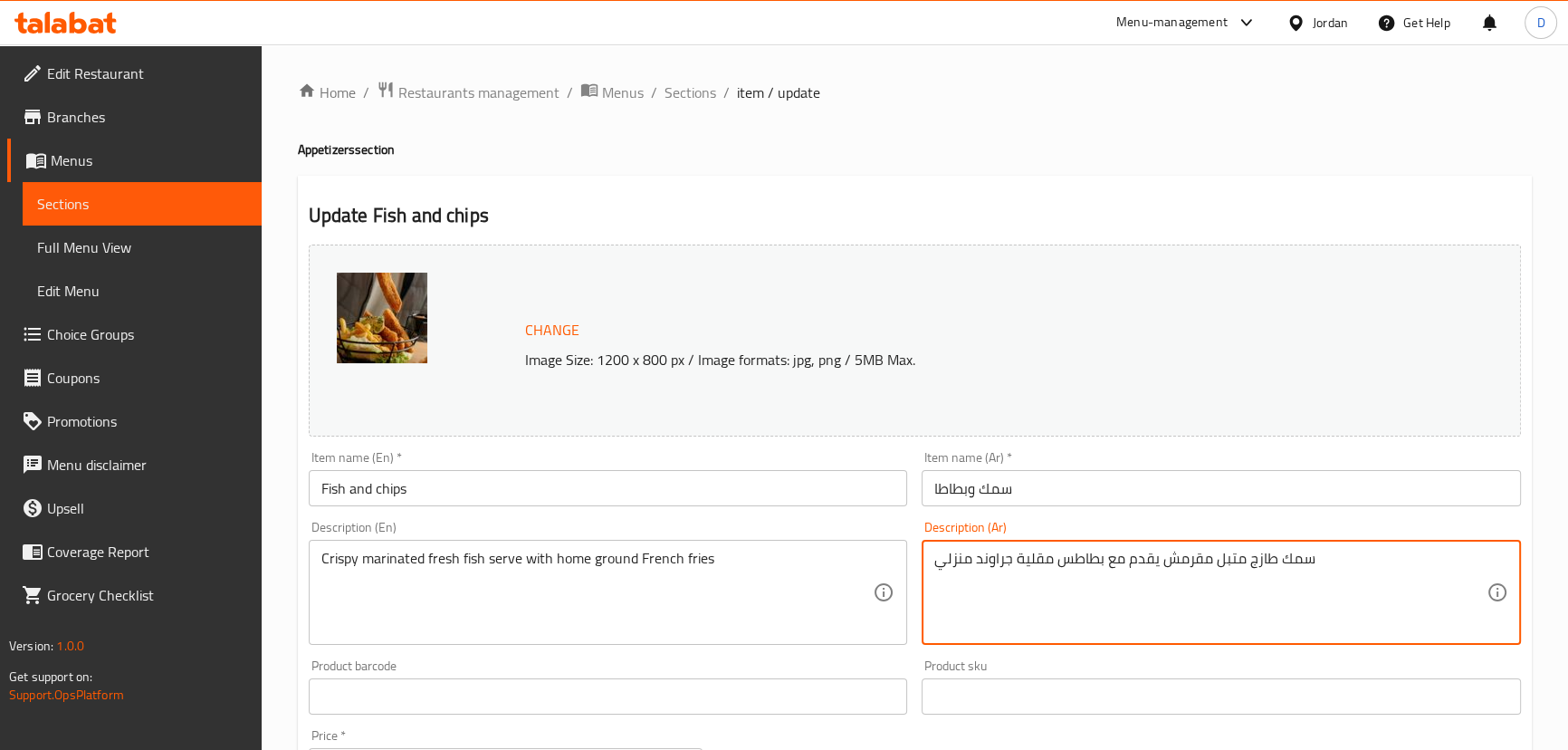
click at [1044, 560] on textarea "سمك طازج متبل مقرمش يقدم مع بطاطس مقلية جراوند منزلي" at bounding box center [1210, 592] width 552 height 86
click at [1053, 489] on input "سمك وبطاطا" at bounding box center [1220, 488] width 599 height 36
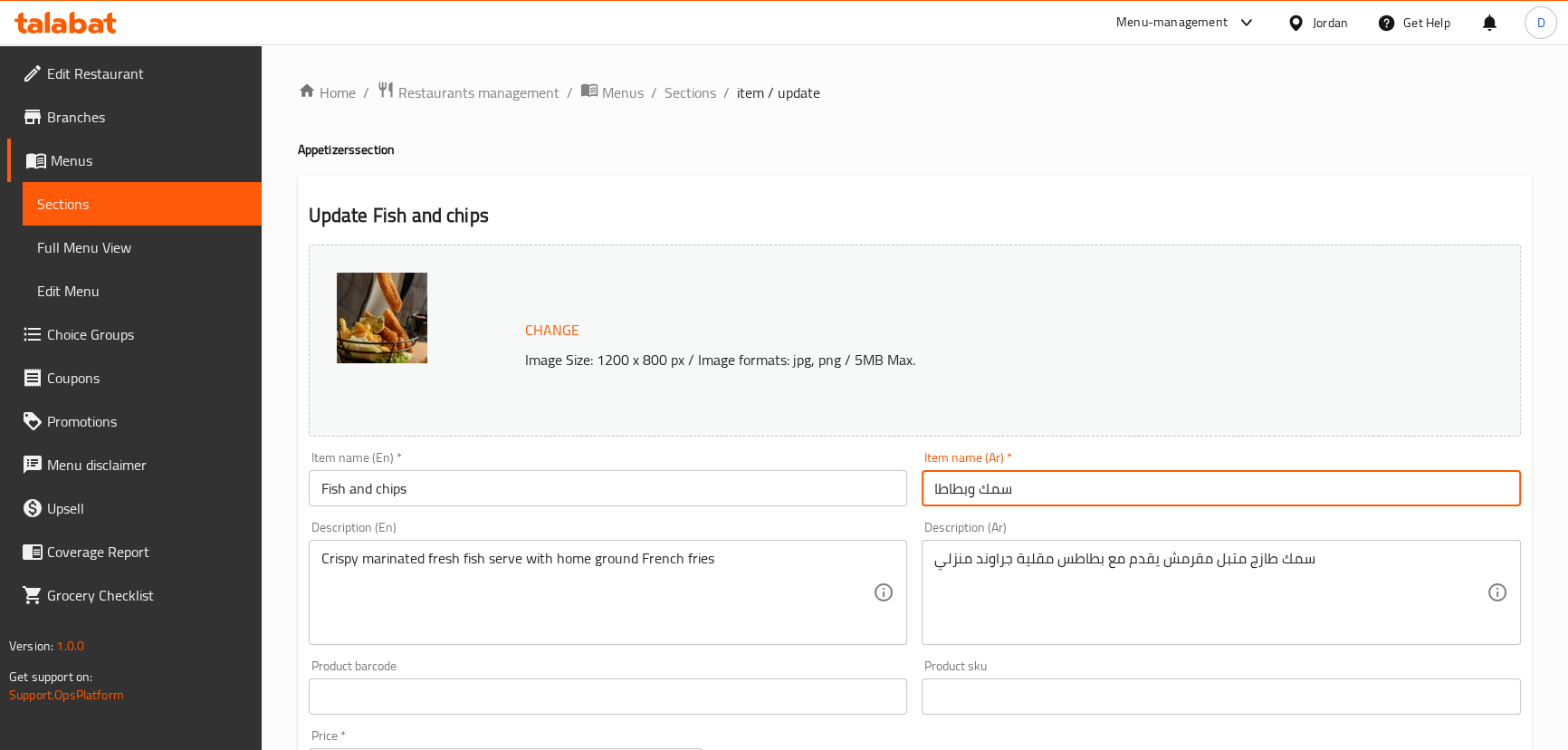
paste input "مقلية"
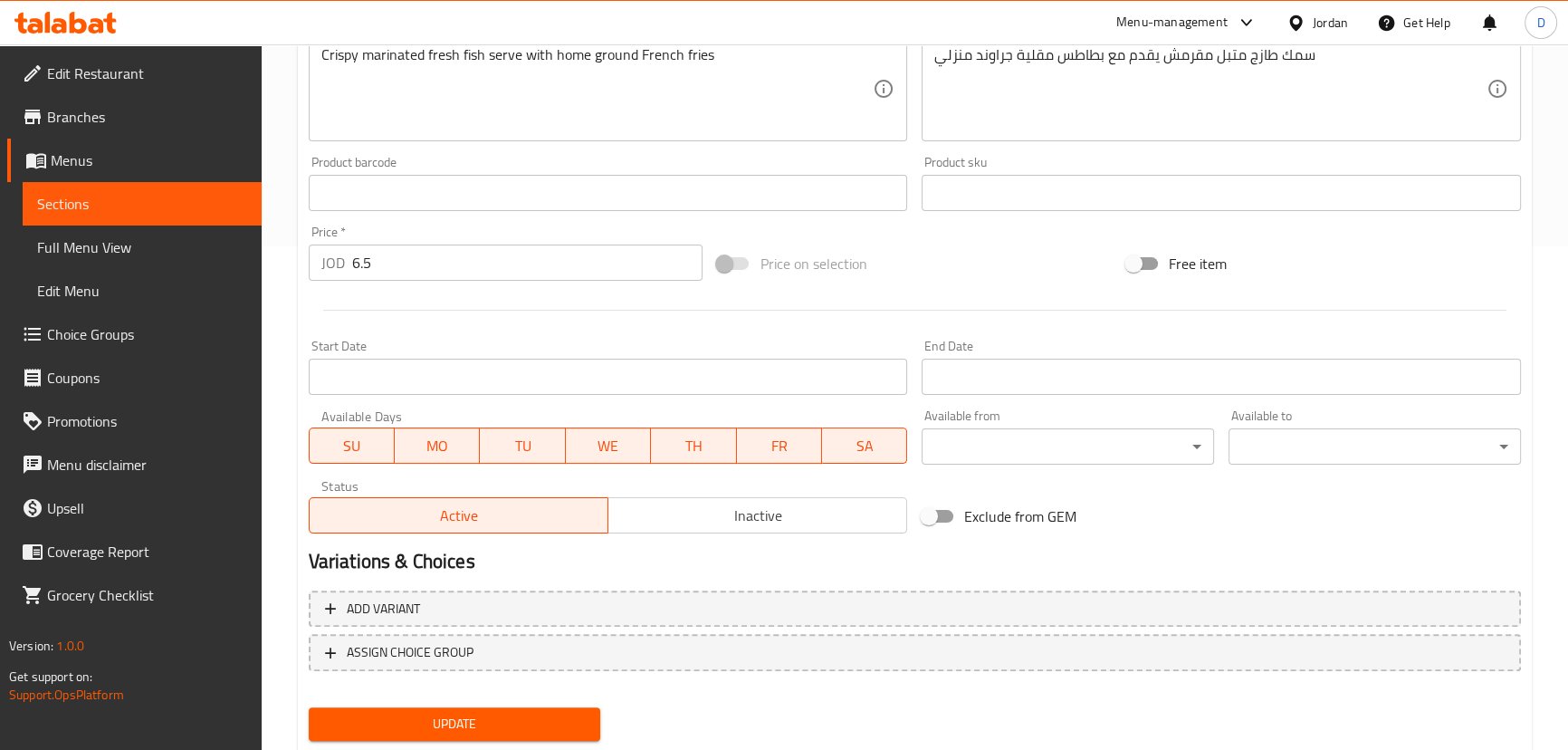
scroll to position [555, 0]
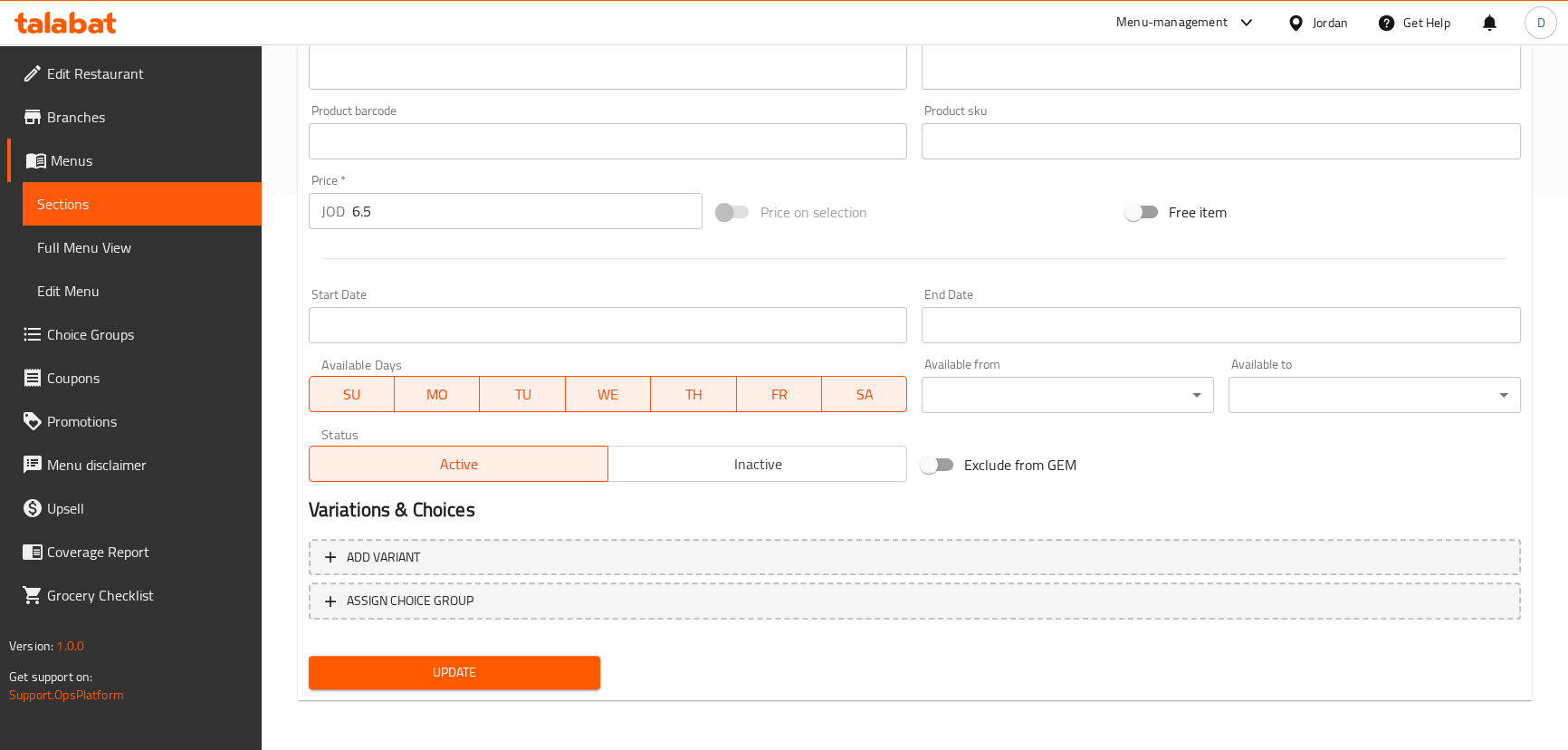
type input "سمك وبطاطا مقلية"
click at [482, 677] on span "Update" at bounding box center [454, 672] width 264 height 23
click at [225, 198] on span "Sections" at bounding box center [142, 203] width 210 height 22
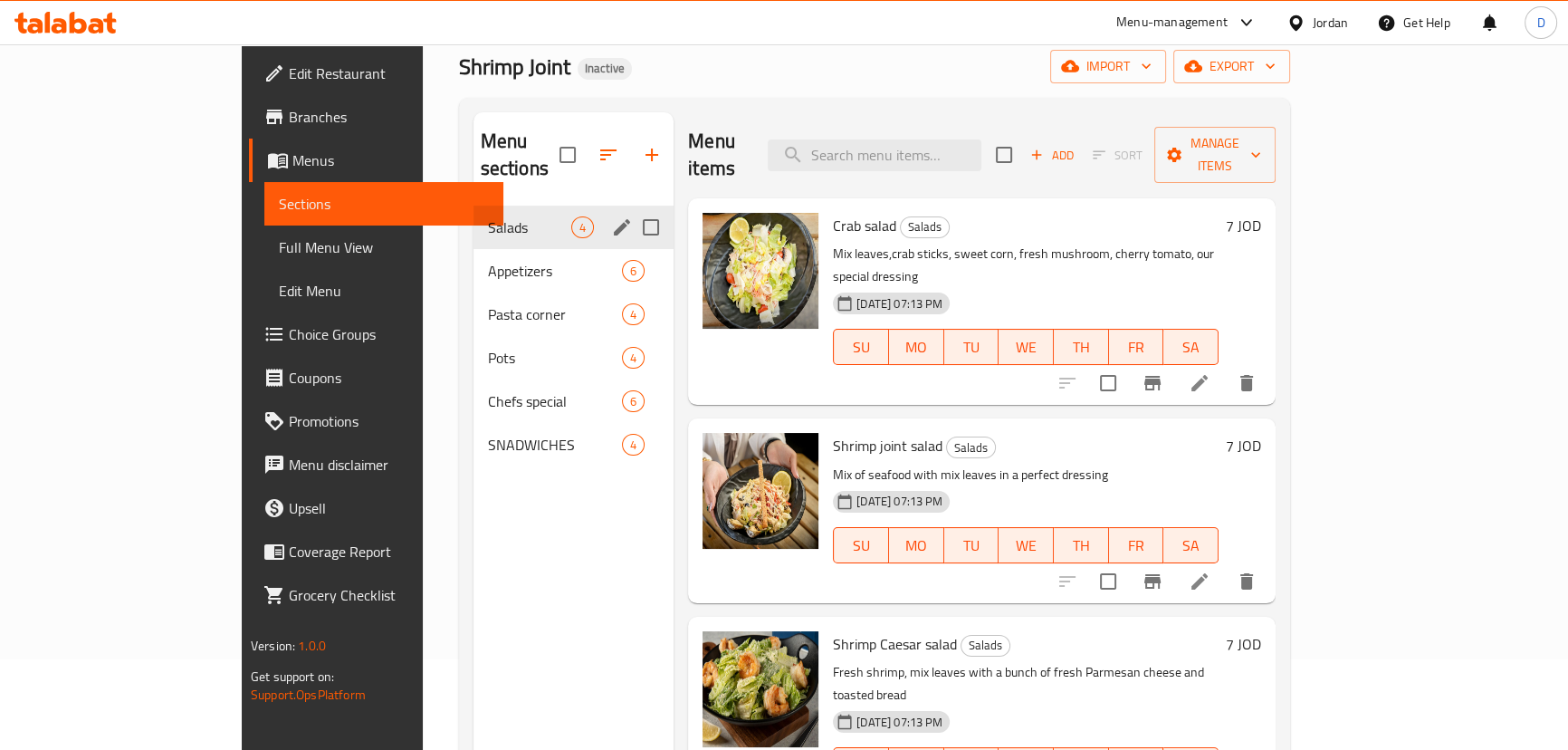
scroll to position [89, 0]
